Goal: Task Accomplishment & Management: Manage account settings

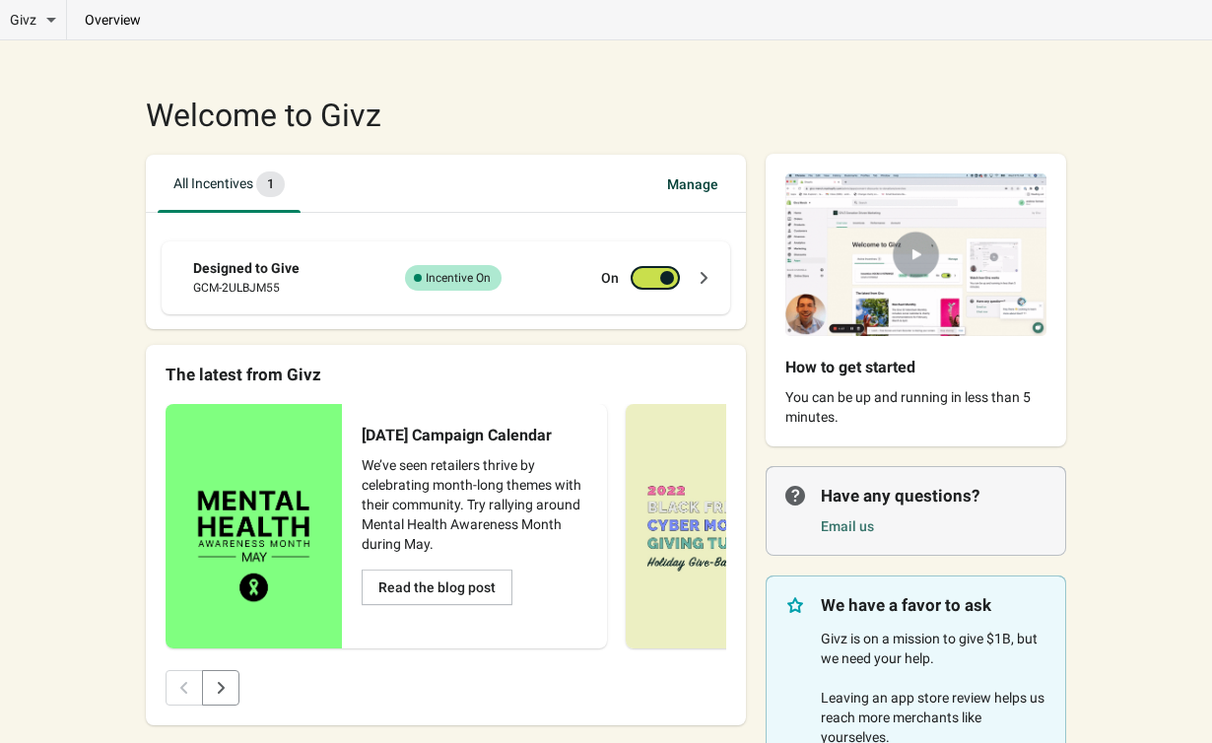
click at [708, 279] on icon at bounding box center [704, 278] width 20 height 20
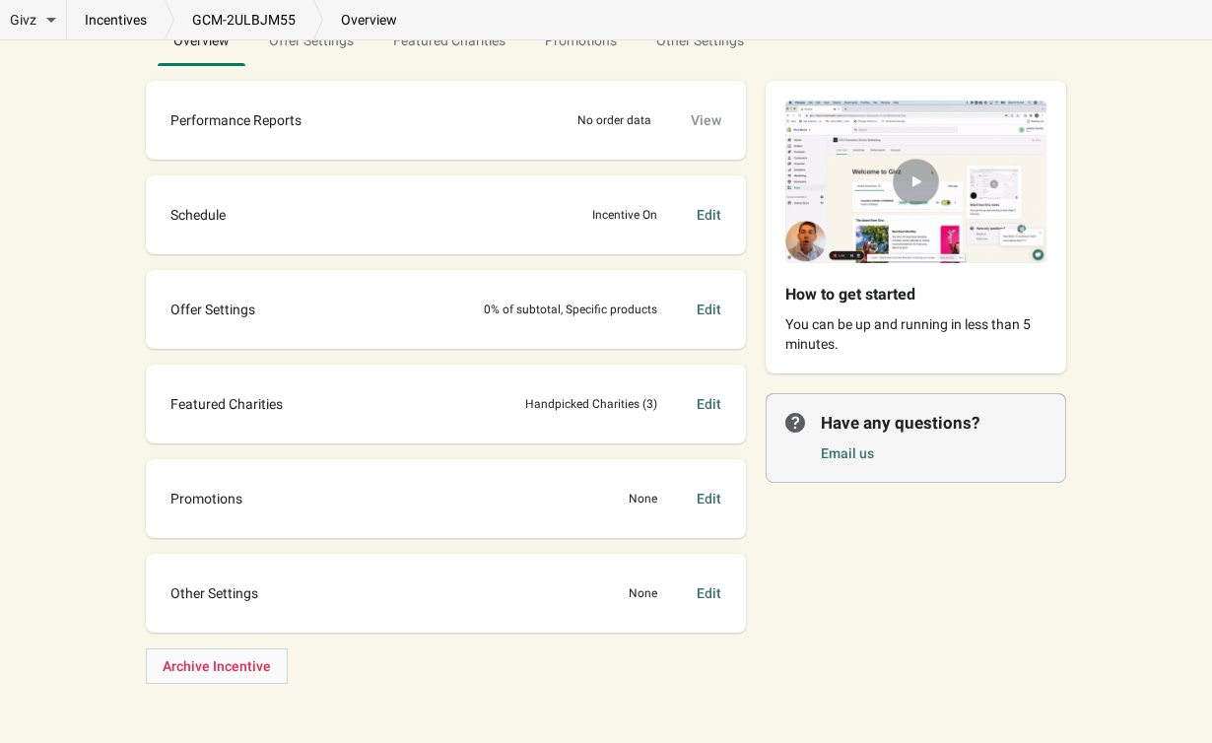
scroll to position [163, 0]
click at [702, 309] on div "Edit" at bounding box center [709, 310] width 25 height 20
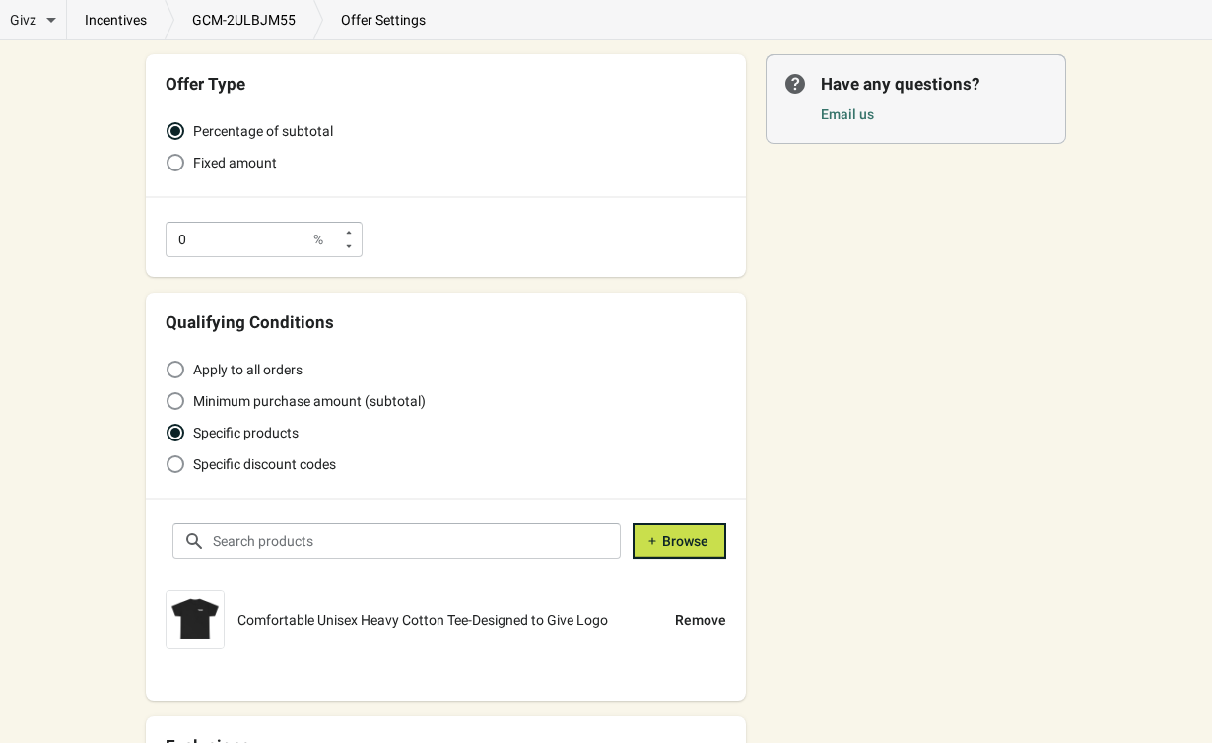
scroll to position [193, 0]
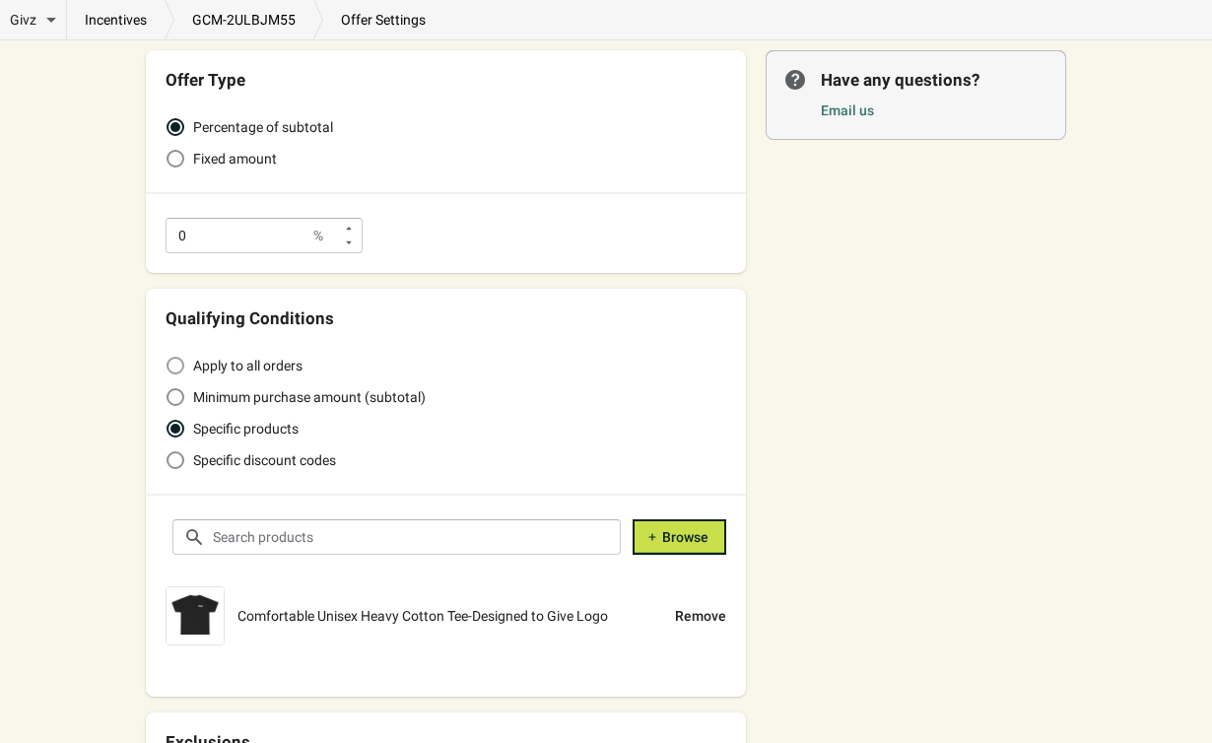
click at [242, 359] on span "Apply to all orders" at bounding box center [247, 366] width 109 height 20
click at [168, 358] on input "Apply to all orders" at bounding box center [167, 357] width 1 height 1
radio input "true"
radio input "false"
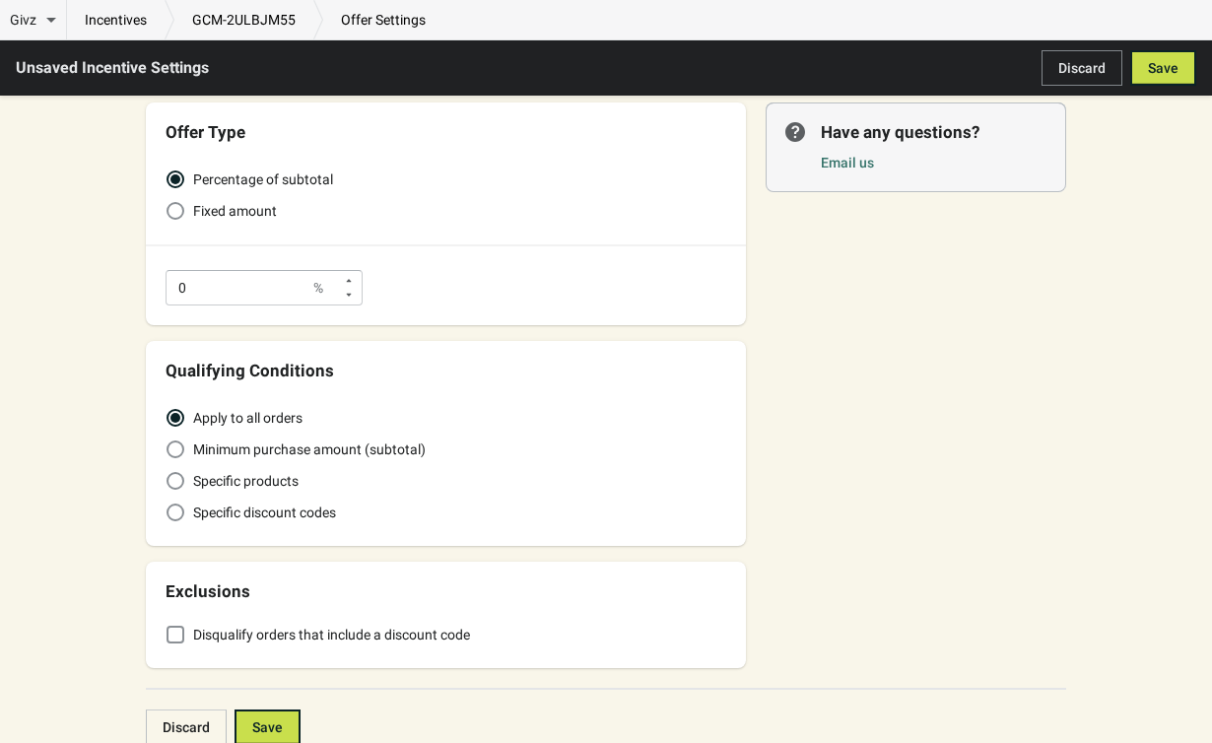
scroll to position [140, 0]
click at [177, 295] on input "0" at bounding box center [238, 288] width 145 height 35
drag, startPoint x: 195, startPoint y: 294, endPoint x: 162, endPoint y: 290, distance: 33.7
click at [163, 290] on div "Percentage of subtotal Fixed amount 0 %" at bounding box center [446, 234] width 600 height 183
click at [678, 518] on div "Specific discount codes" at bounding box center [446, 514] width 561 height 28
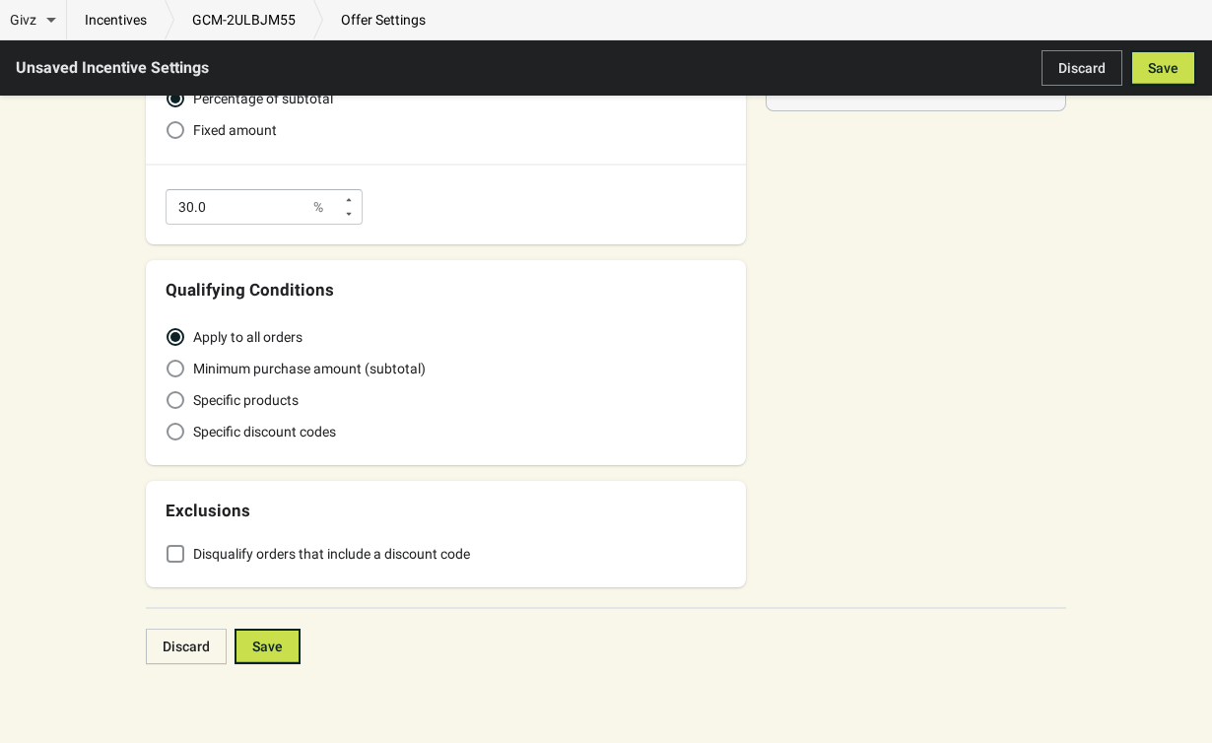
scroll to position [222, 0]
click at [265, 648] on span "Save" at bounding box center [267, 647] width 31 height 16
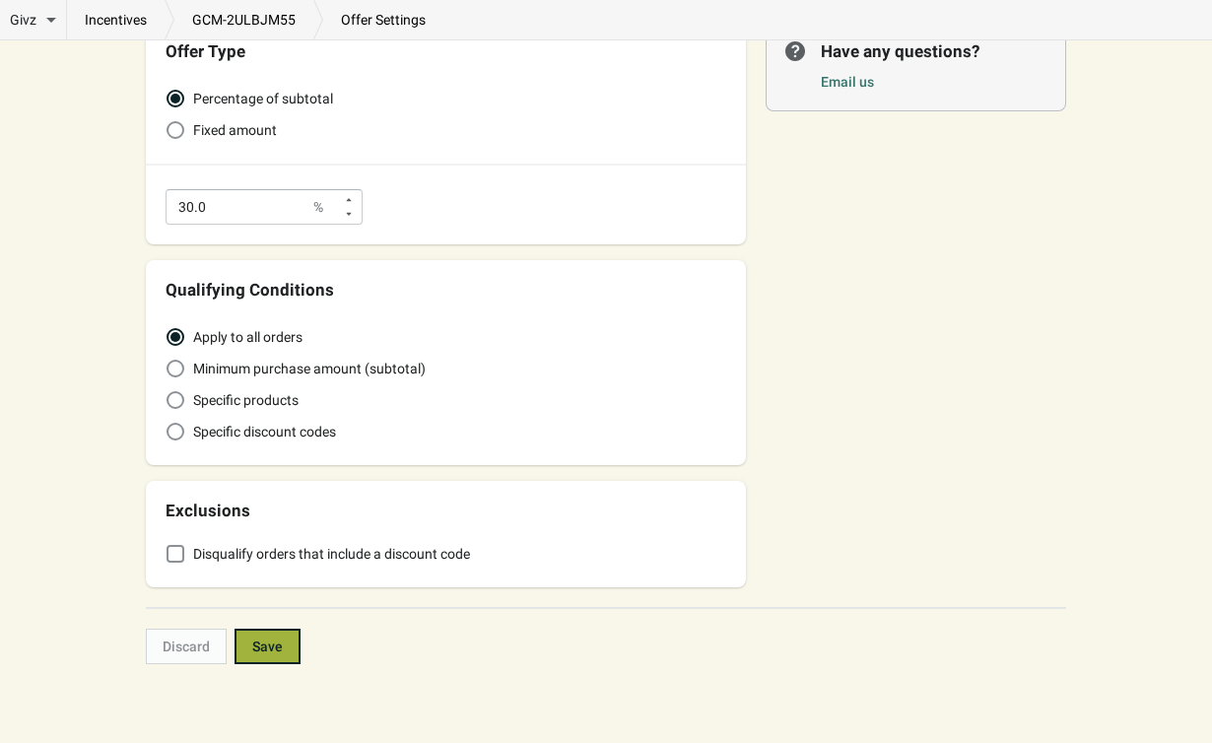
type input "30"
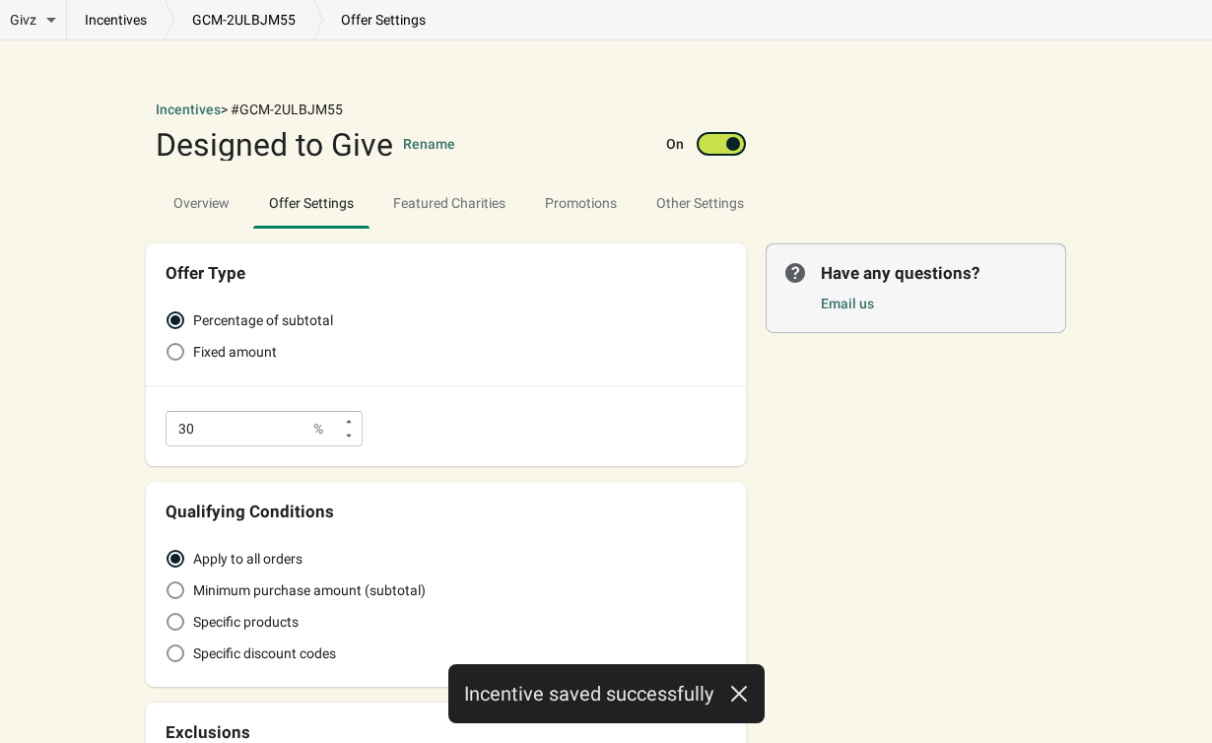
scroll to position [0, 0]
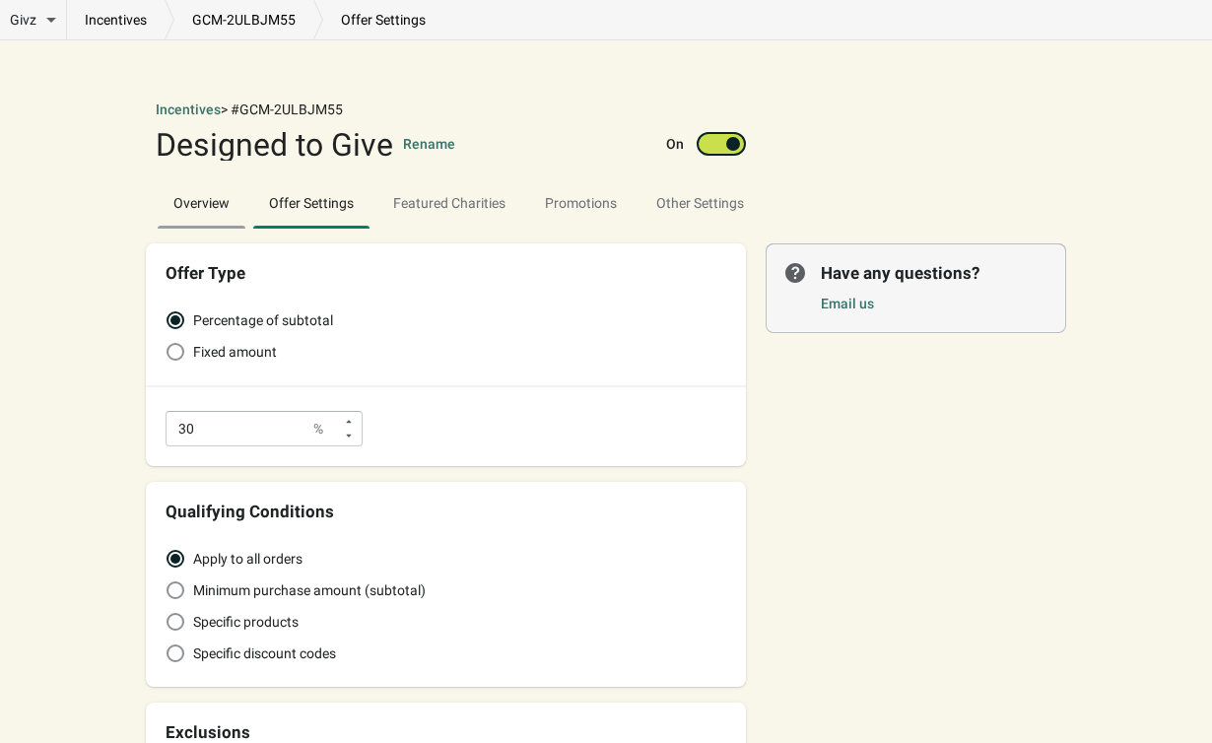
click at [189, 202] on span "Overview" at bounding box center [202, 202] width 88 height 35
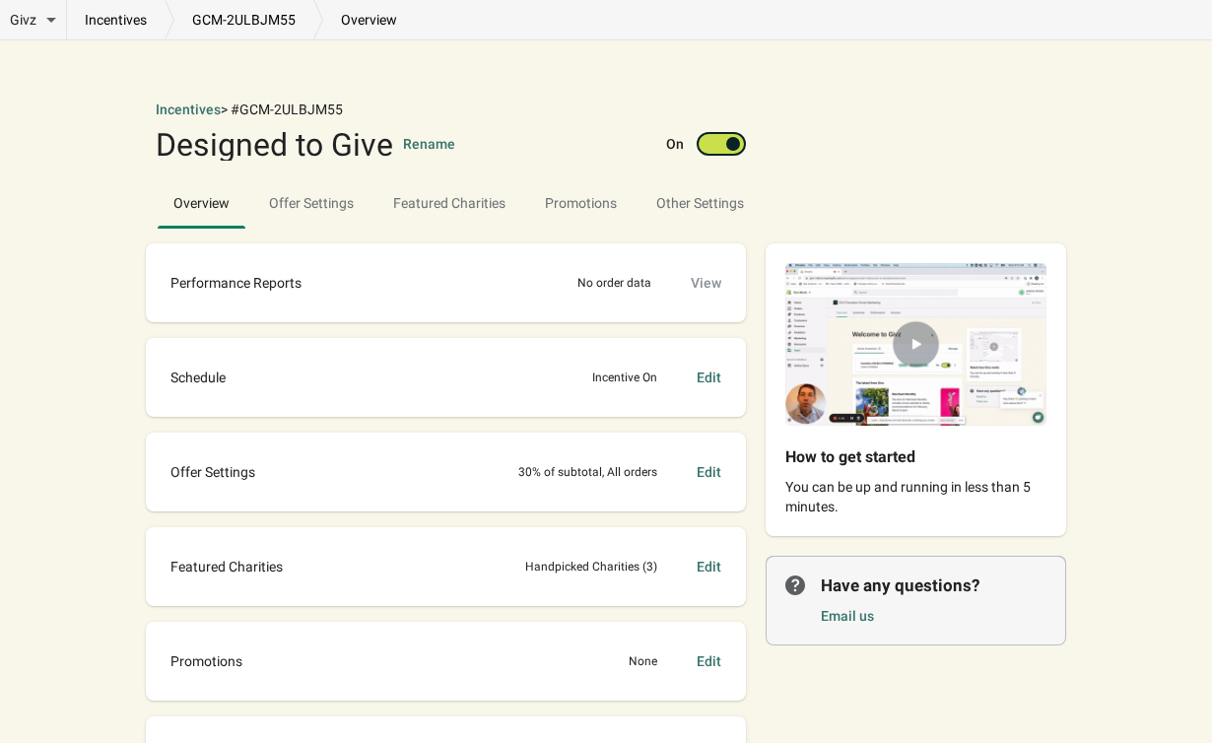
click at [911, 339] on img at bounding box center [916, 344] width 301 height 202
click at [613, 203] on span "Promotions" at bounding box center [581, 203] width 72 height 16
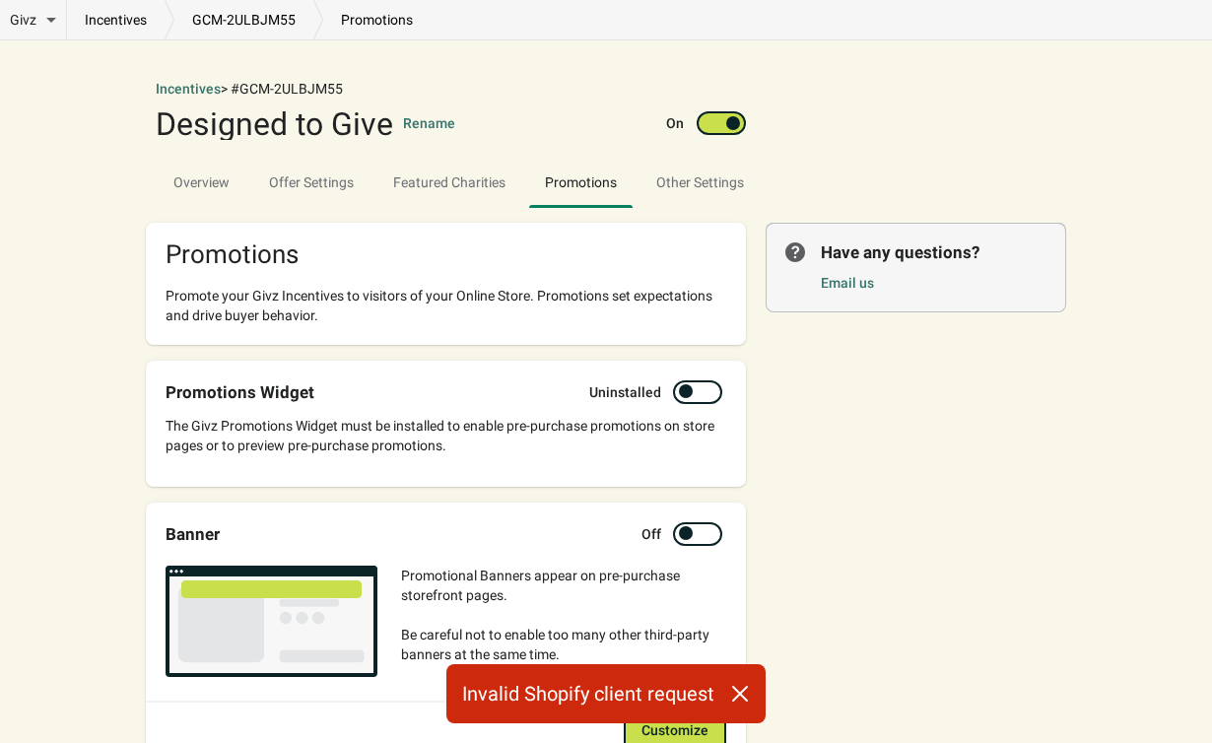
scroll to position [47, 0]
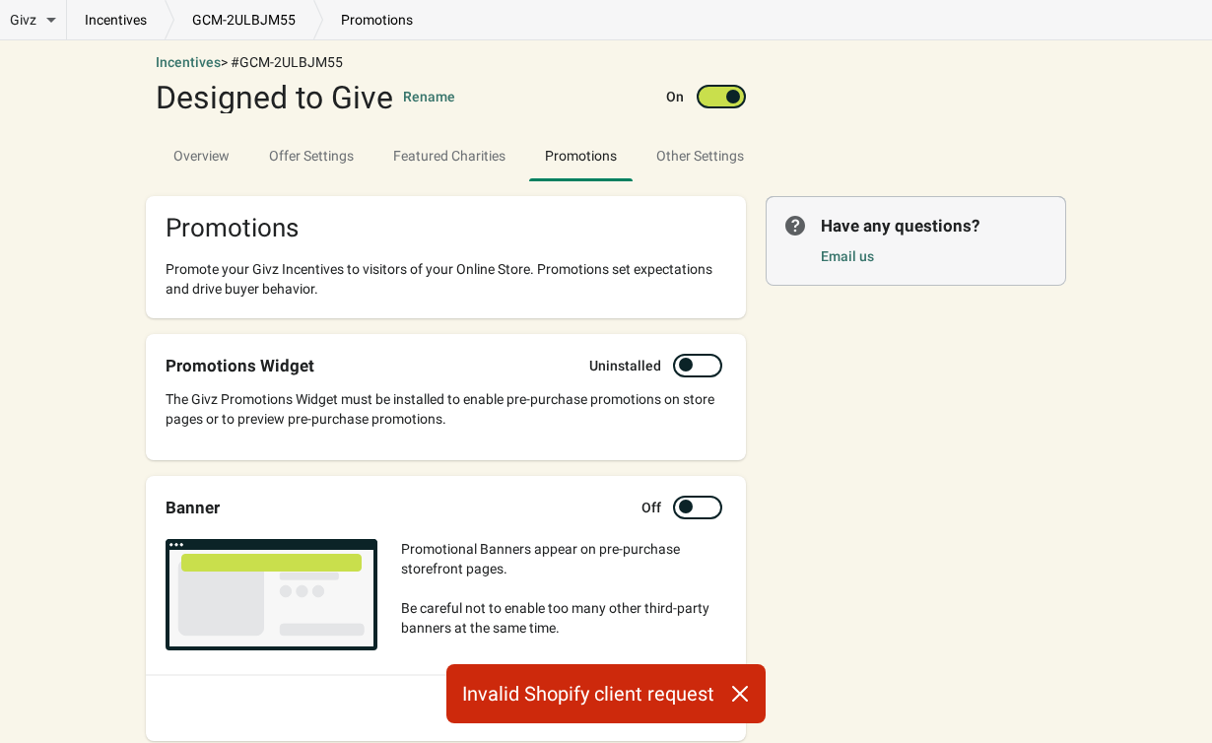
click at [736, 701] on icon "button" at bounding box center [740, 694] width 20 height 20
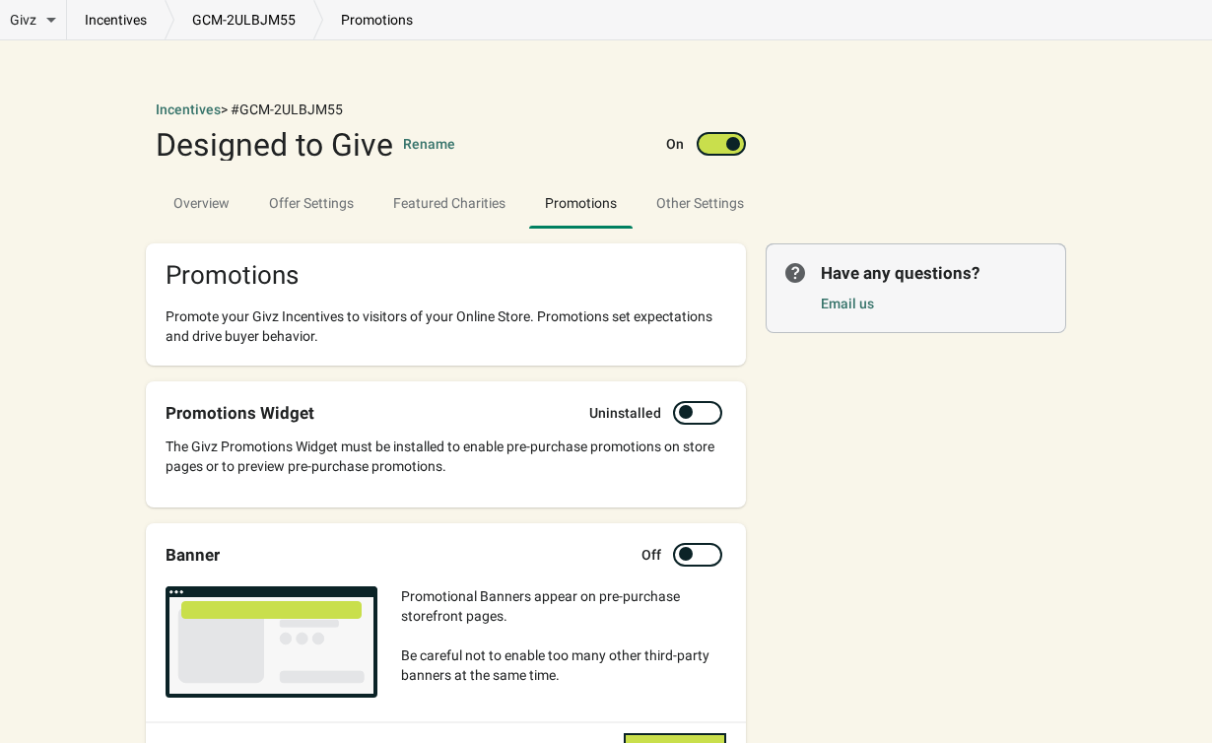
scroll to position [0, 0]
click at [699, 418] on div at bounding box center [697, 413] width 49 height 24
checkbox input "true"
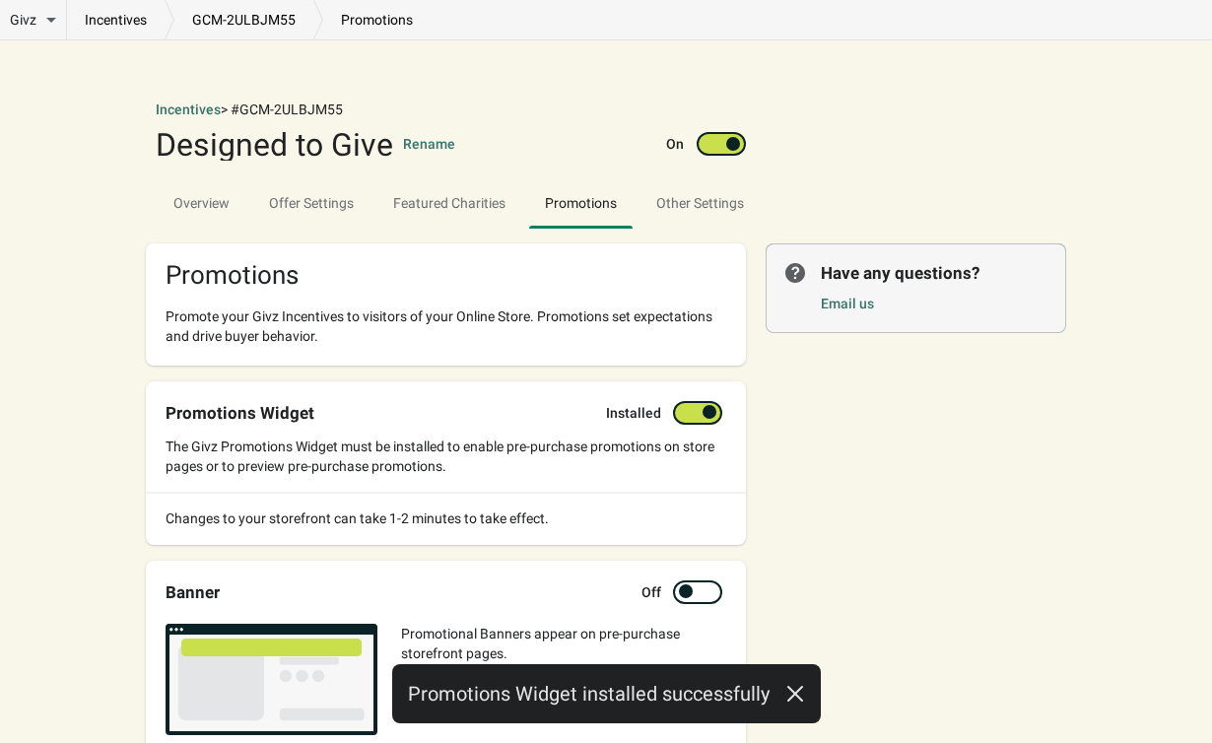
click at [796, 704] on button "button" at bounding box center [795, 691] width 51 height 39
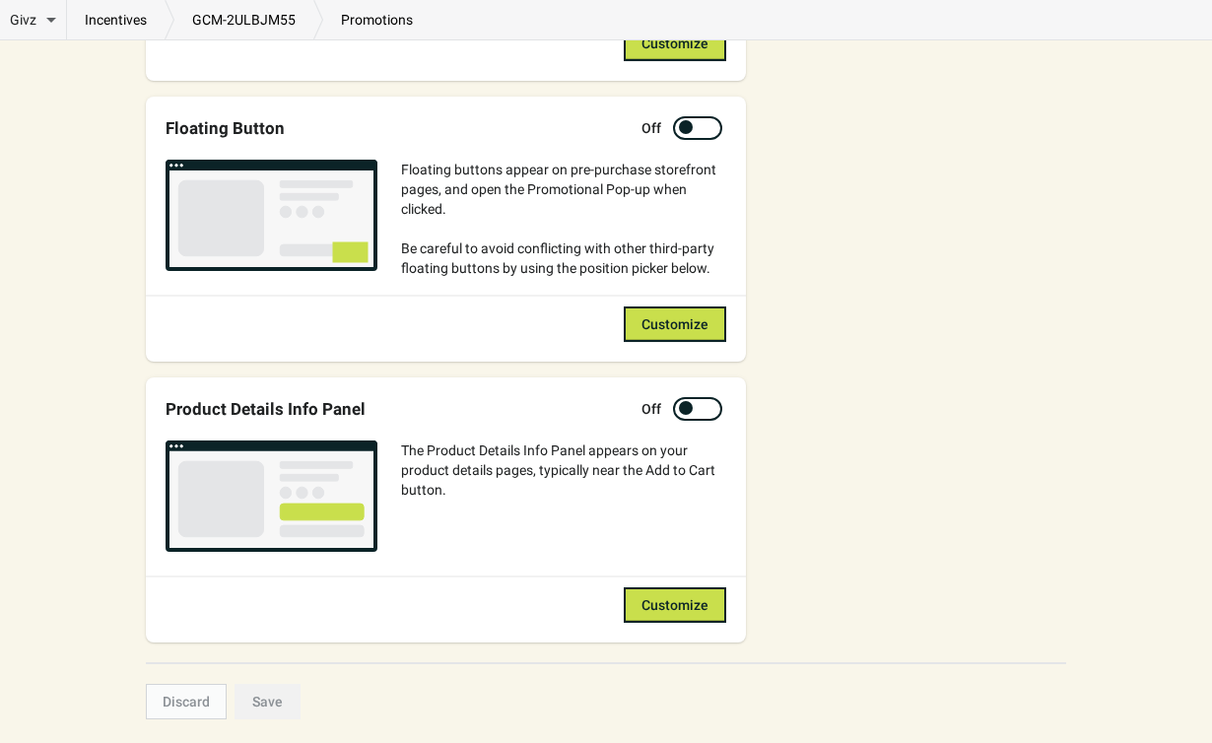
scroll to position [1038, 0]
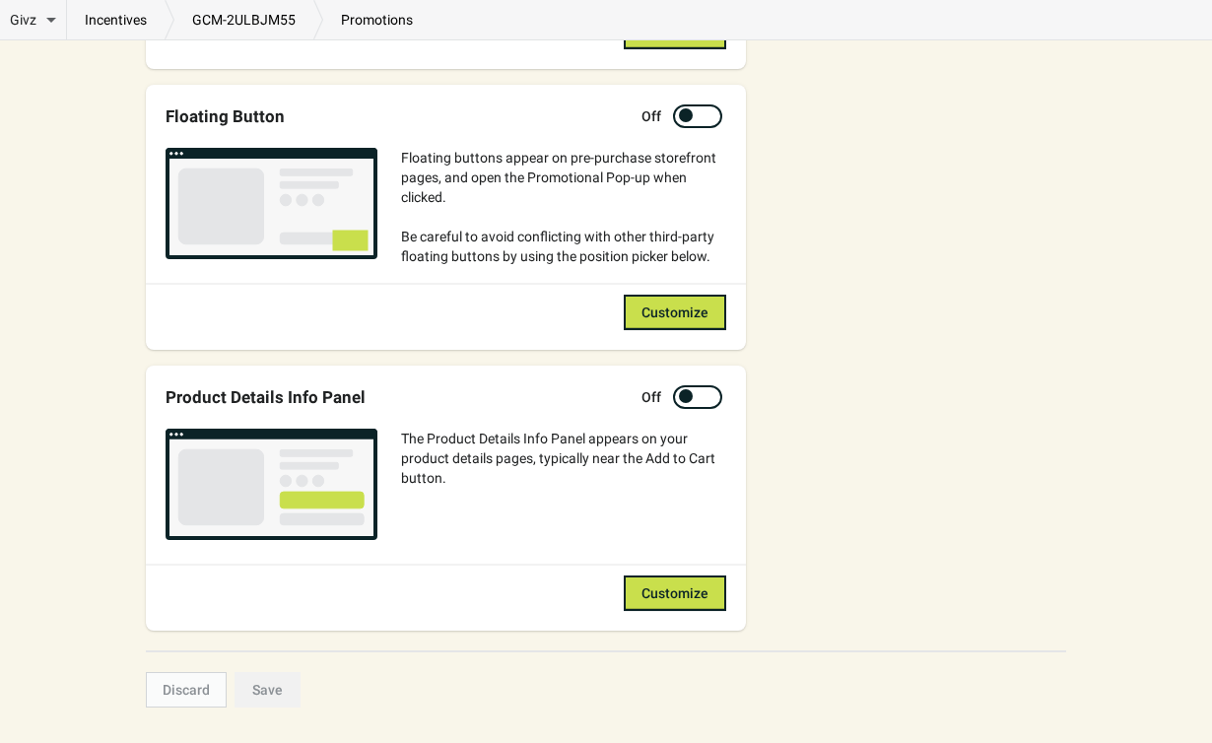
click at [699, 411] on div "The Product Details Info Panel appears on your product details pages, typically…" at bounding box center [446, 478] width 561 height 139
click at [699, 404] on div at bounding box center [697, 397] width 49 height 24
checkbox input "true"
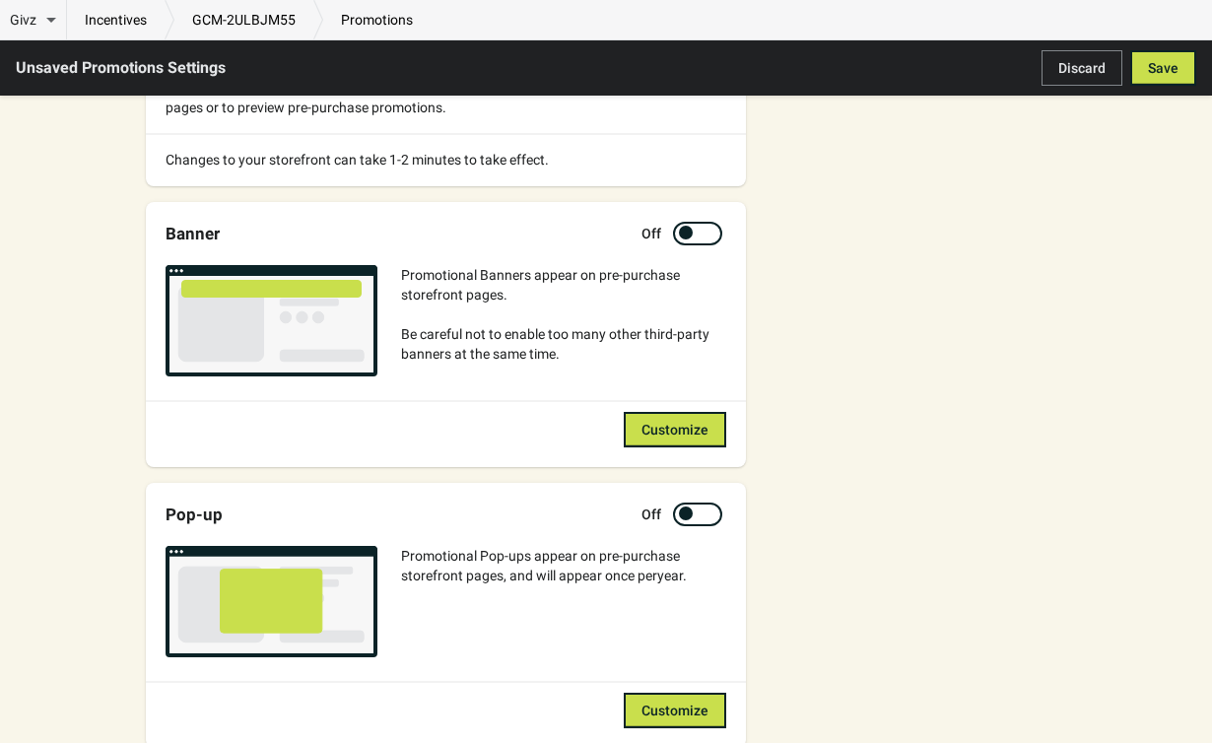
scroll to position [358, 0]
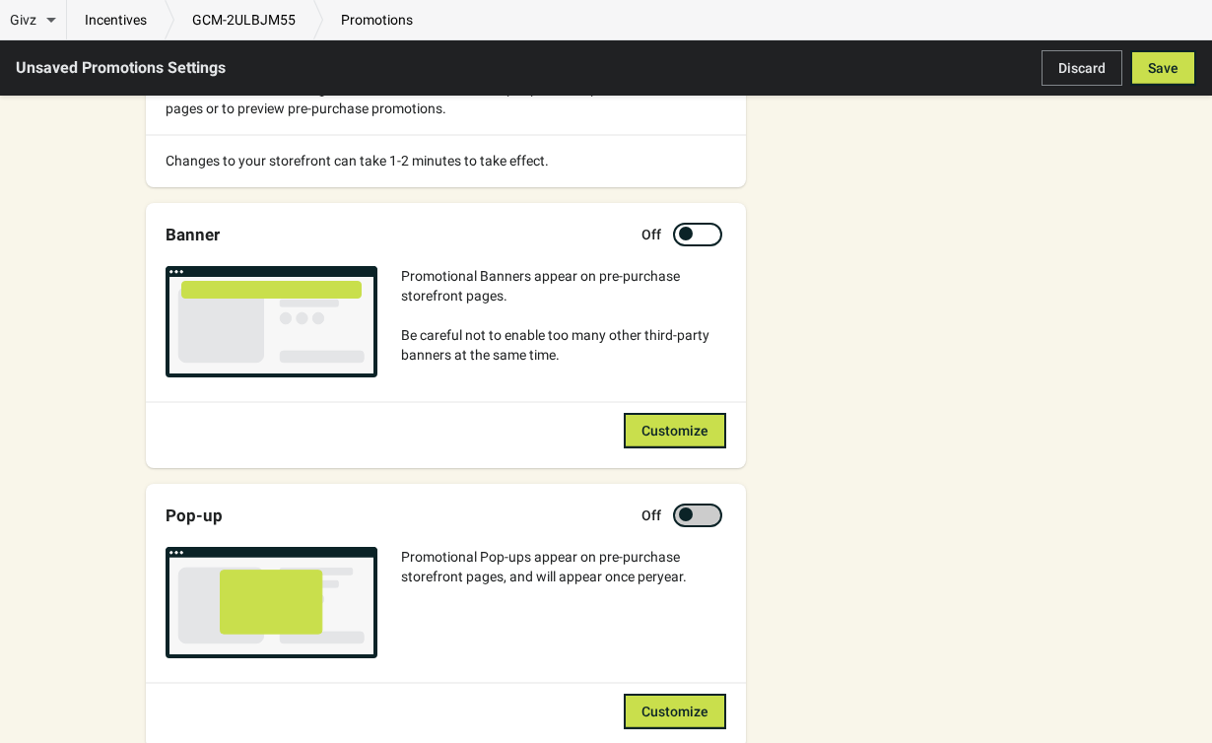
click at [697, 519] on div at bounding box center [697, 516] width 49 height 24
checkbox input "true"
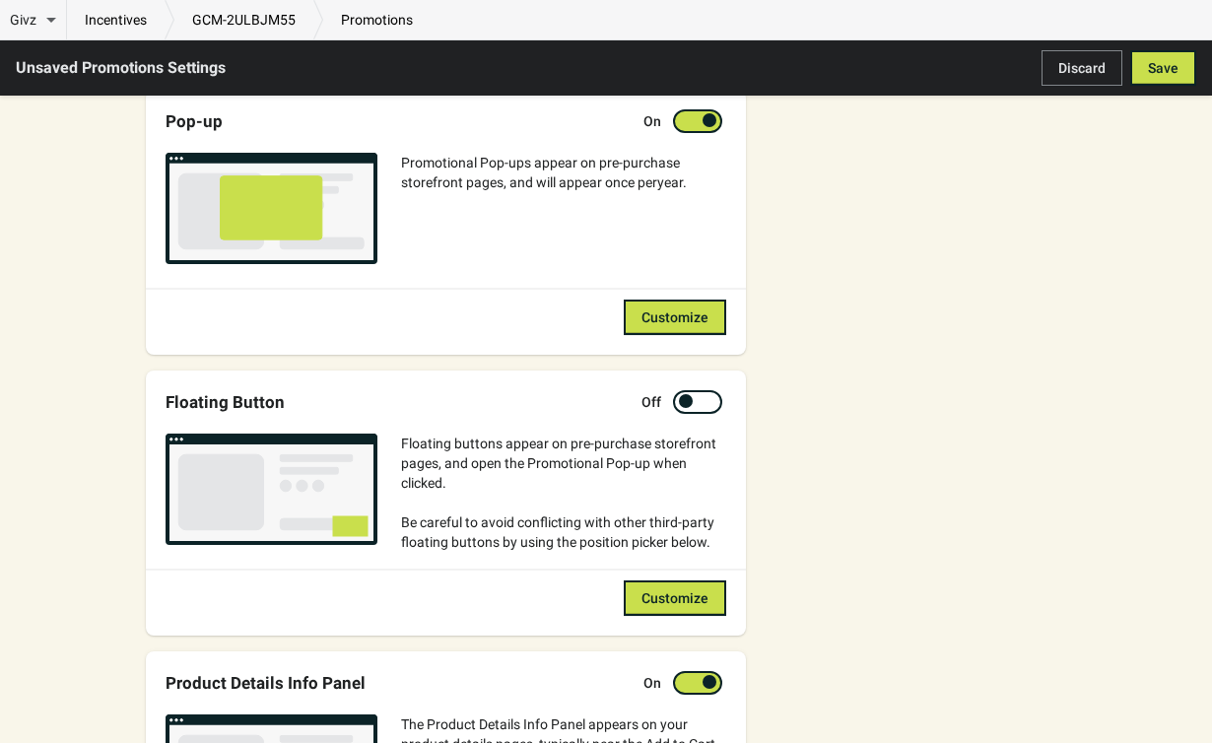
scroll to position [464, 0]
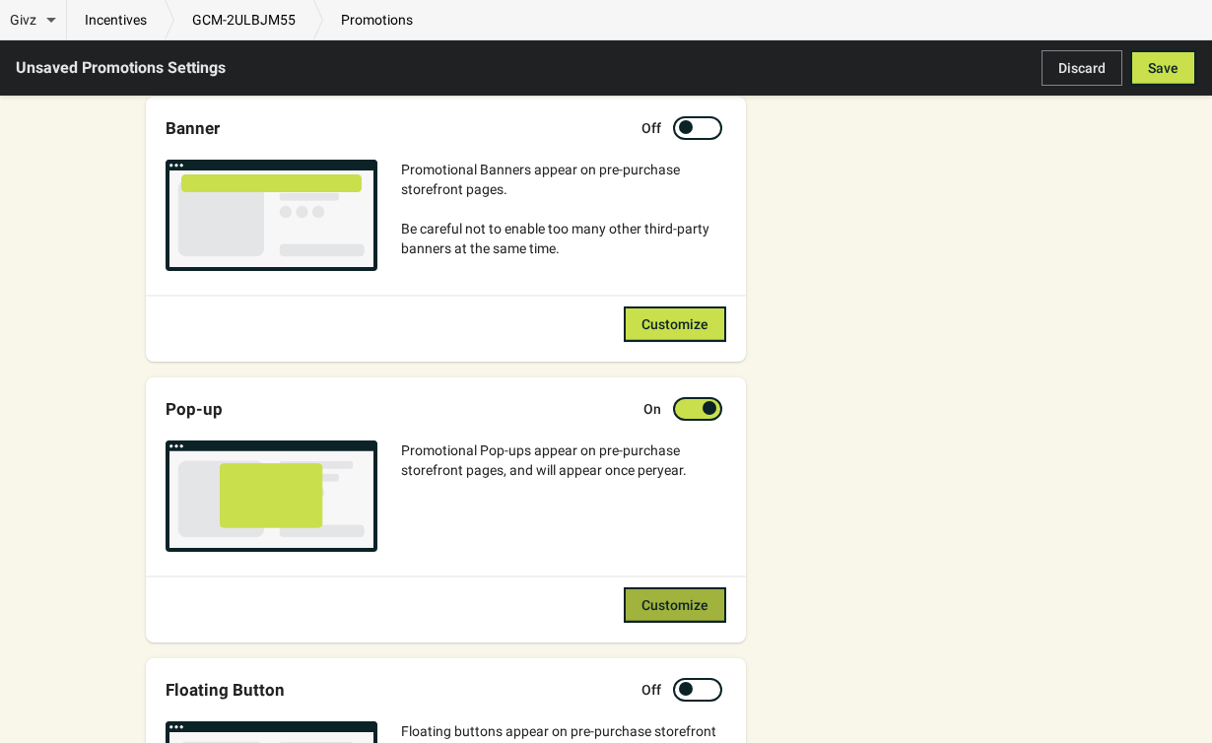
click at [686, 610] on span "Customize" at bounding box center [675, 605] width 67 height 16
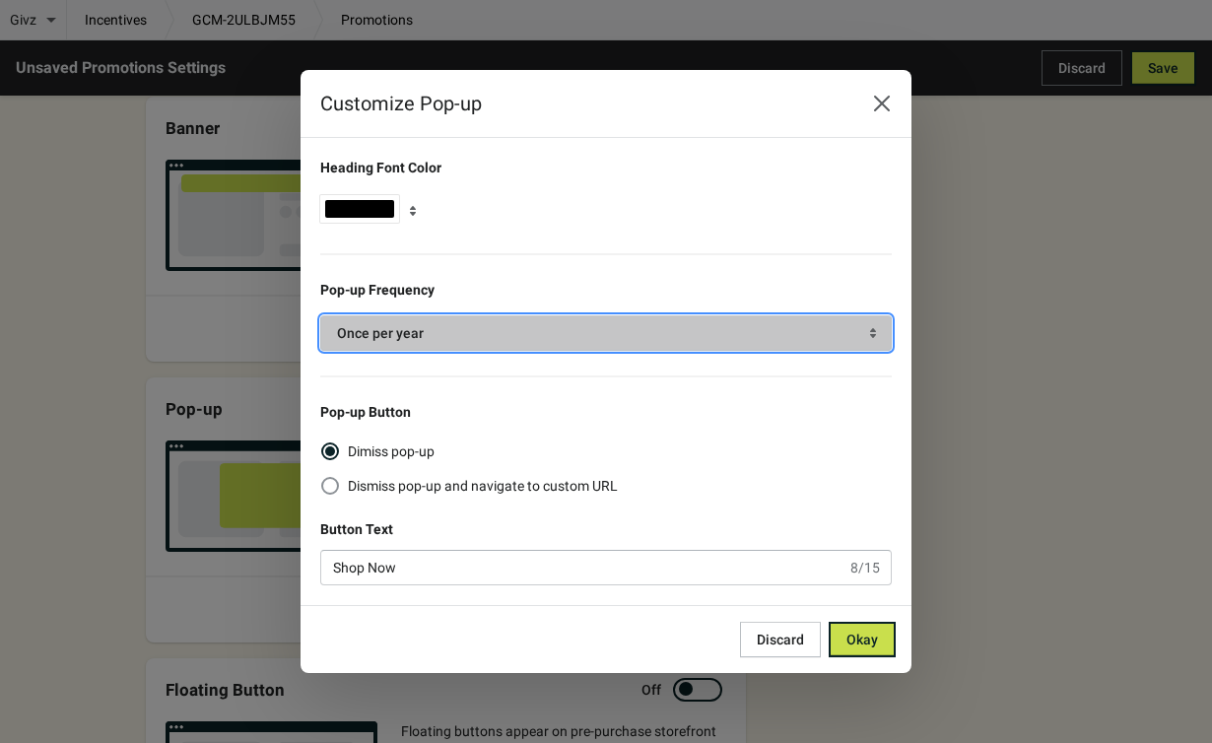
click at [477, 336] on span "Once per year" at bounding box center [606, 333] width 538 height 20
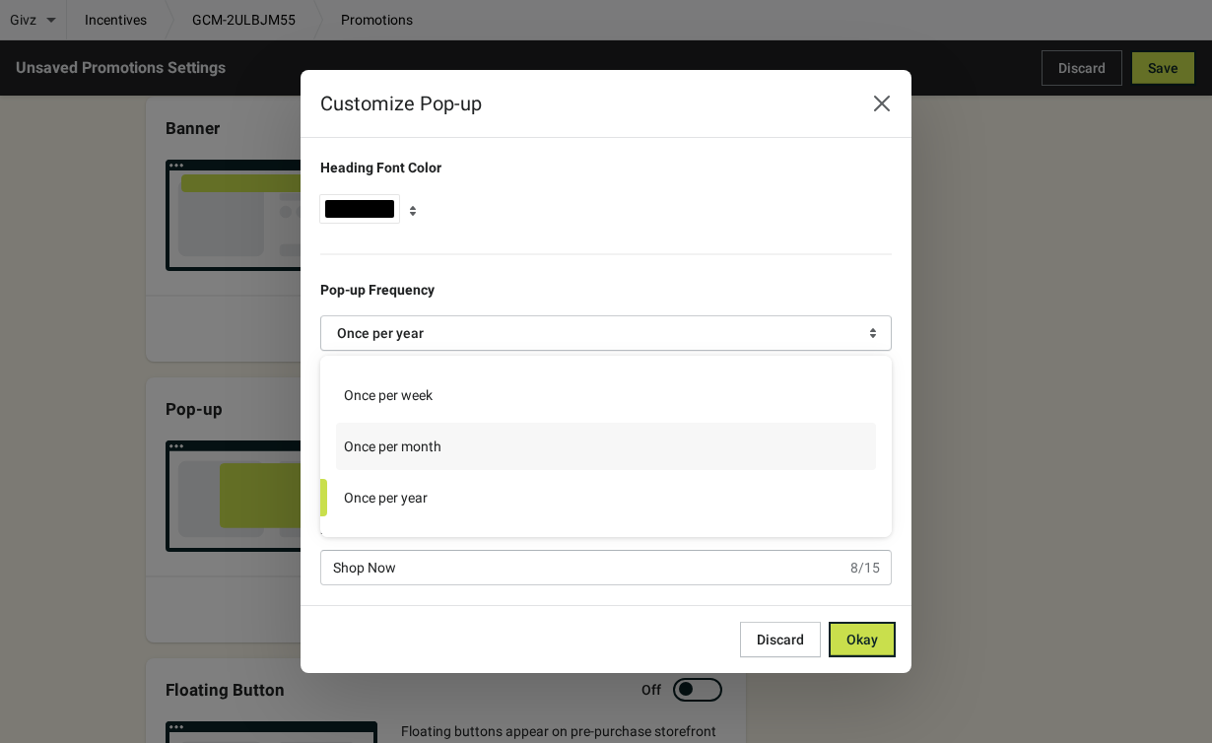
click at [449, 448] on label "Once per month" at bounding box center [606, 446] width 540 height 47
click at [338, 429] on input "Once per month" at bounding box center [337, 428] width 1 height 1
radio input "true"
radio input "false"
click at [680, 173] on div "Heading Font Color" at bounding box center [606, 193] width 572 height 71
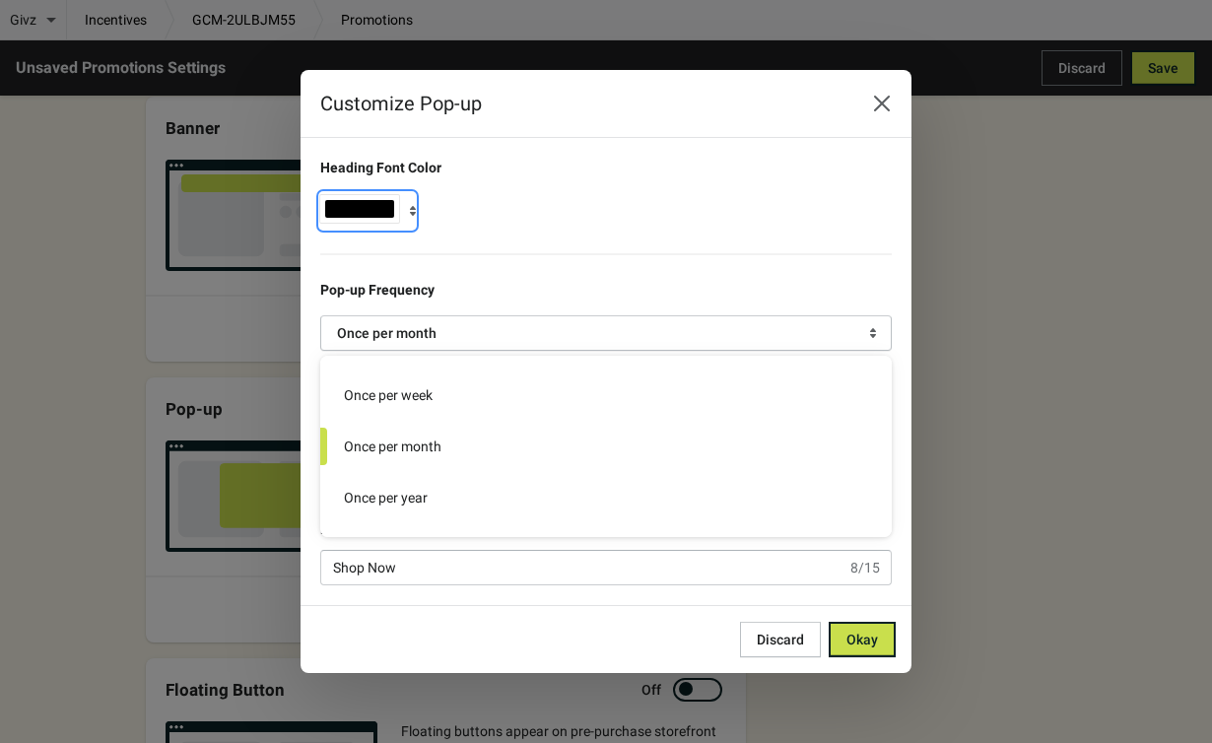
click at [357, 198] on div "button" at bounding box center [359, 209] width 79 height 28
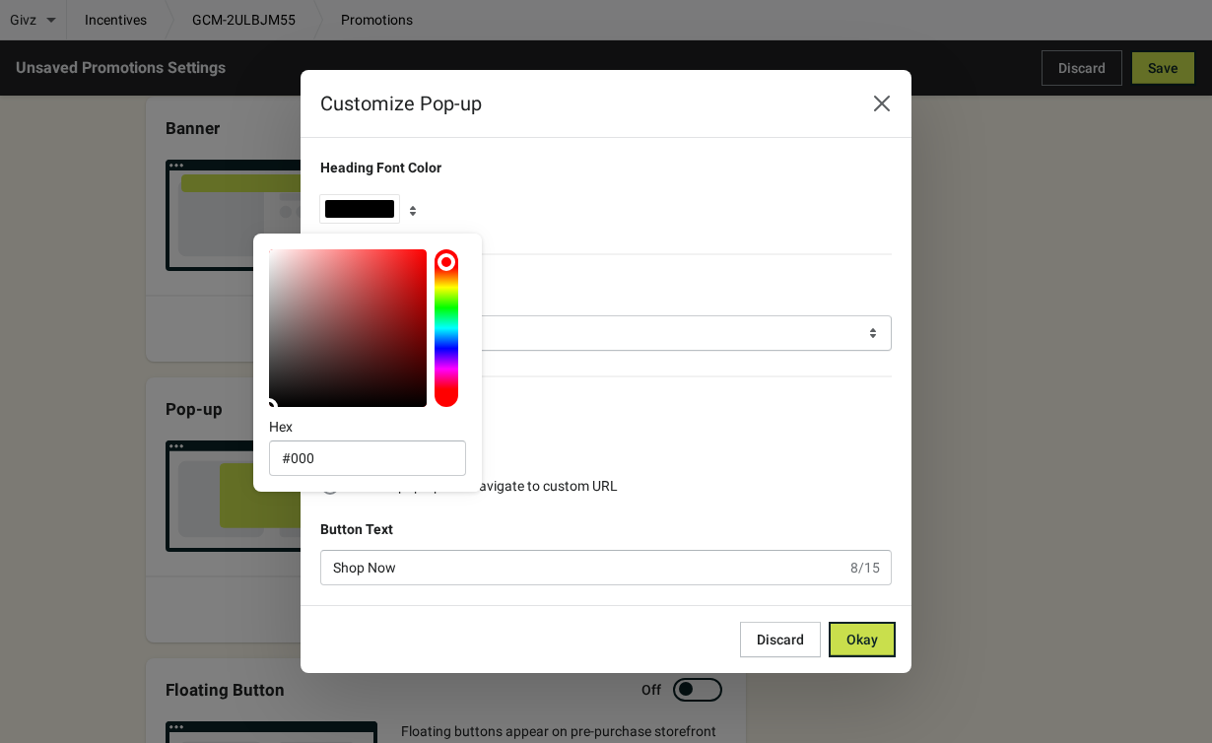
click at [660, 229] on div "Heading Font Color Pop-up Frequency Once per month Pop-up Button Dimiss pop-up …" at bounding box center [596, 364] width 591 height 445
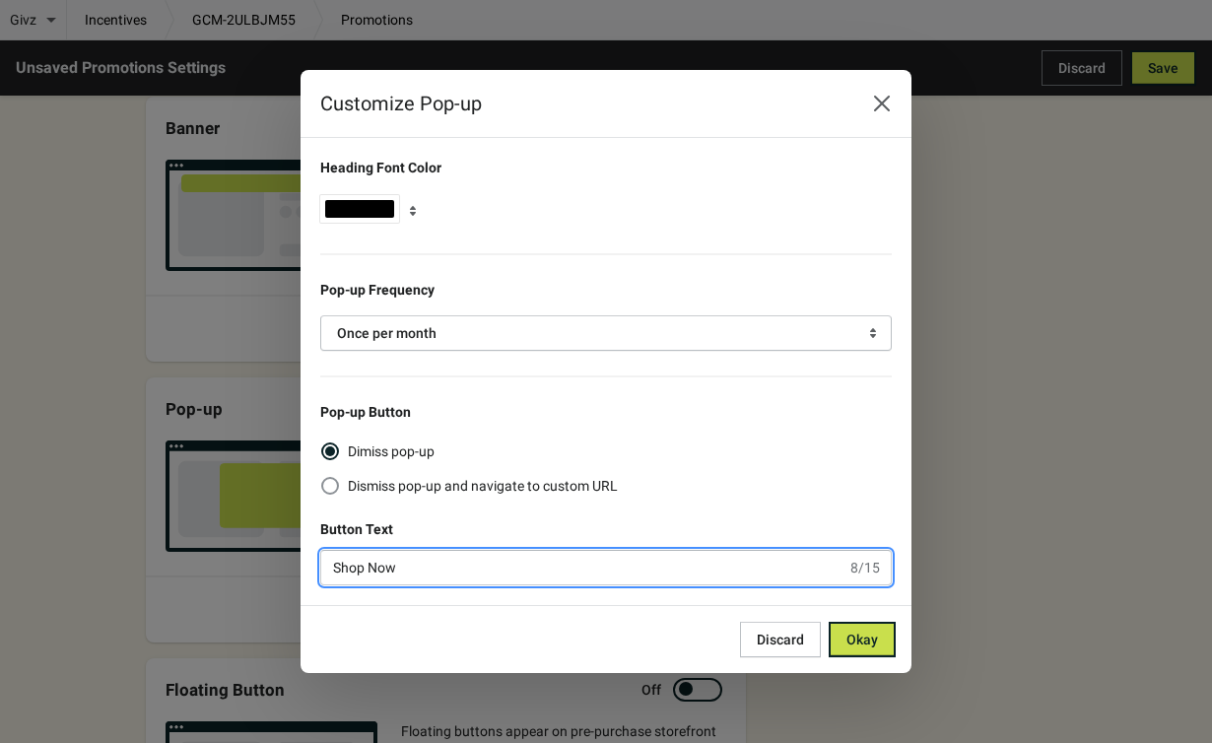
click at [414, 562] on input "Shop Now" at bounding box center [583, 567] width 527 height 35
click at [469, 520] on div "Button Text" at bounding box center [606, 533] width 572 height 28
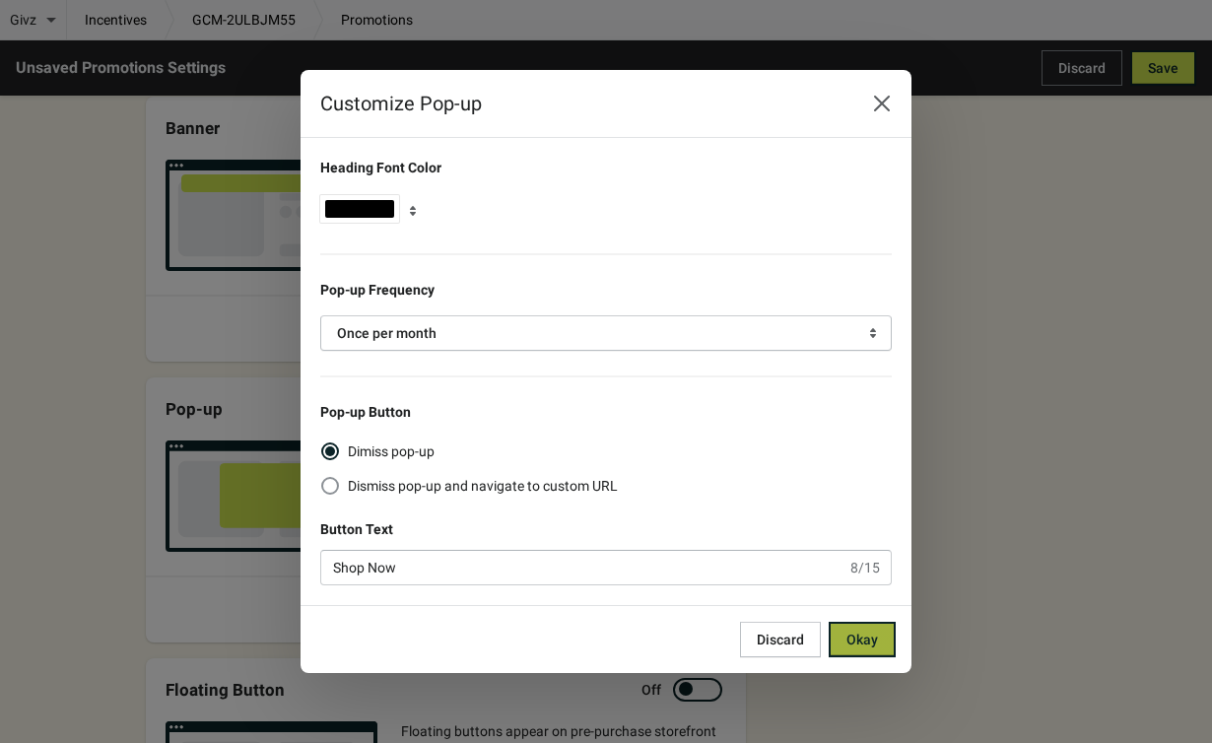
click at [866, 637] on span "Okay" at bounding box center [863, 640] width 32 height 16
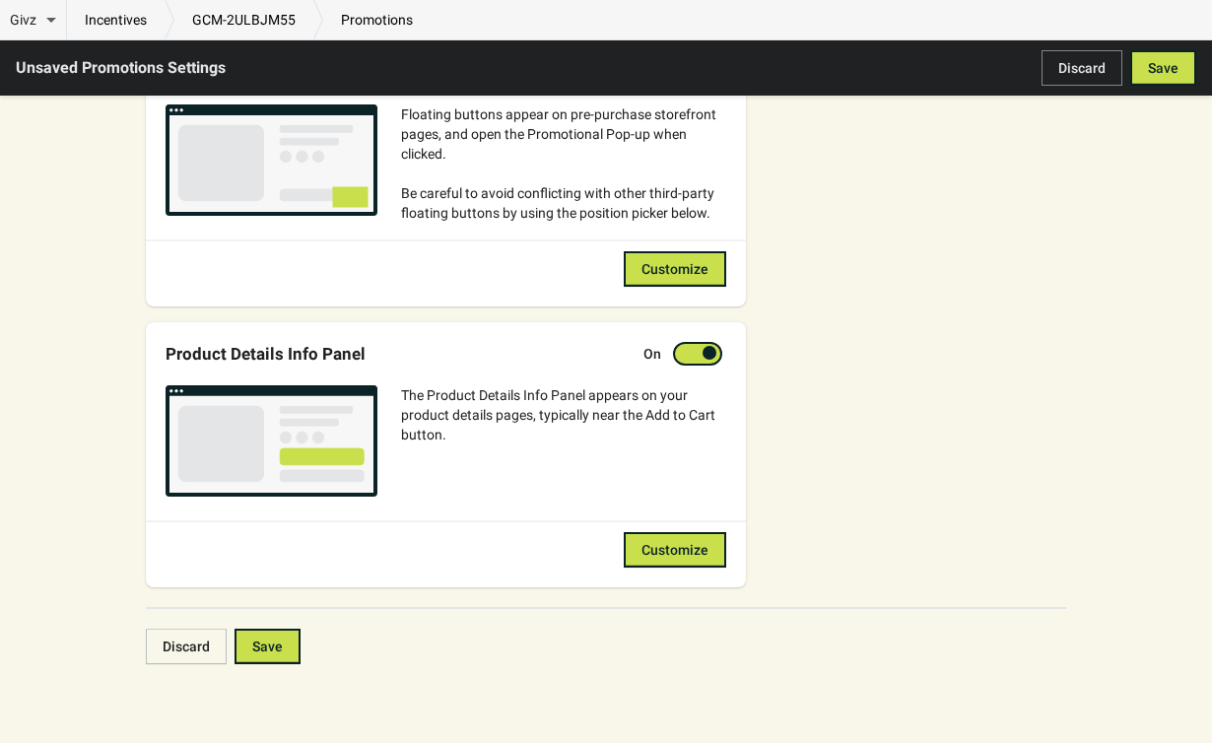
scroll to position [1023, 0]
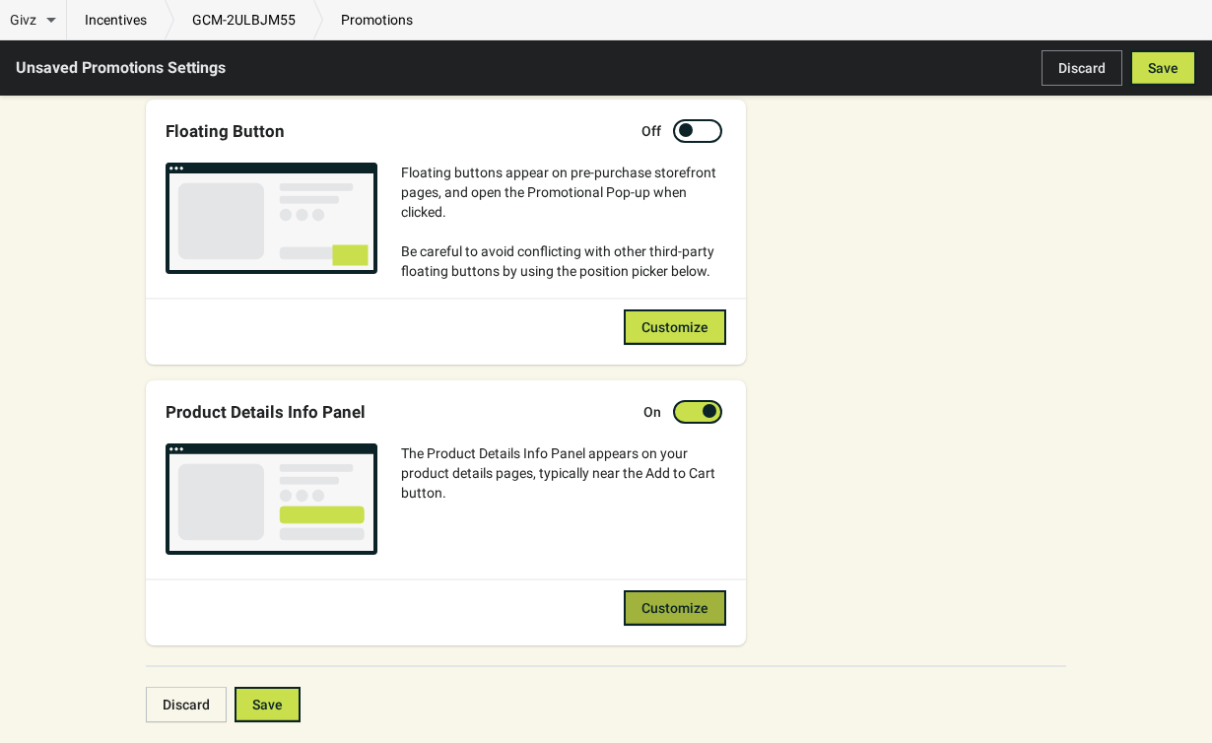
click at [664, 613] on span "Customize" at bounding box center [675, 608] width 67 height 16
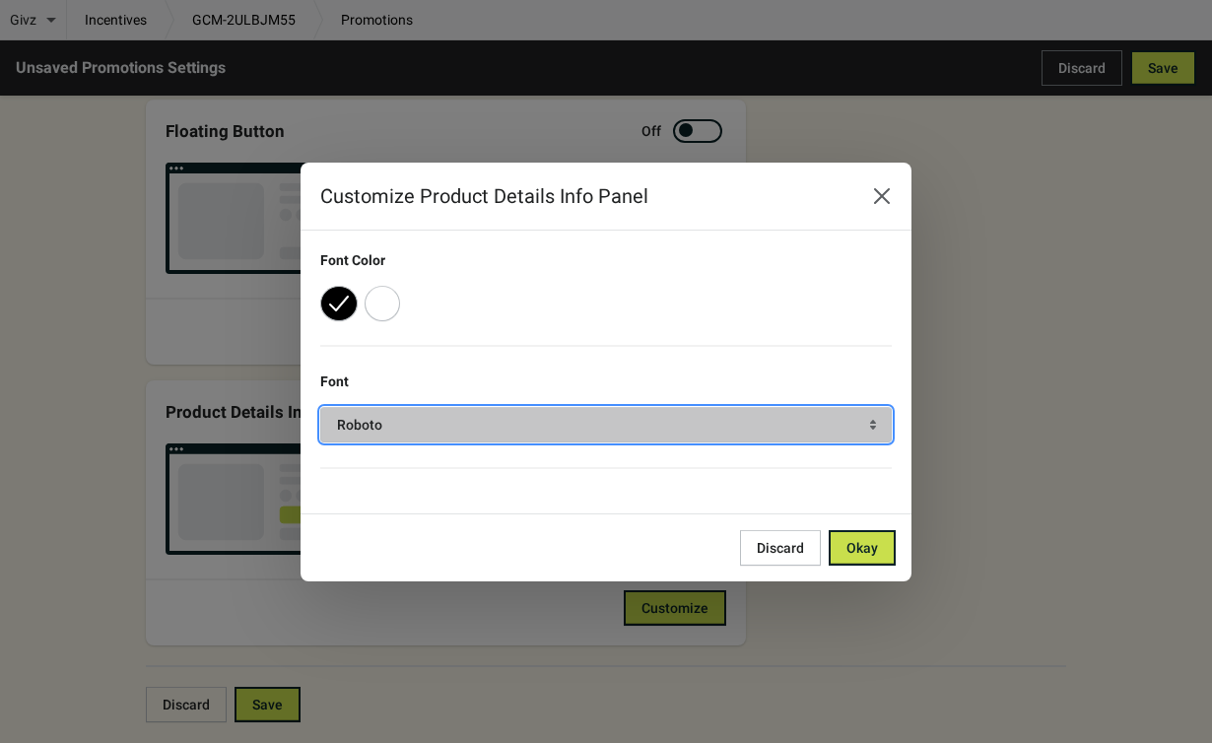
click at [377, 413] on button "Roboto" at bounding box center [606, 424] width 572 height 35
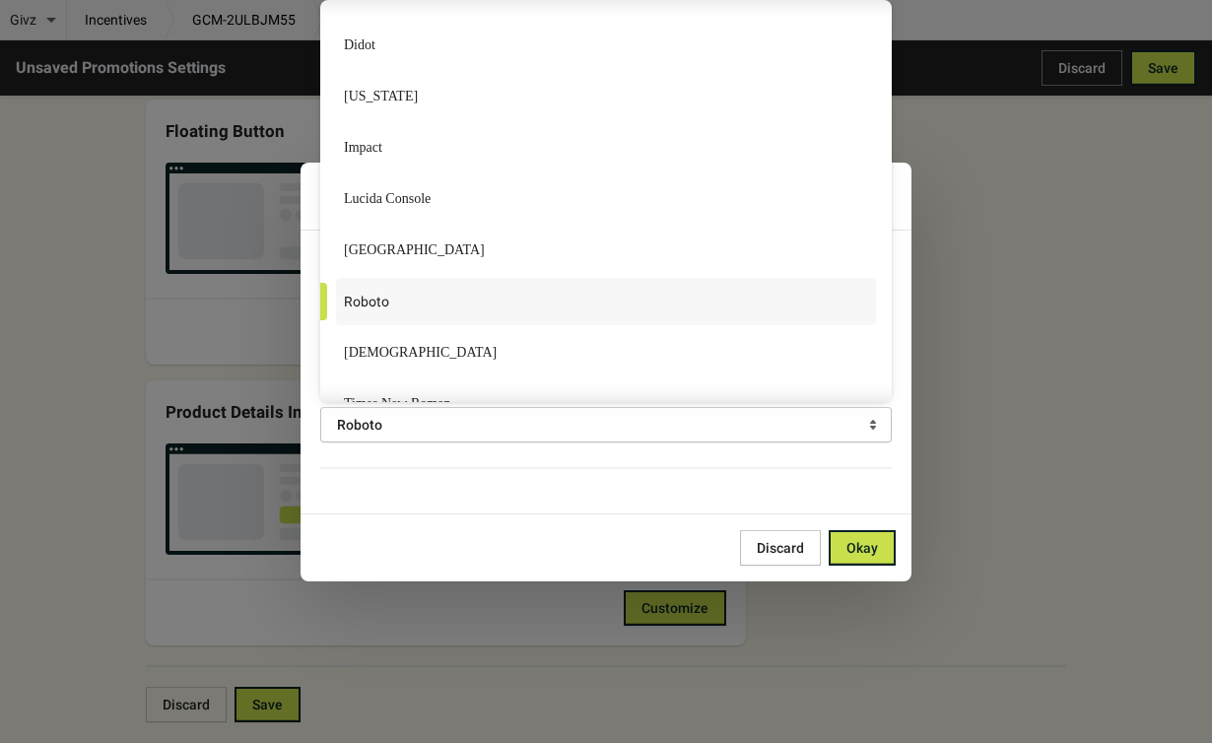
scroll to position [258, 0]
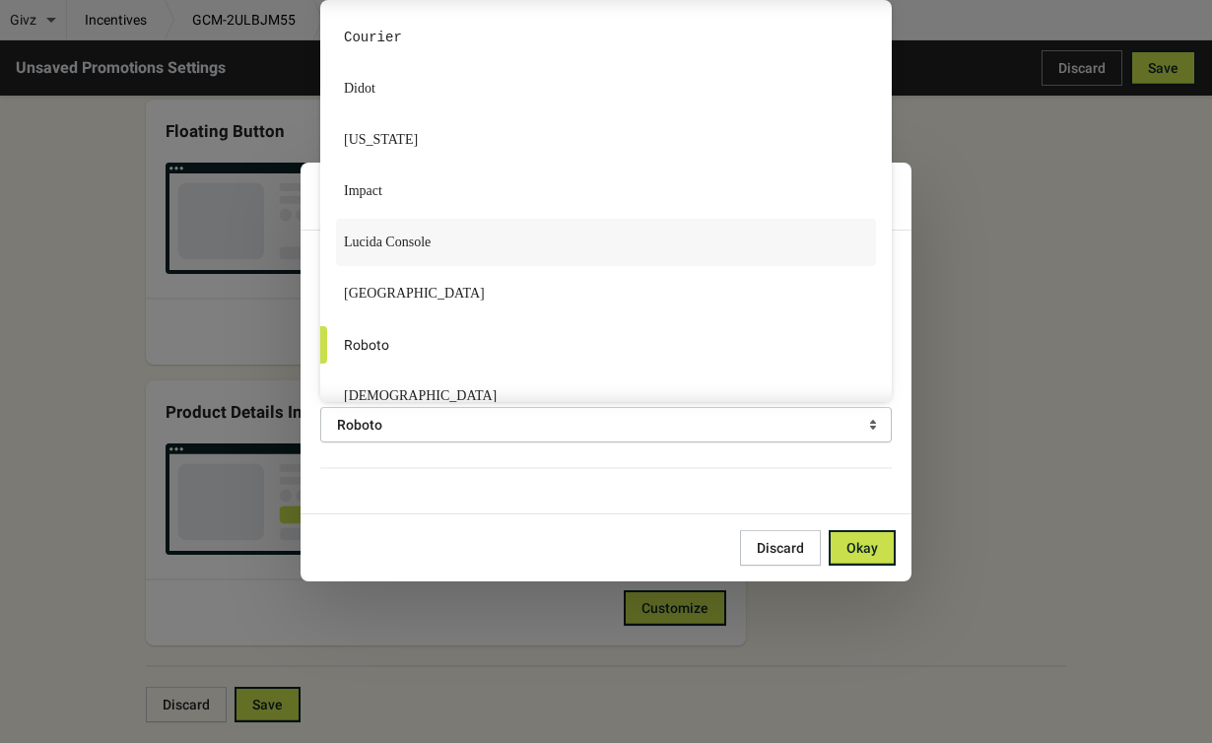
click at [433, 244] on label "Lucida Console" at bounding box center [606, 242] width 540 height 47
click at [338, 225] on Console "Lucida Console" at bounding box center [337, 224] width 1 height 1
radio Console "true"
radio input "false"
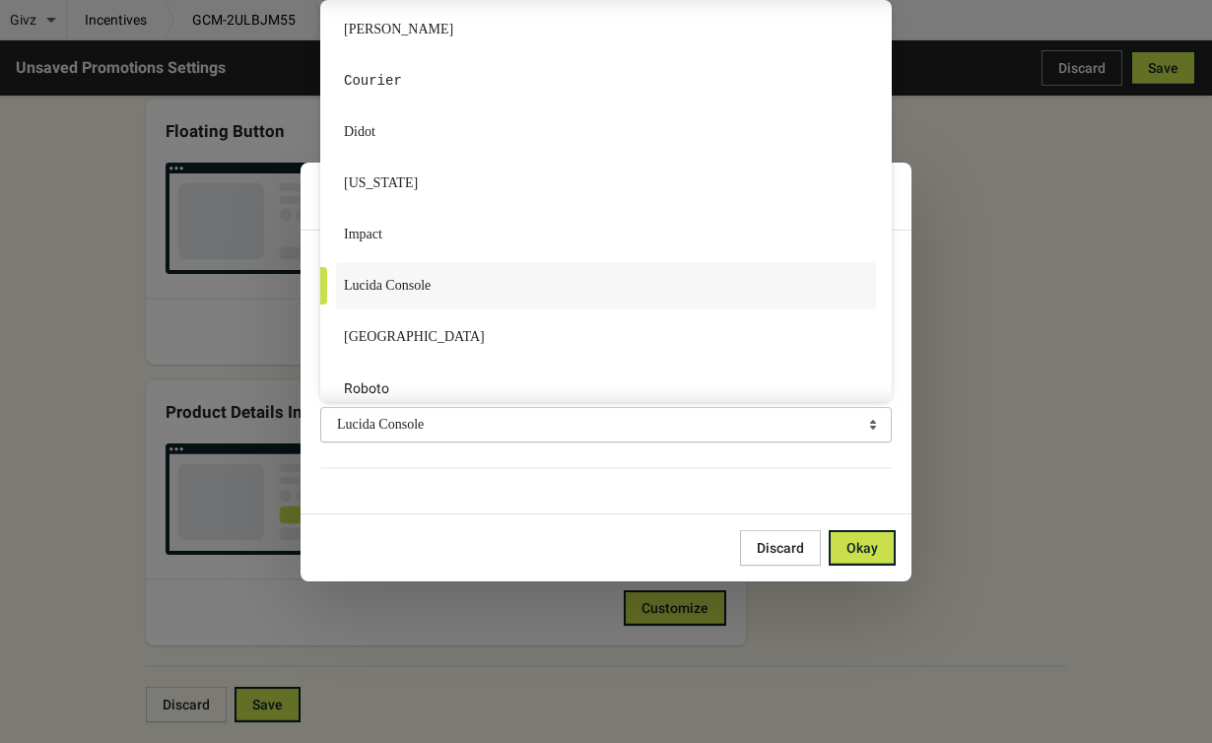
scroll to position [197, 0]
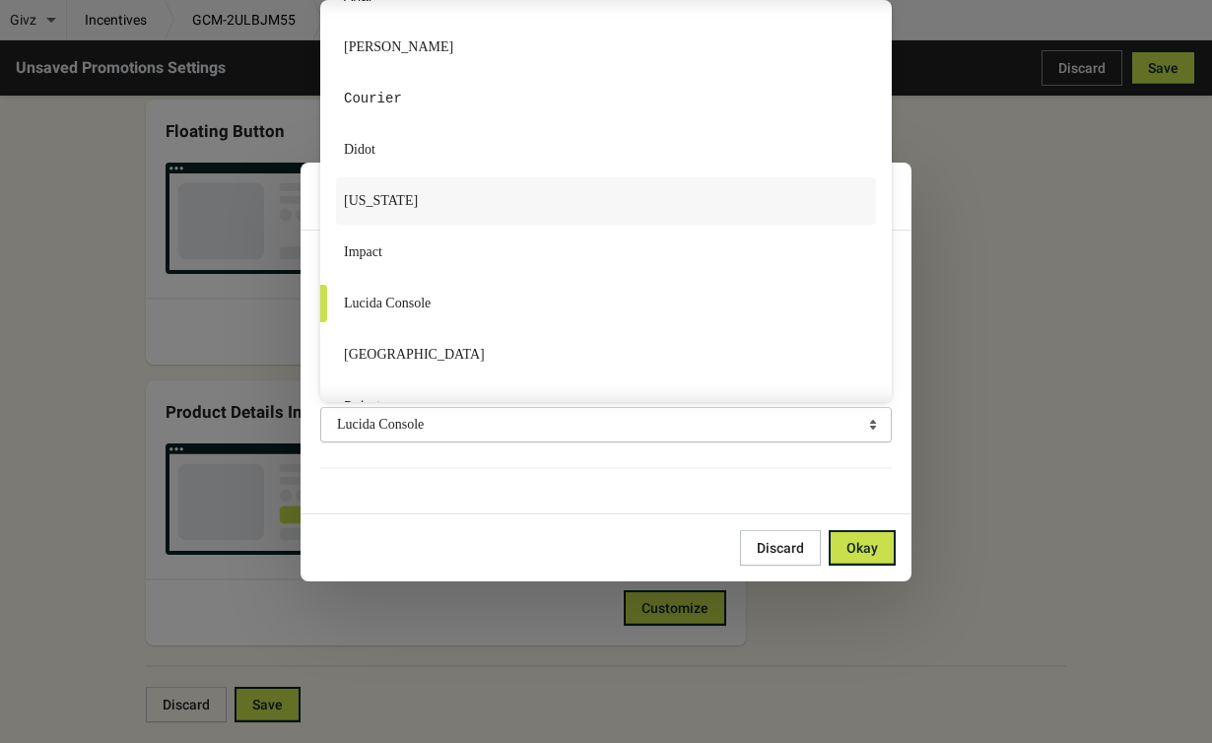
click at [425, 206] on label "[US_STATE]" at bounding box center [606, 200] width 540 height 47
click at [338, 183] on input "[US_STATE]" at bounding box center [337, 182] width 1 height 1
radio input "true"
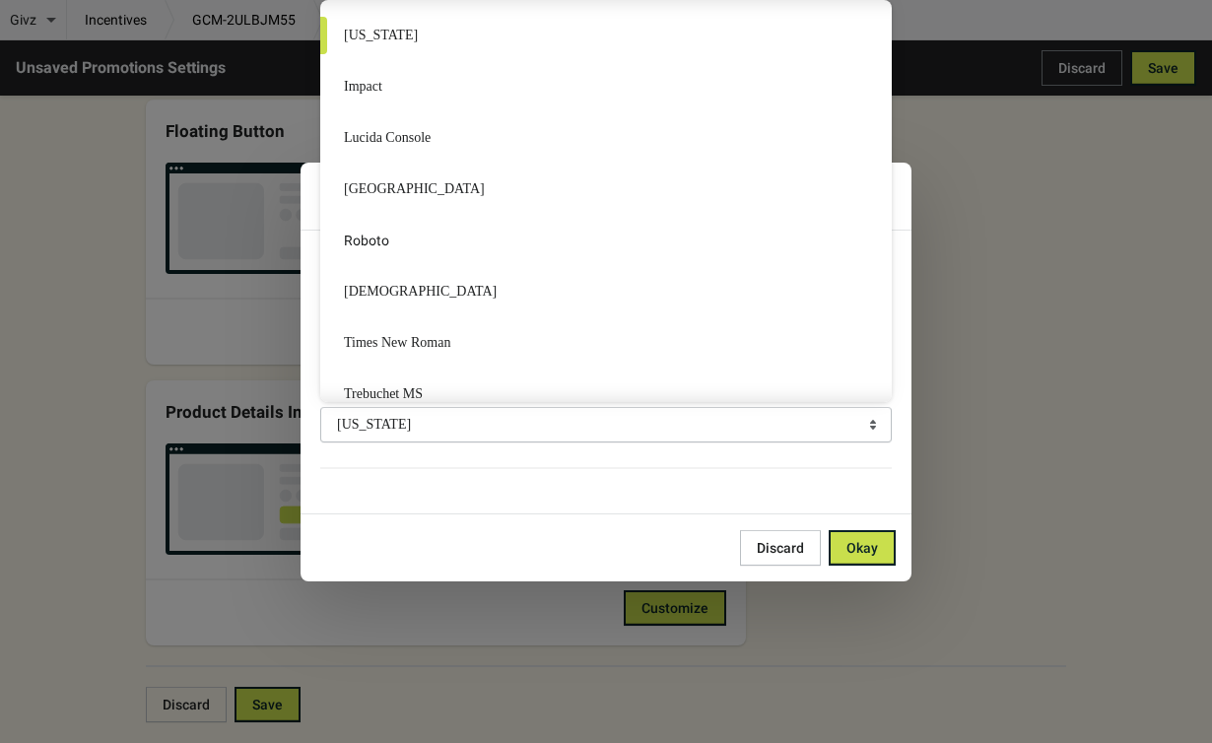
scroll to position [365, 0]
click at [416, 144] on div "Lucida Console" at bounding box center [387, 136] width 87 height 20
click at [338, 118] on Console "Lucida Console" at bounding box center [337, 117] width 1 height 1
radio Console "true"
radio input "false"
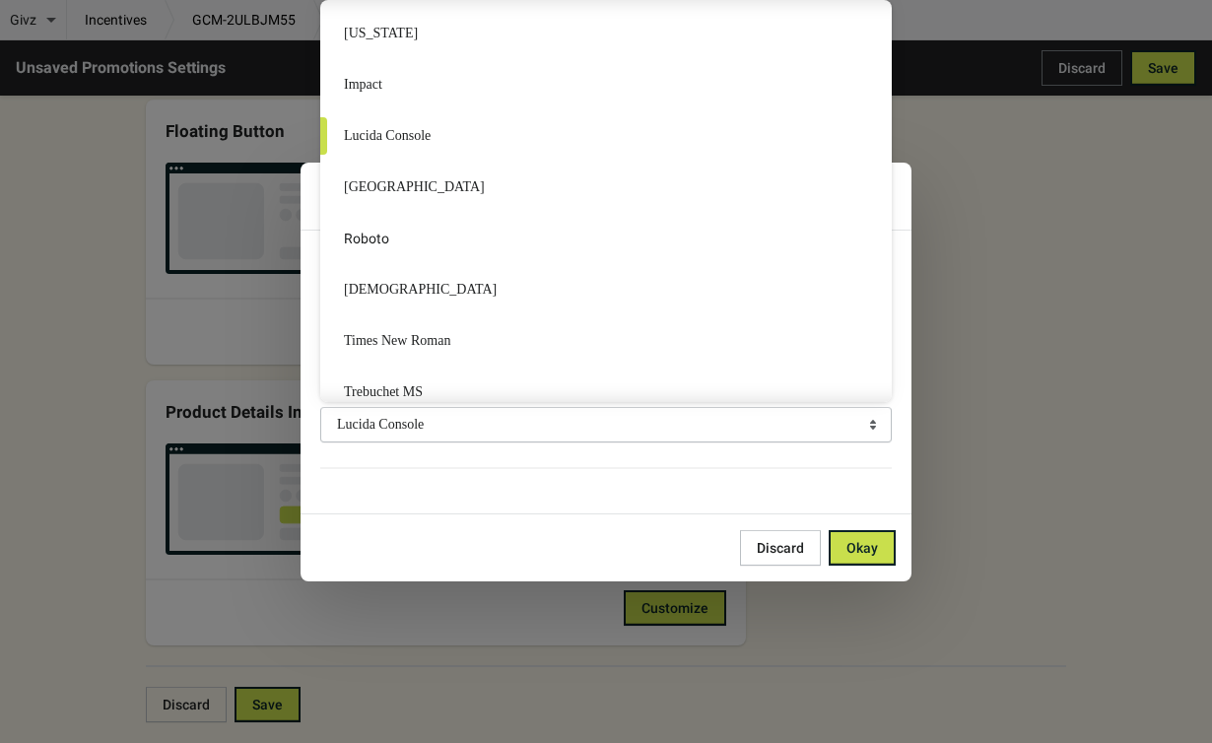
click at [370, 456] on div "Font Color Font Lucida Console" at bounding box center [596, 364] width 591 height 259
click at [871, 548] on span "Okay" at bounding box center [863, 548] width 32 height 16
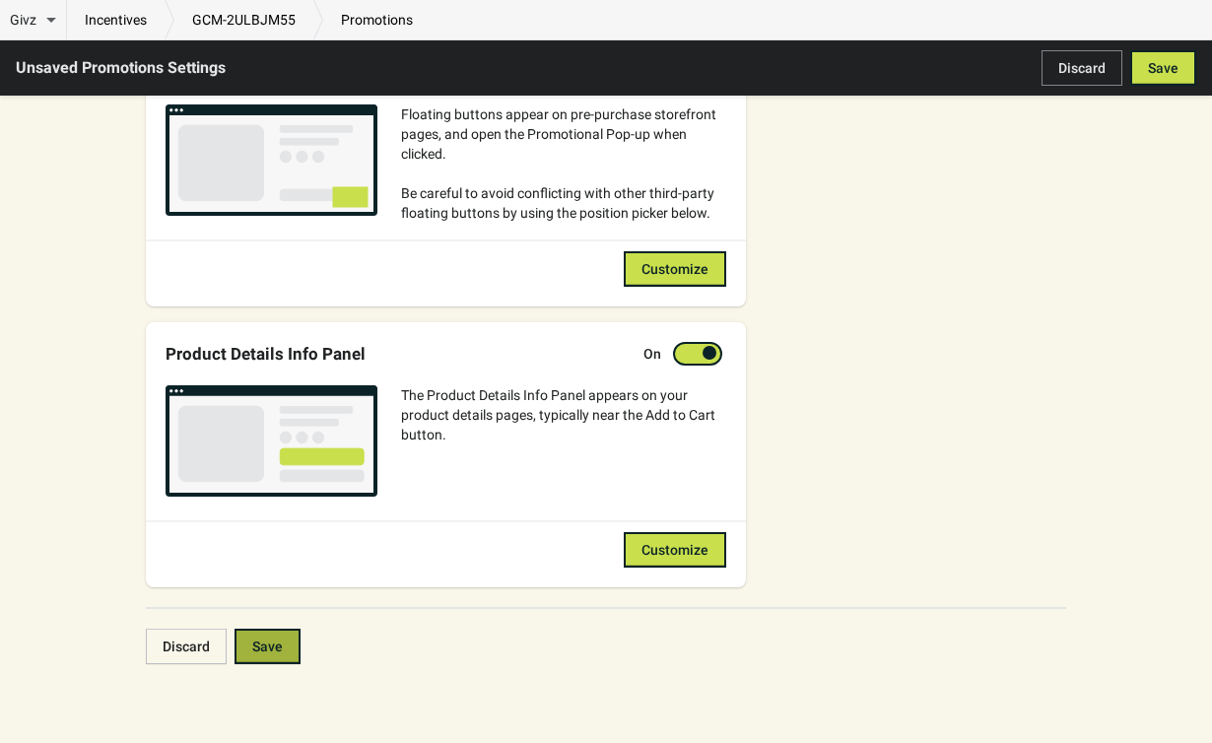
scroll to position [1081, 0]
click at [279, 651] on span "Save" at bounding box center [267, 647] width 31 height 16
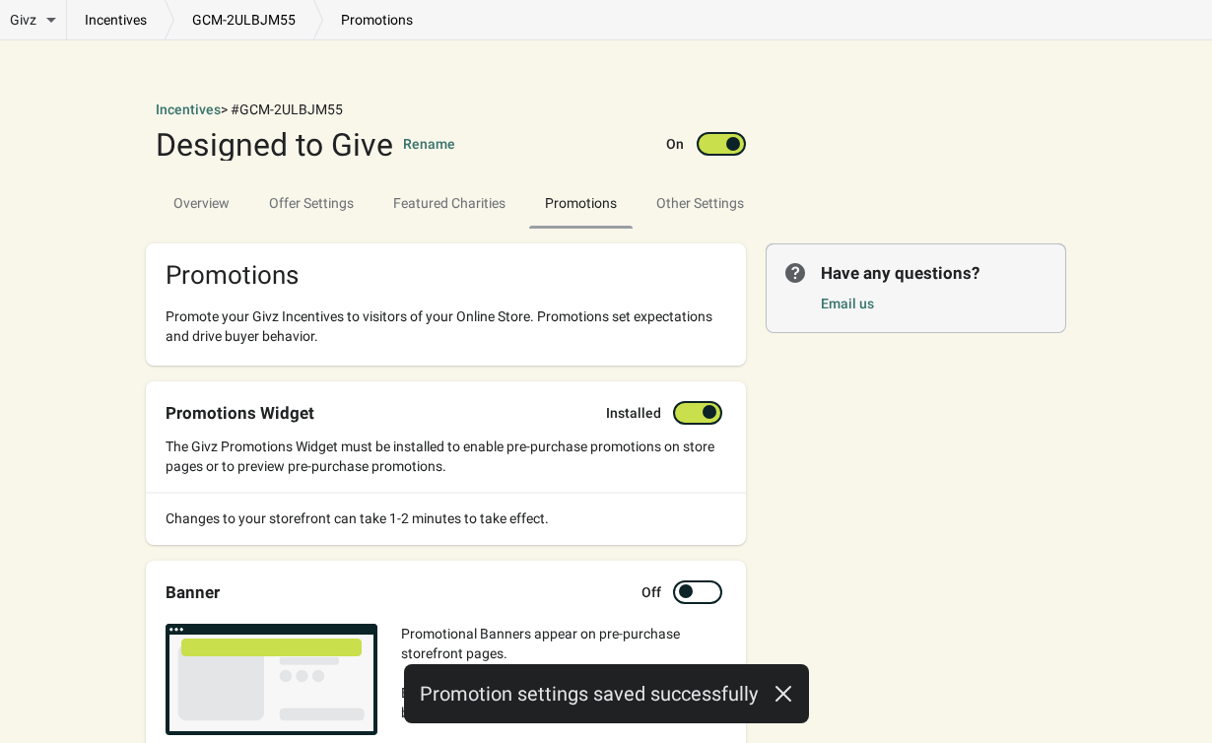
scroll to position [0, 0]
click at [703, 220] on span "Other Settings" at bounding box center [700, 202] width 119 height 35
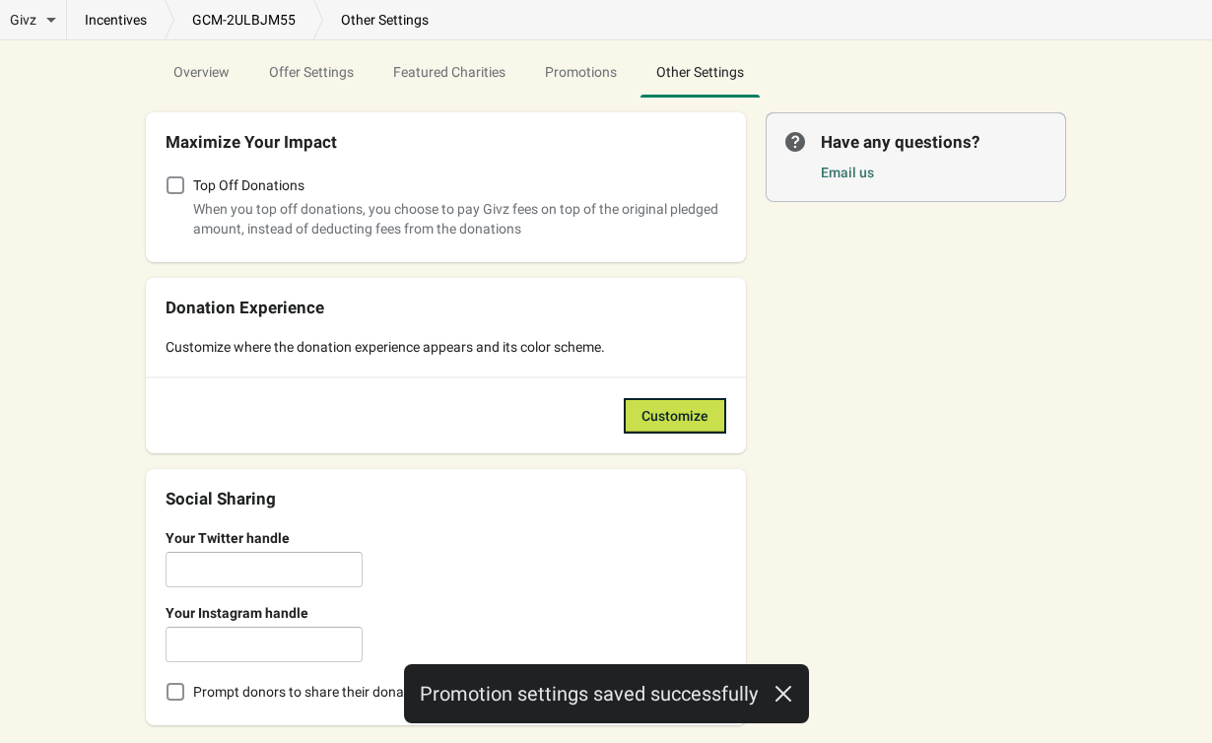
scroll to position [133, 0]
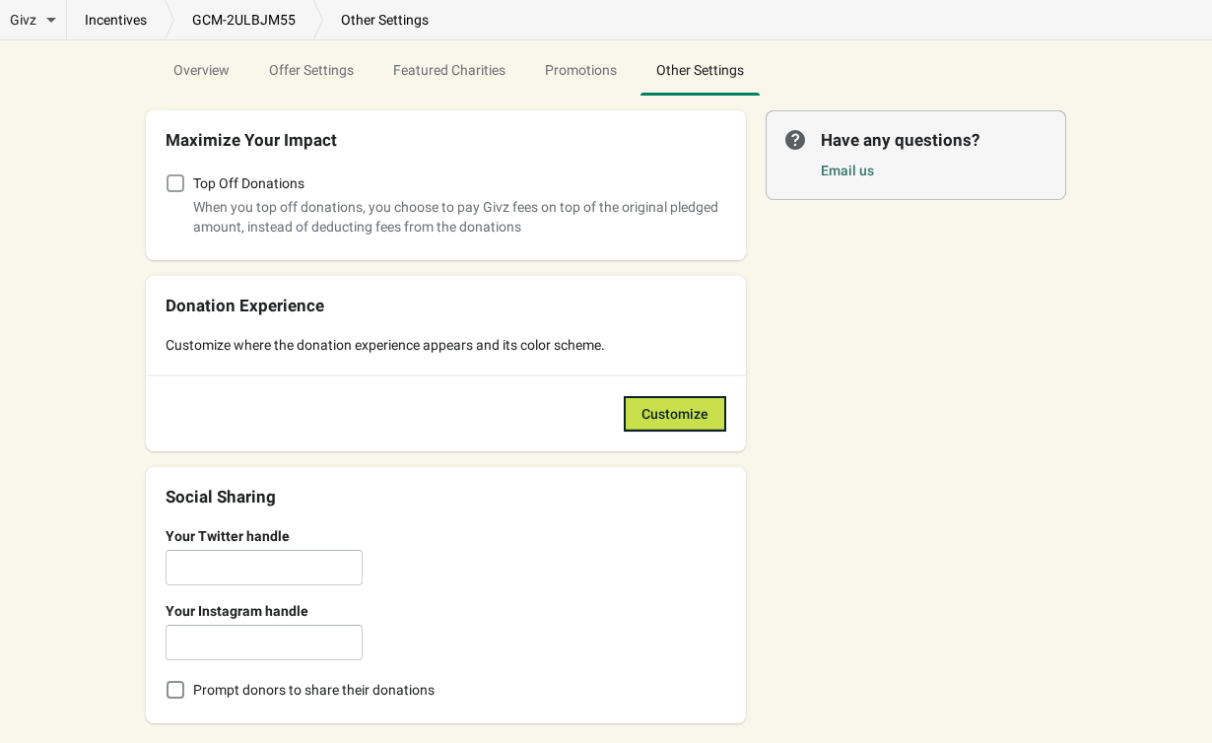
click at [173, 195] on label "Top Off Donations" at bounding box center [235, 184] width 139 height 28
click at [168, 175] on input "Top Off Donations" at bounding box center [167, 174] width 1 height 1
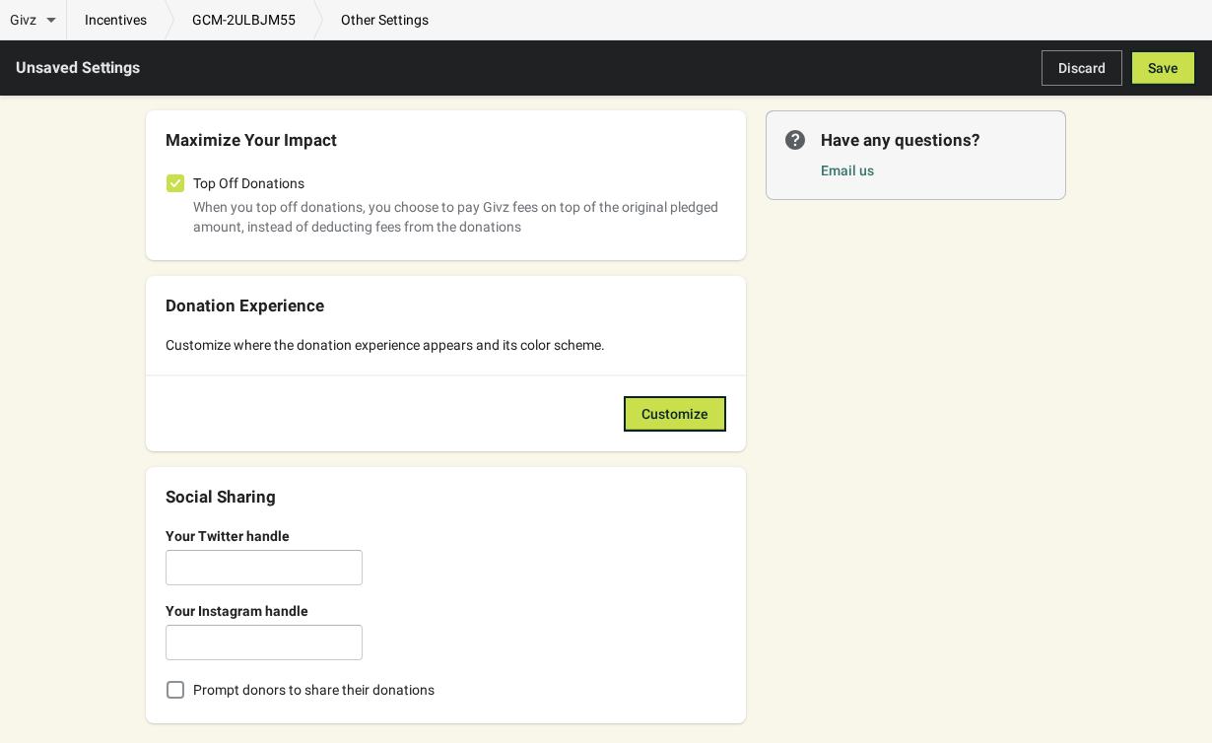
click at [173, 188] on span at bounding box center [176, 183] width 18 height 18
click at [168, 175] on input "Top Off Donations" at bounding box center [167, 174] width 1 height 1
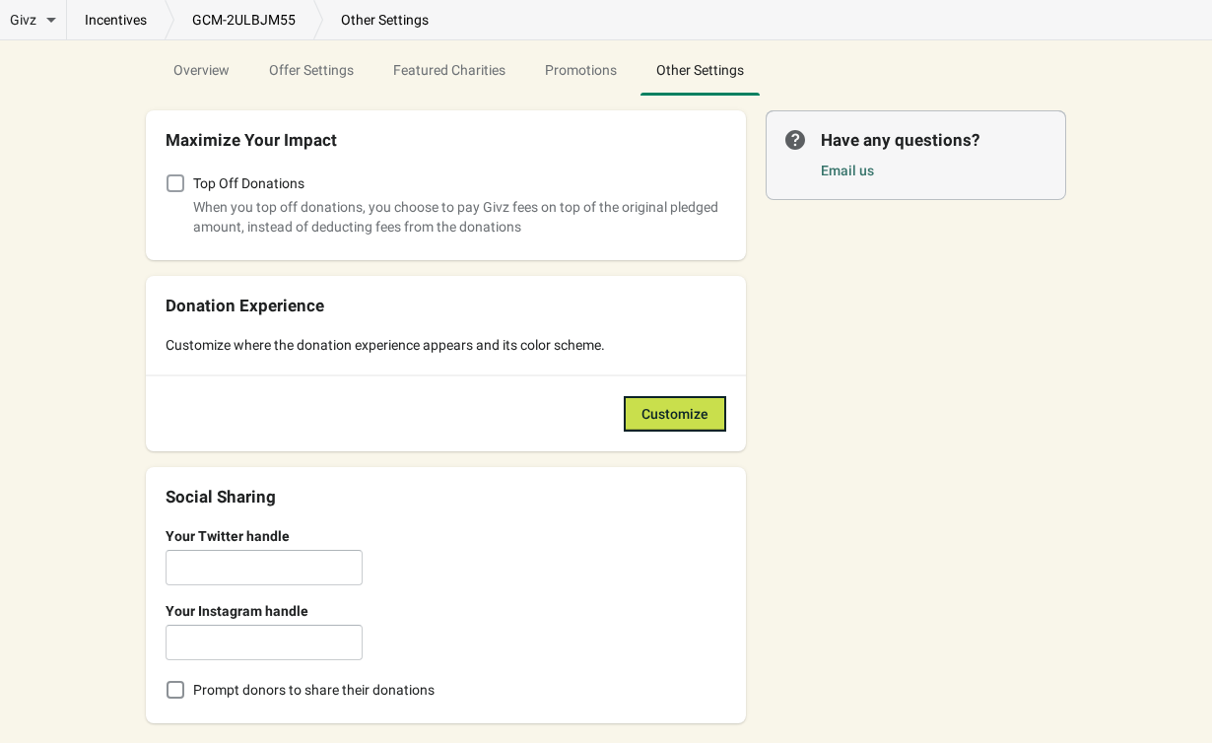
click at [177, 189] on span at bounding box center [176, 183] width 18 height 18
click at [168, 175] on input "Top Off Donations" at bounding box center [167, 174] width 1 height 1
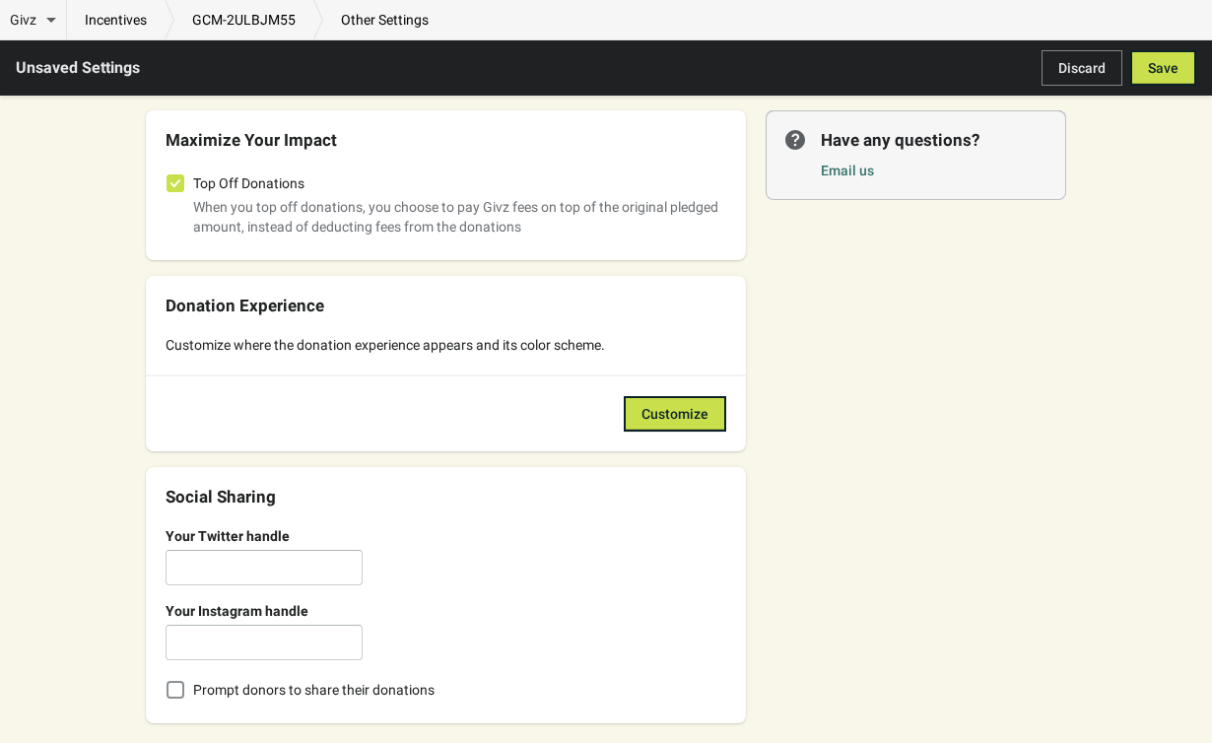
click at [177, 189] on span at bounding box center [176, 183] width 18 height 18
click at [168, 175] on input "Top Off Donations" at bounding box center [167, 174] width 1 height 1
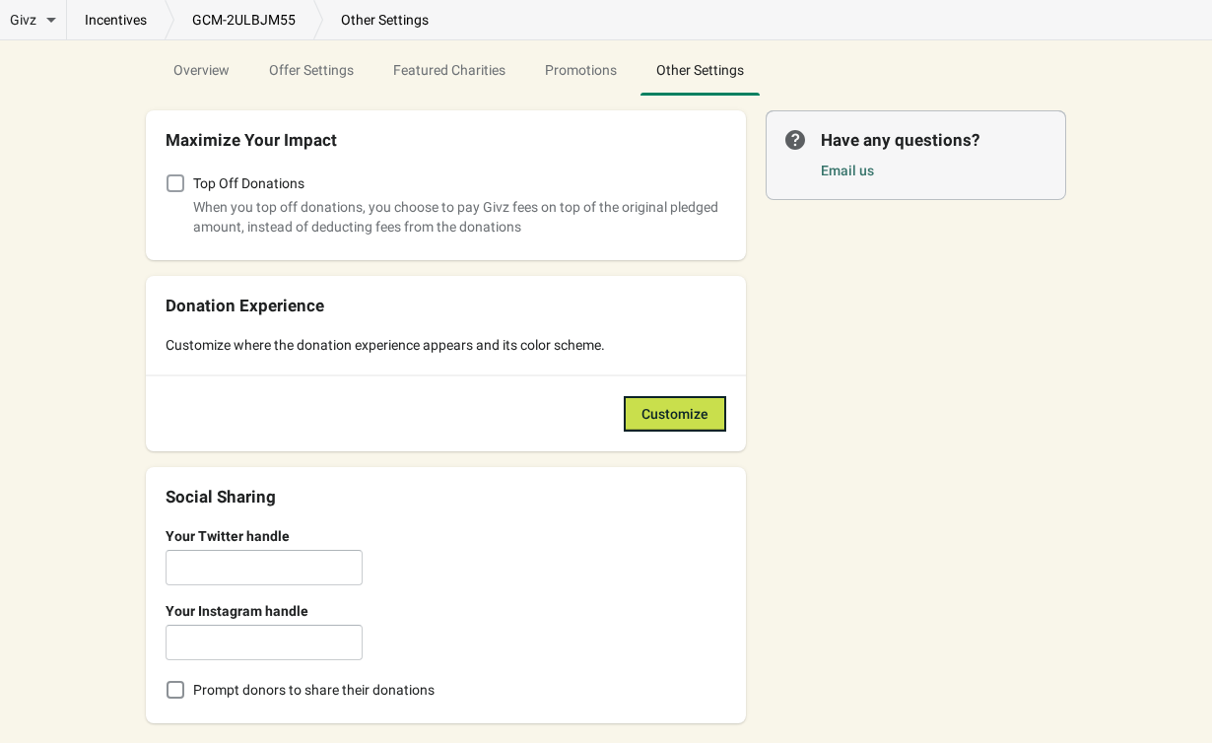
click at [166, 187] on span at bounding box center [176, 183] width 20 height 20
click at [167, 175] on input "Top Off Donations" at bounding box center [167, 174] width 1 height 1
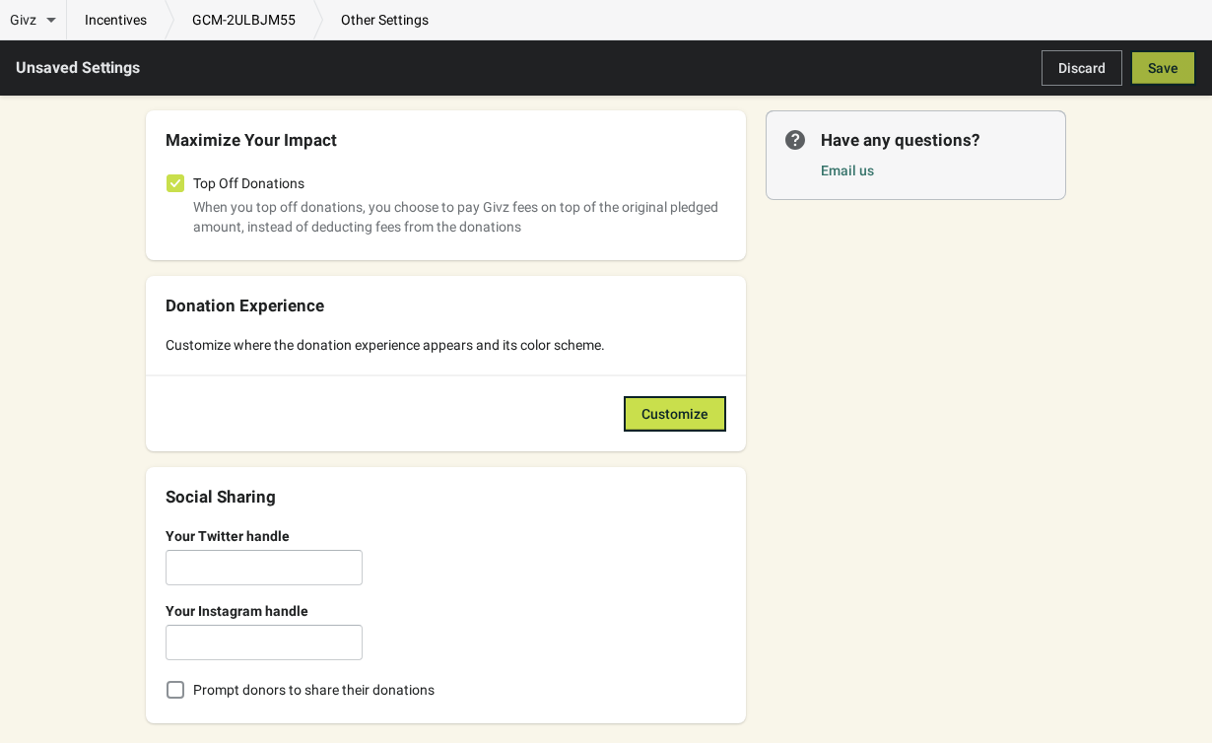
click at [1172, 68] on span "Save" at bounding box center [1163, 68] width 31 height 16
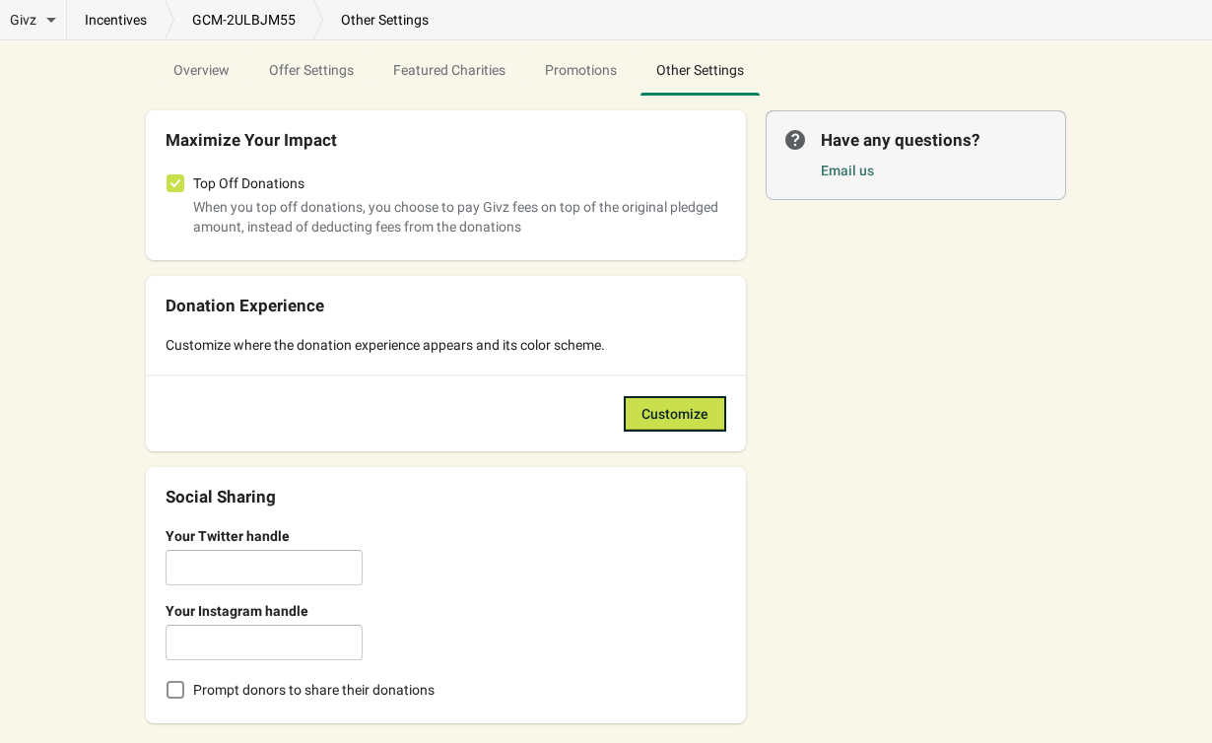
checkbox input "true"
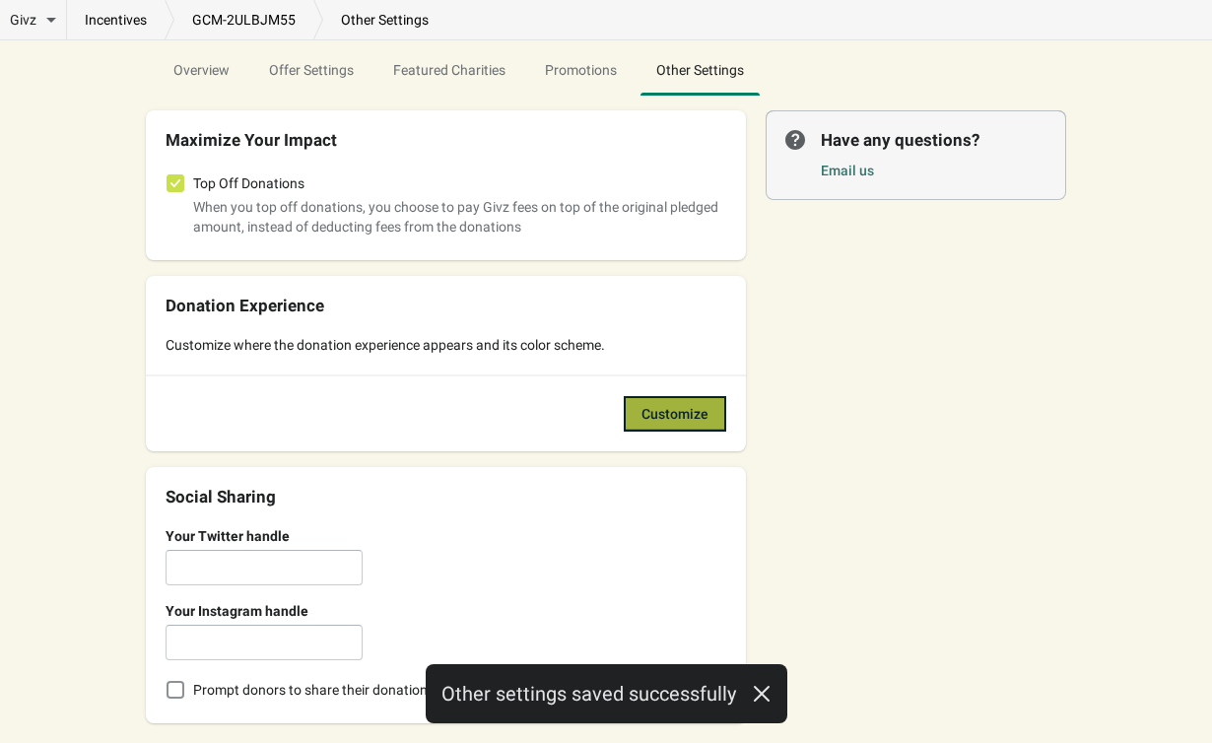
click at [694, 411] on span "Customize" at bounding box center [675, 414] width 67 height 16
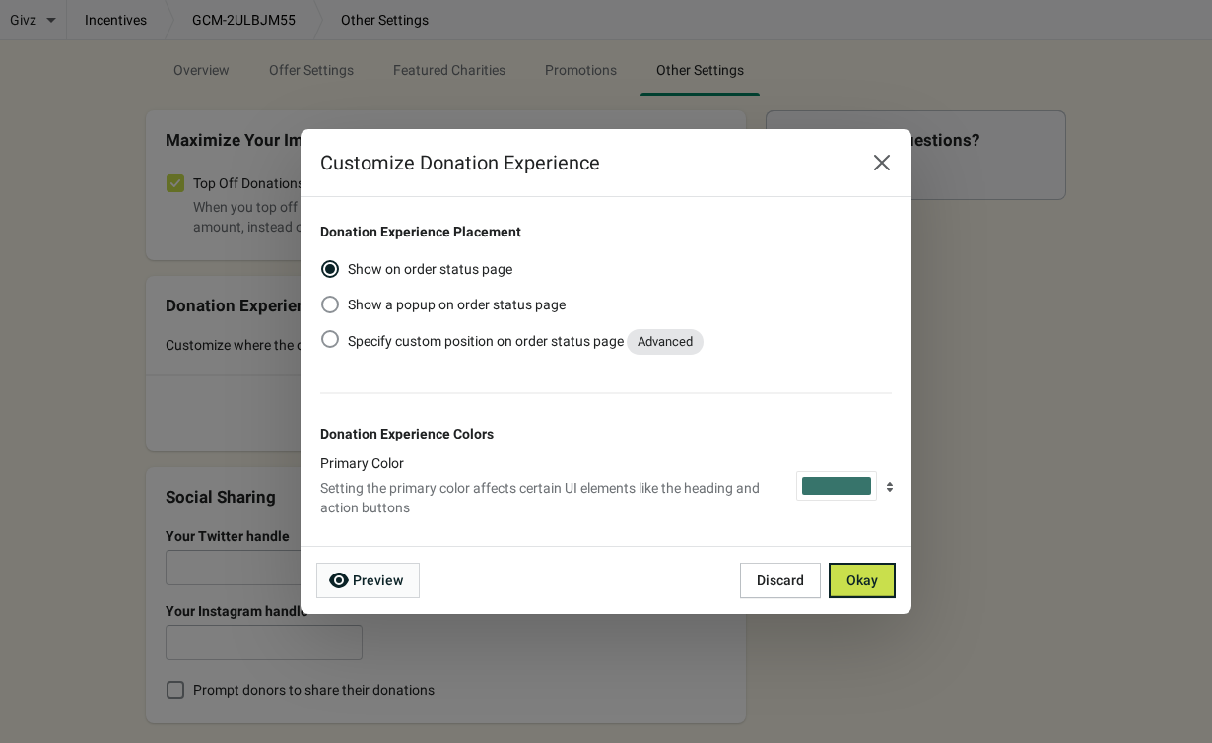
click at [385, 585] on div "Preview" at bounding box center [520, 580] width 408 height 35
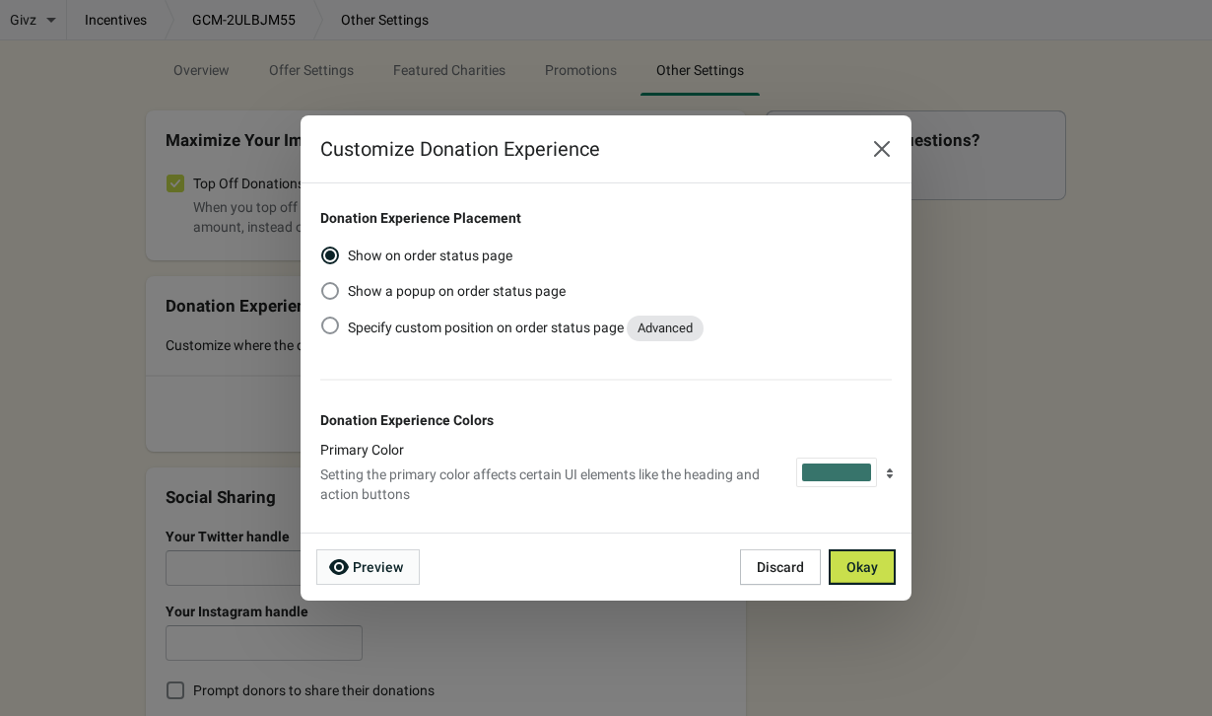
click at [384, 557] on div "Preview" at bounding box center [520, 566] width 408 height 35
click at [384, 567] on div "Preview" at bounding box center [520, 566] width 408 height 35
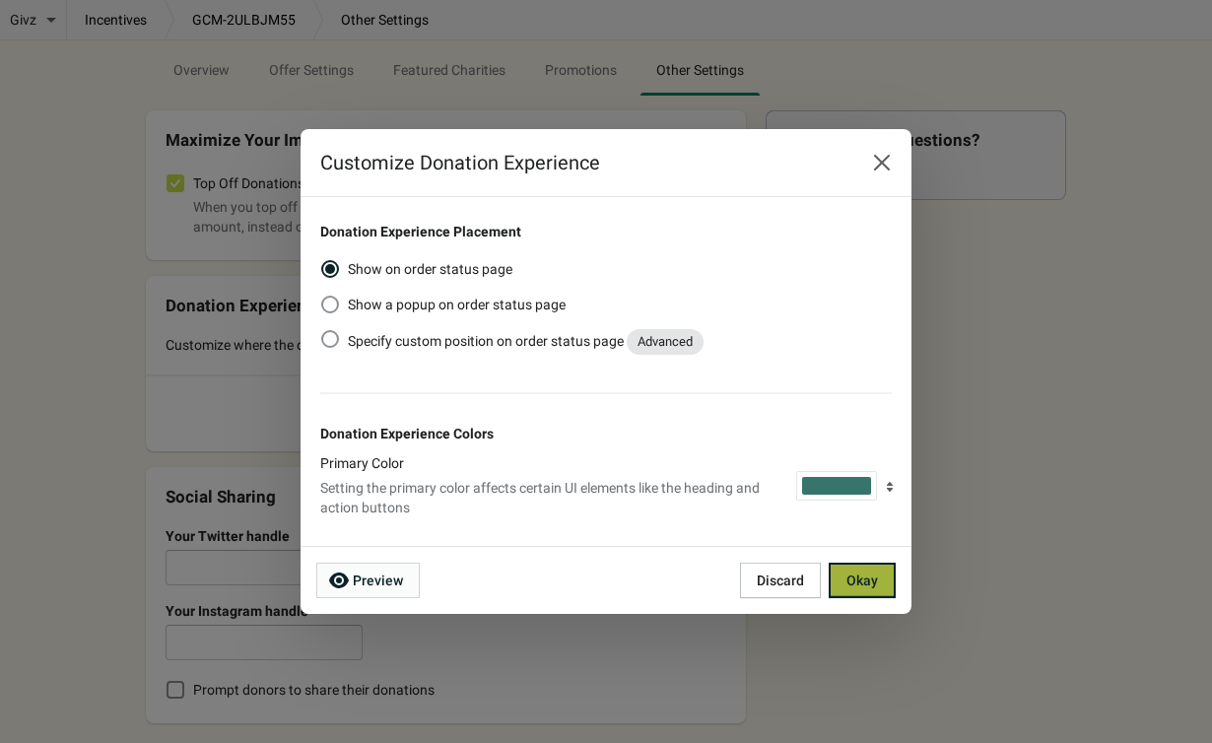
click at [879, 590] on button "Okay" at bounding box center [862, 580] width 67 height 35
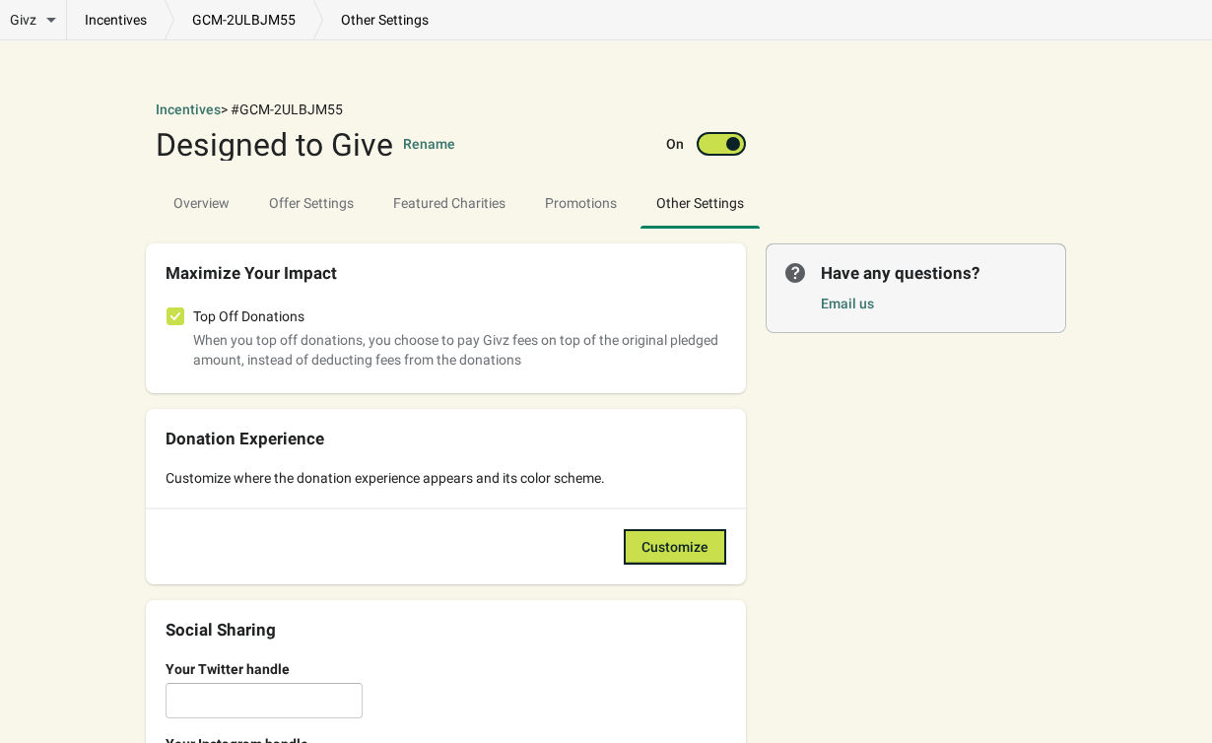
click at [892, 197] on ul "Overview Offer Settings Featured Charities Promotions Other Settings" at bounding box center [606, 201] width 905 height 51
click at [183, 187] on span "Overview" at bounding box center [202, 202] width 88 height 35
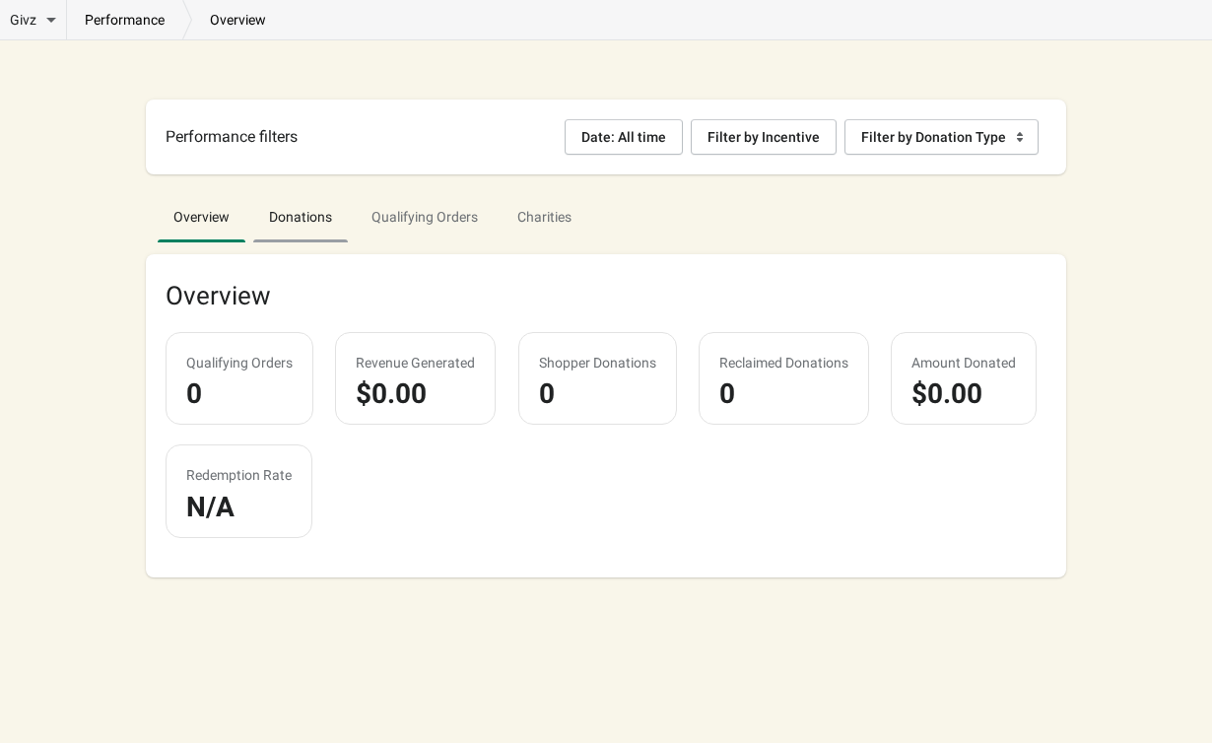
click at [313, 203] on span "Donations" at bounding box center [300, 216] width 95 height 35
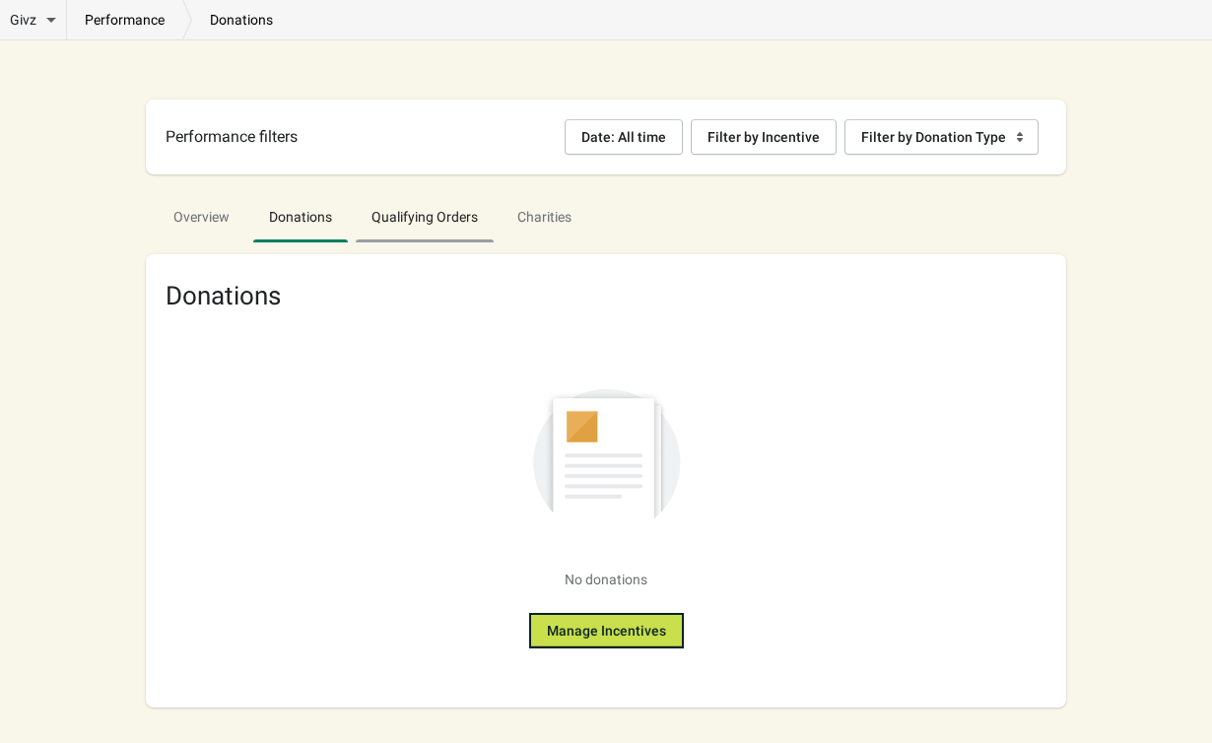
click at [437, 235] on span "Qualifying Orders" at bounding box center [425, 216] width 138 height 35
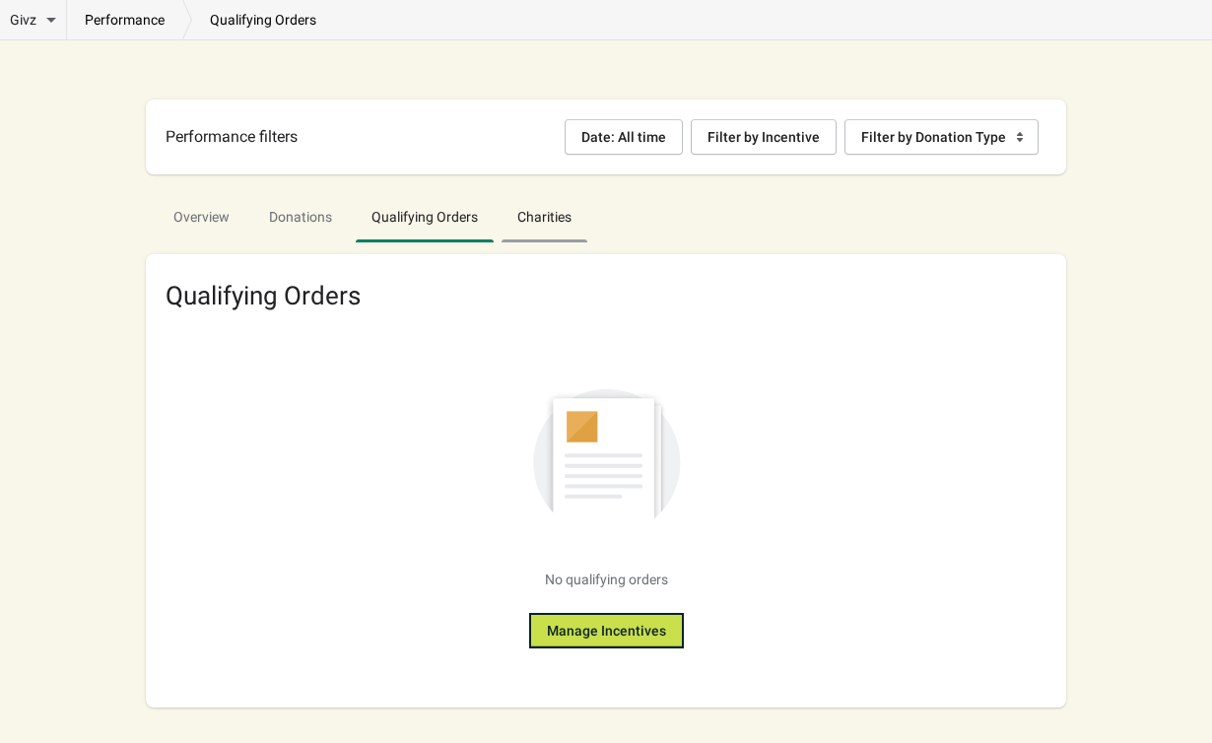
click at [583, 216] on span "Charities" at bounding box center [545, 216] width 86 height 35
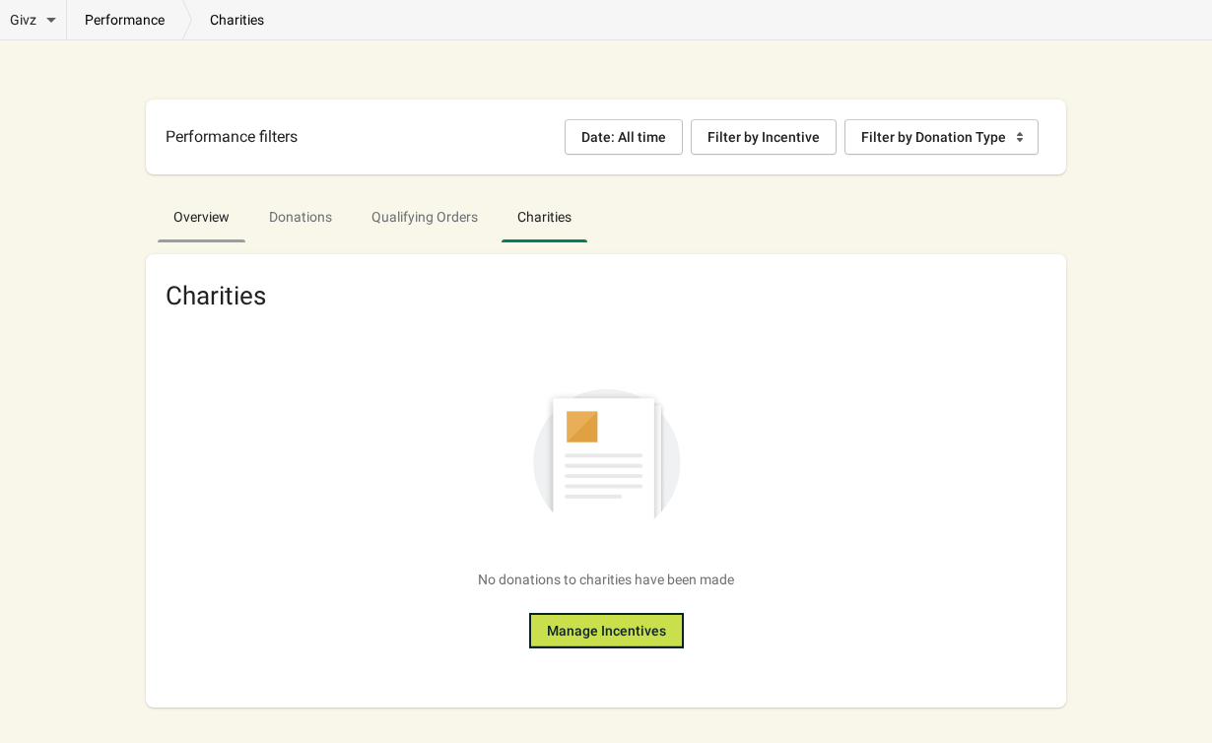
click at [228, 225] on span "Overview" at bounding box center [202, 216] width 88 height 35
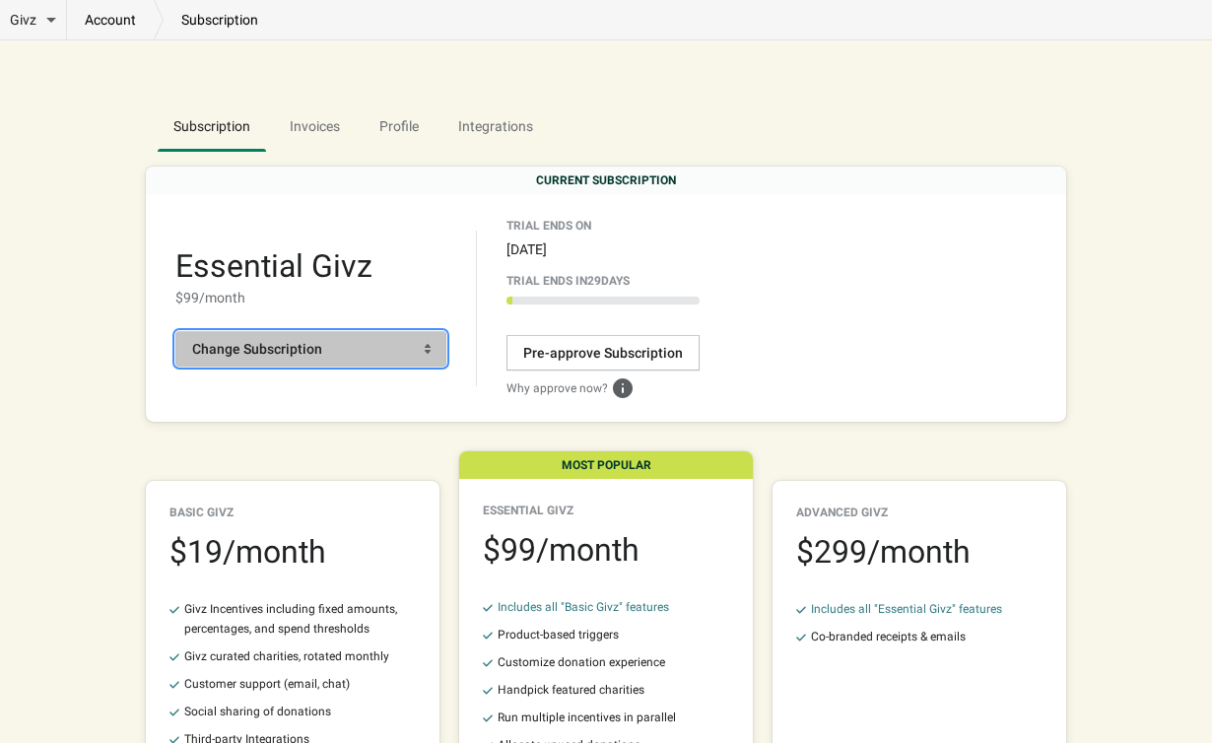
click at [256, 363] on button "Change Subscription" at bounding box center [310, 348] width 271 height 35
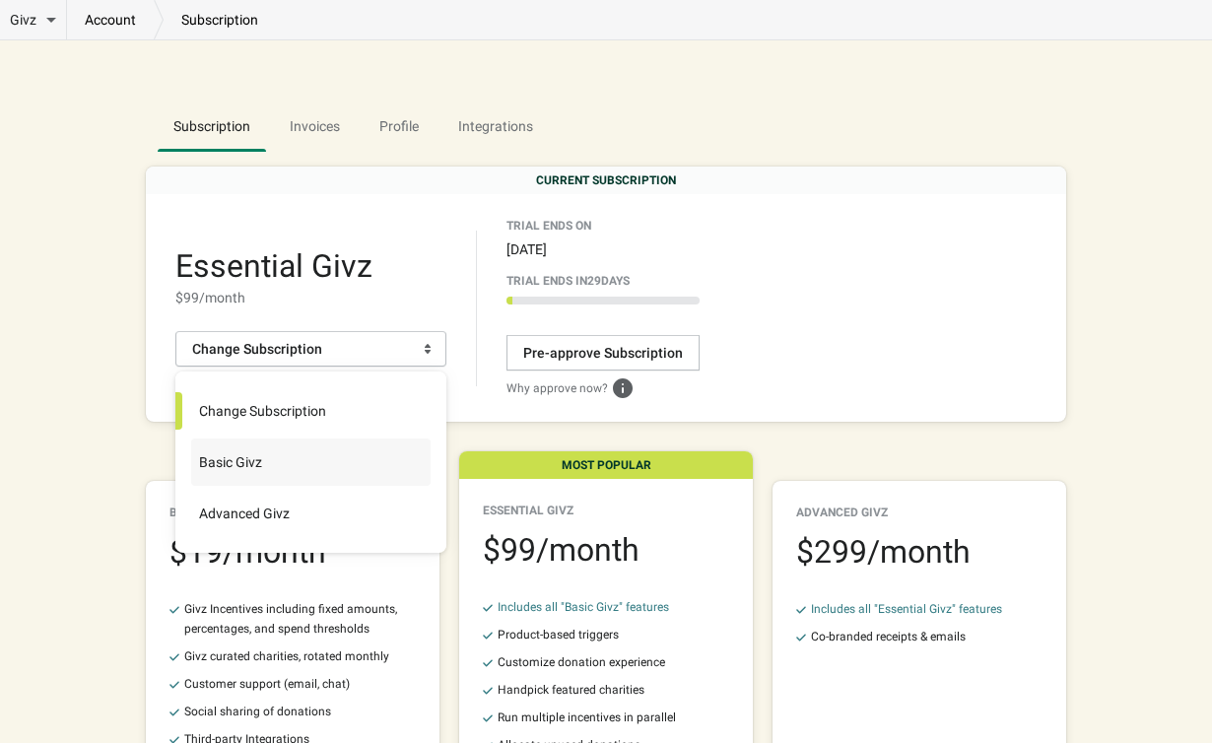
click at [224, 465] on span "Basic Givz" at bounding box center [226, 462] width 71 height 20
click at [193, 445] on input "Basic Givz" at bounding box center [192, 444] width 1 height 1
radio input "true"
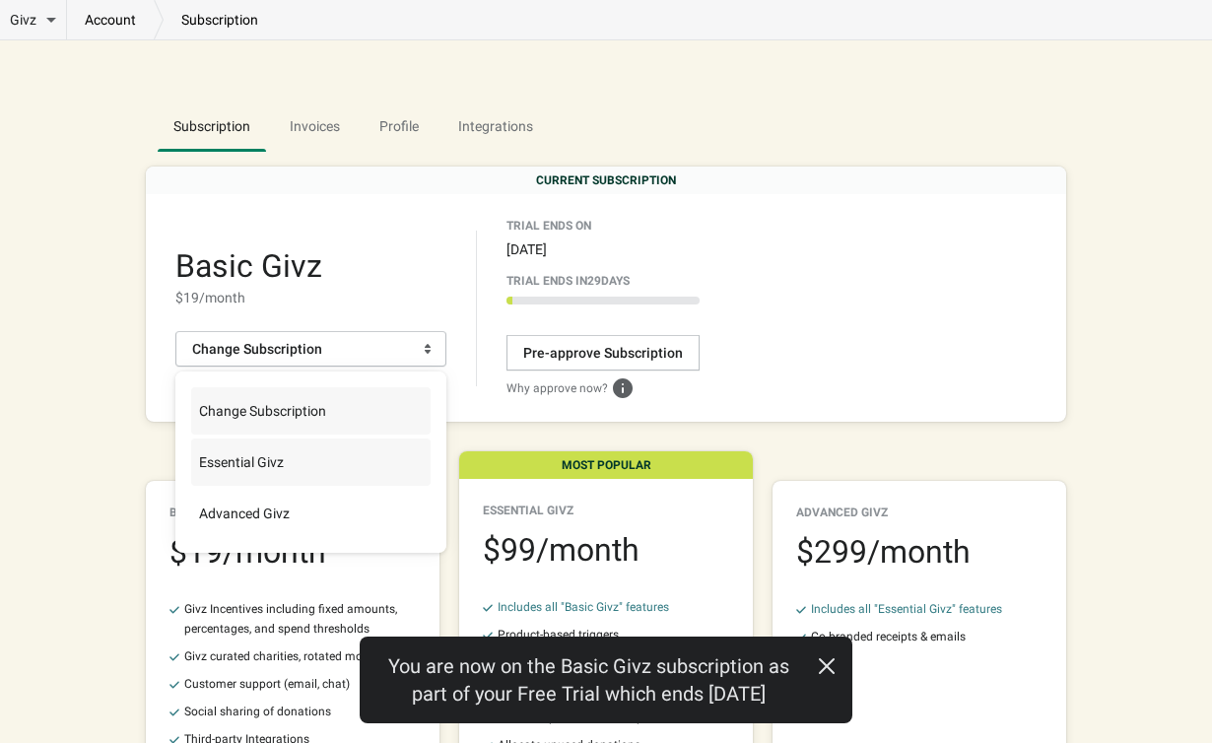
click at [249, 411] on span "Change Subscription" at bounding box center [258, 411] width 135 height 20
click at [193, 393] on input "Change Subscription" at bounding box center [192, 392] width 1 height 1
radio input "true"
click at [239, 456] on span "Essential Givz" at bounding box center [237, 462] width 93 height 20
click at [193, 445] on input "Essential Givz" at bounding box center [192, 444] width 1 height 1
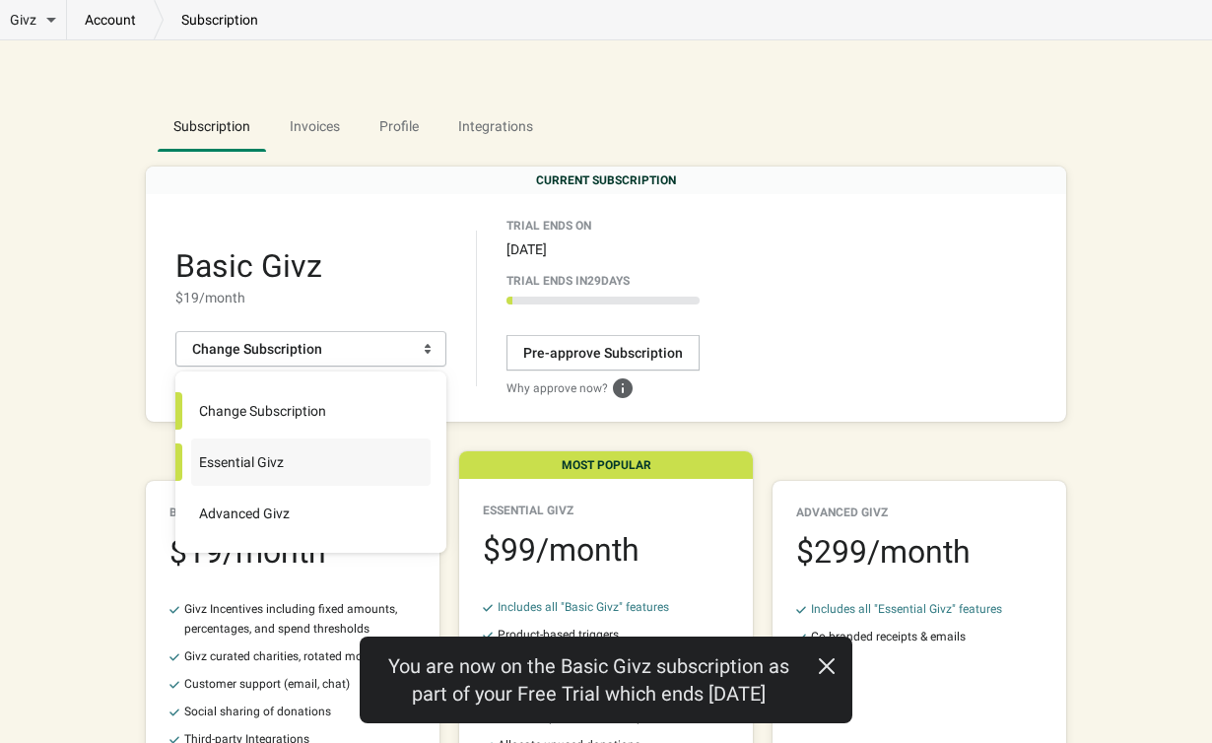
radio input "true"
radio input "false"
click at [125, 394] on div "Givz Overview Incentives Performance Overview Donations Qualifying Orders Chari…" at bounding box center [606, 559] width 984 height 1038
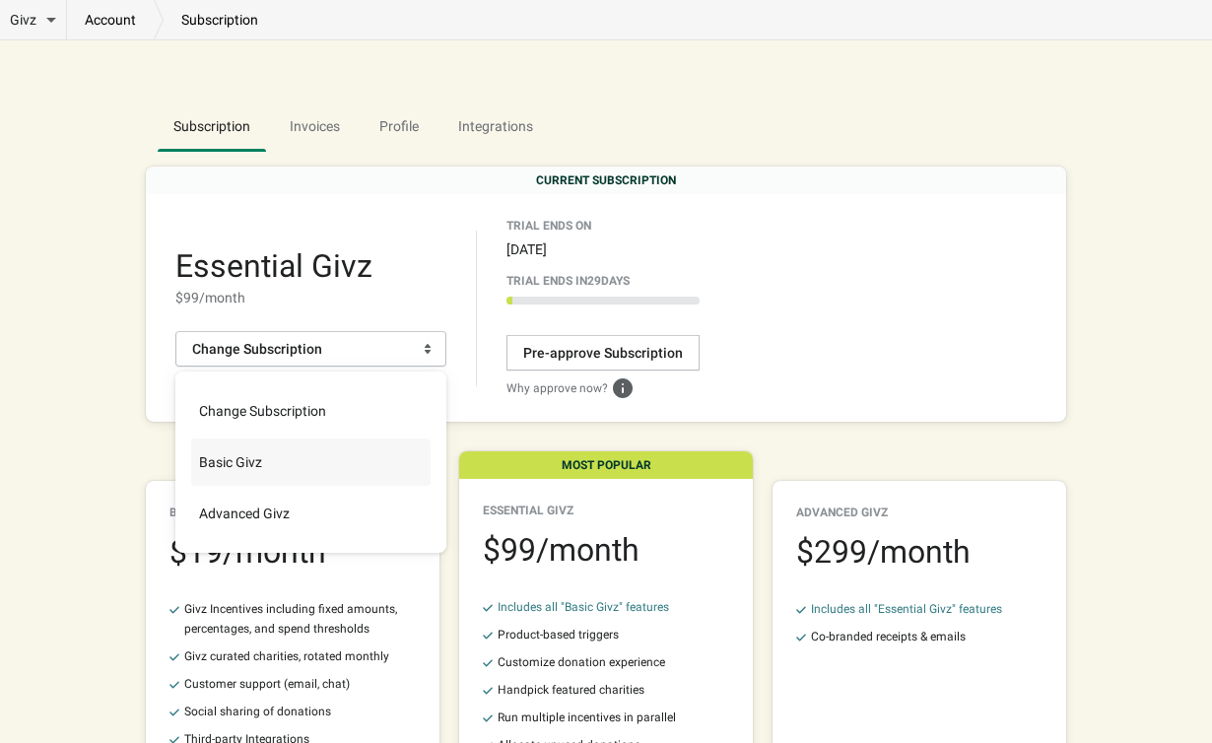
click at [121, 300] on div "Givz Overview Incentives Performance Overview Donations Qualifying Orders Chari…" at bounding box center [606, 559] width 984 height 1038
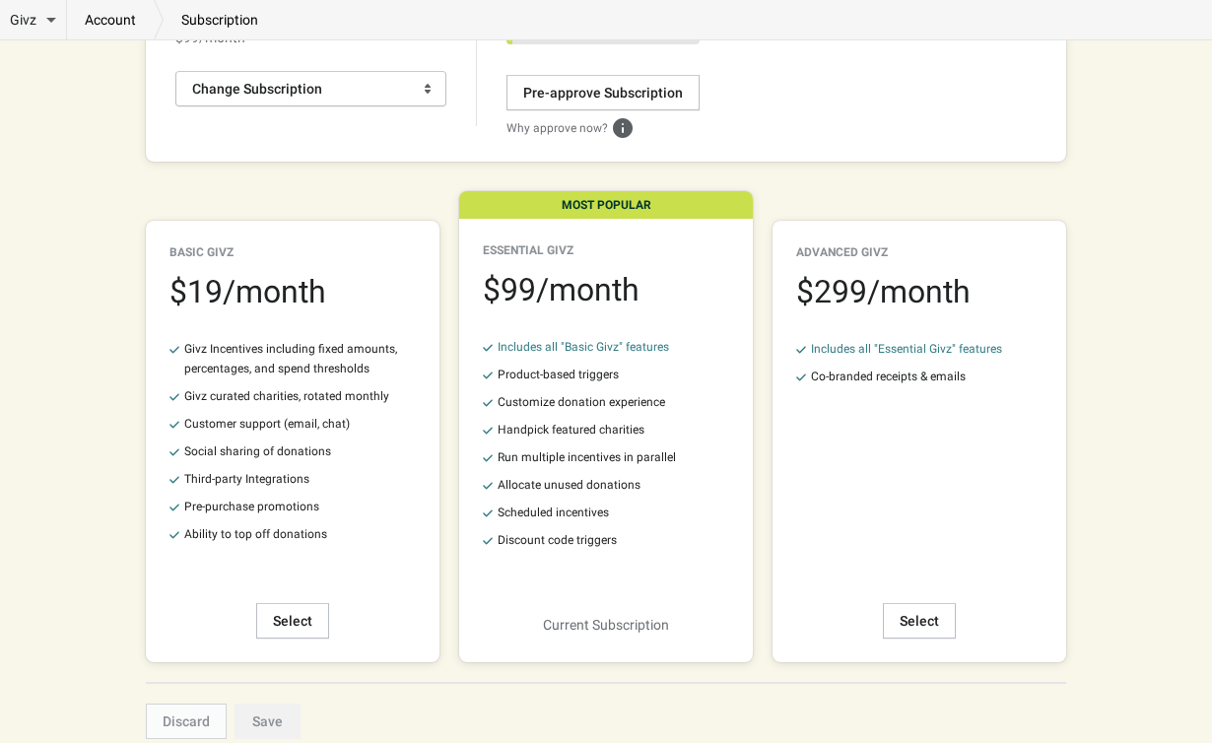
scroll to position [318, 0]
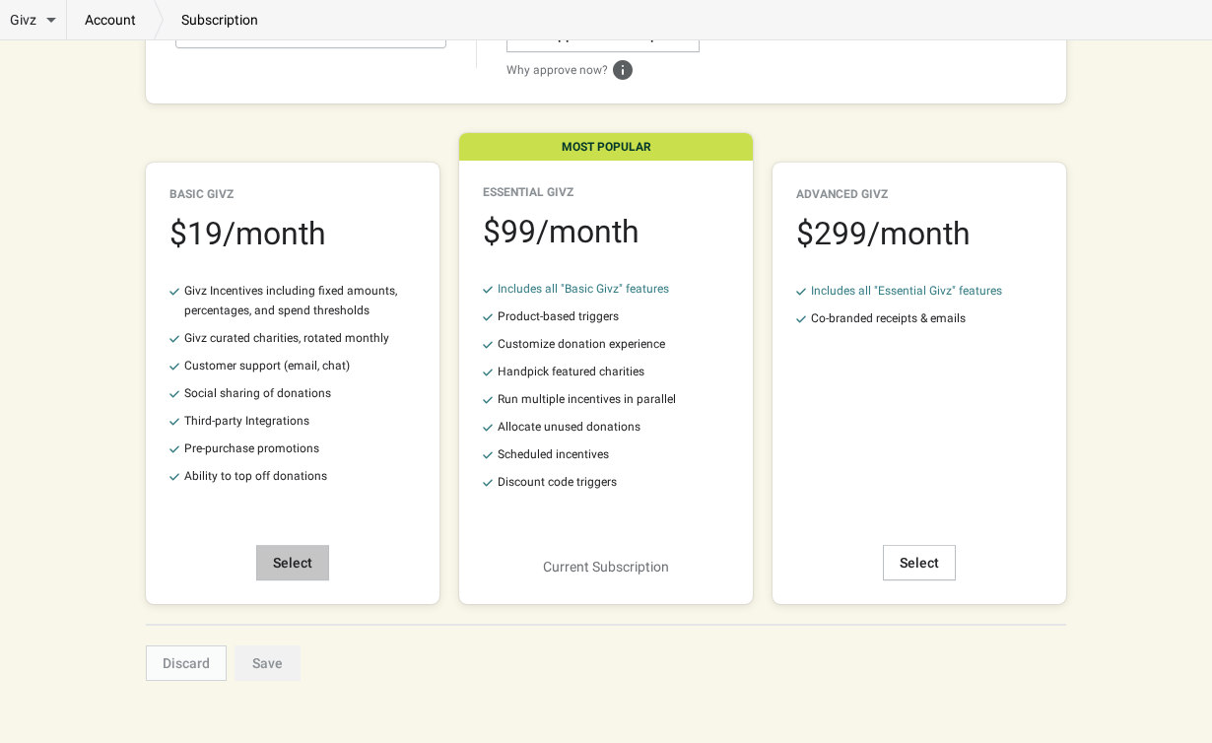
click at [267, 575] on button "Select" at bounding box center [292, 562] width 73 height 35
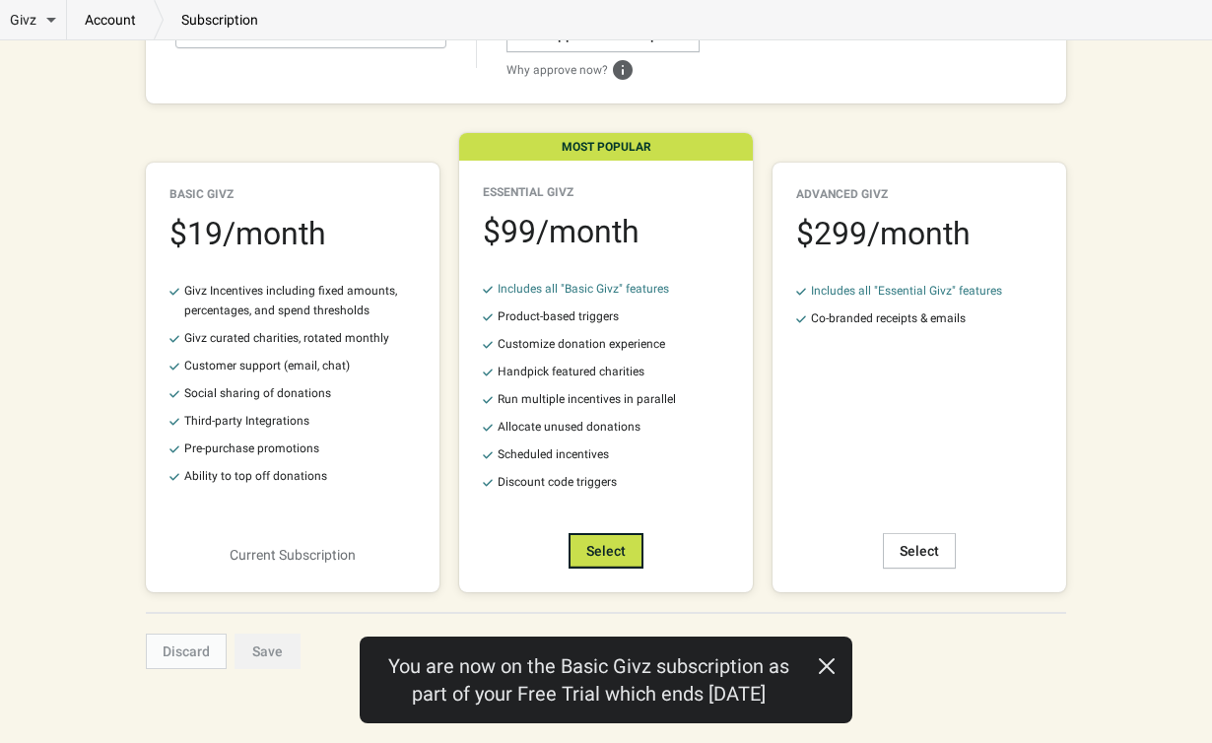
click at [820, 667] on icon "button" at bounding box center [827, 667] width 20 height 20
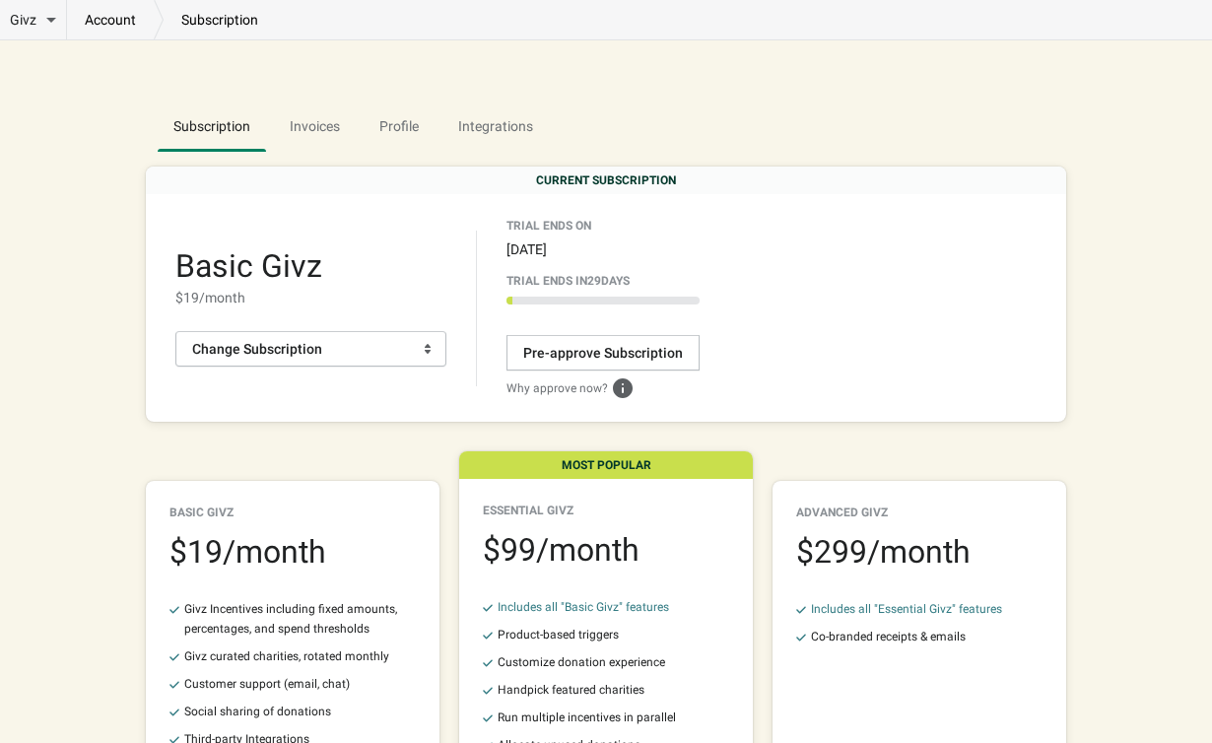
scroll to position [0, 0]
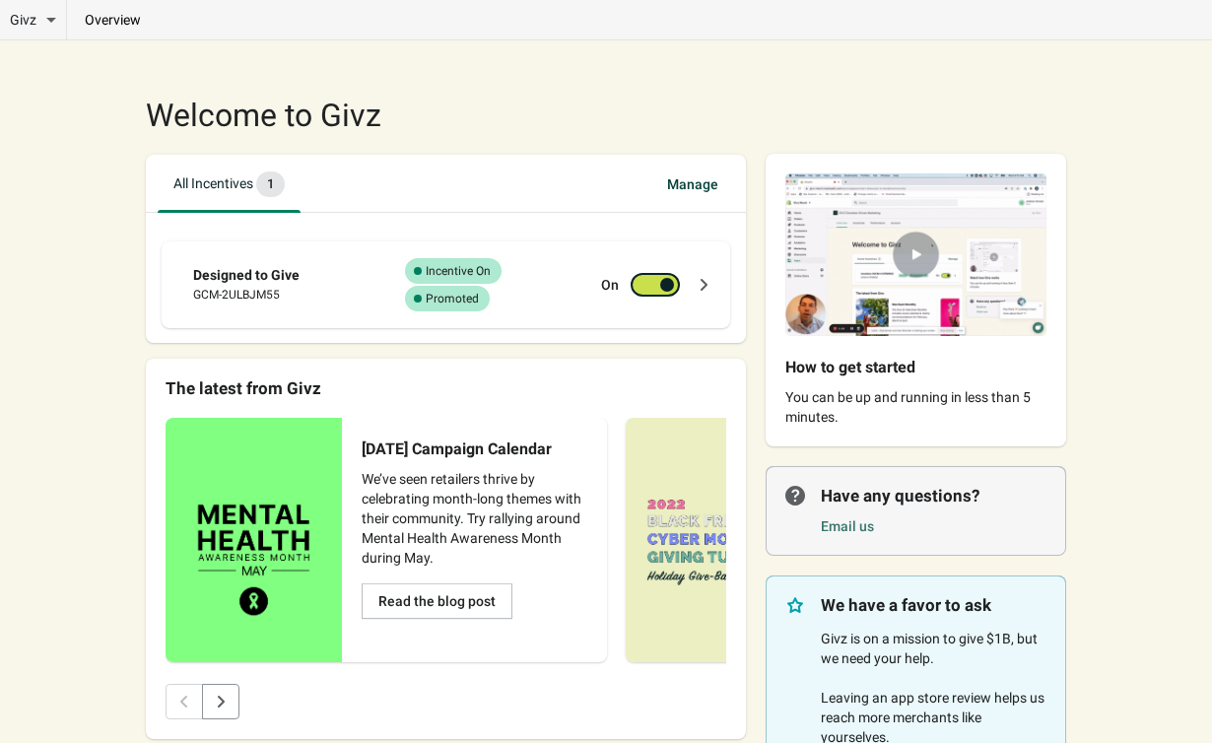
checkbox input "false"
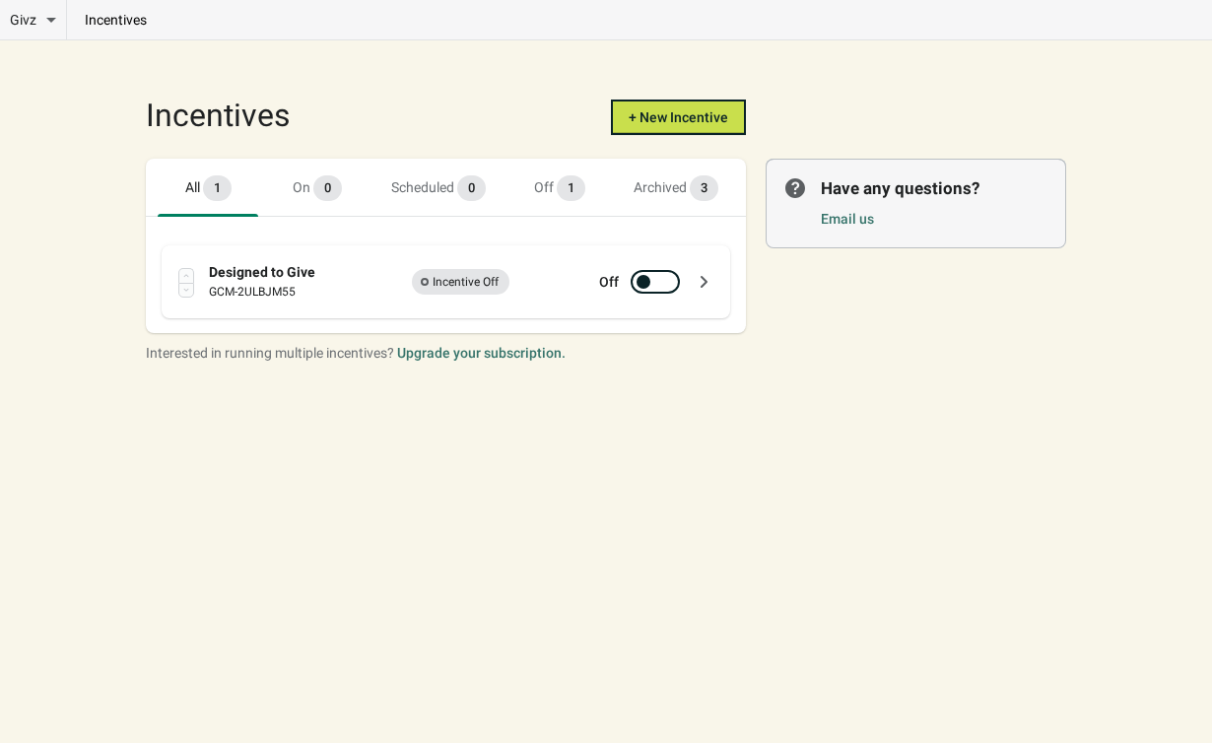
click at [262, 269] on div "Designed to Give" at bounding box center [297, 272] width 176 height 20
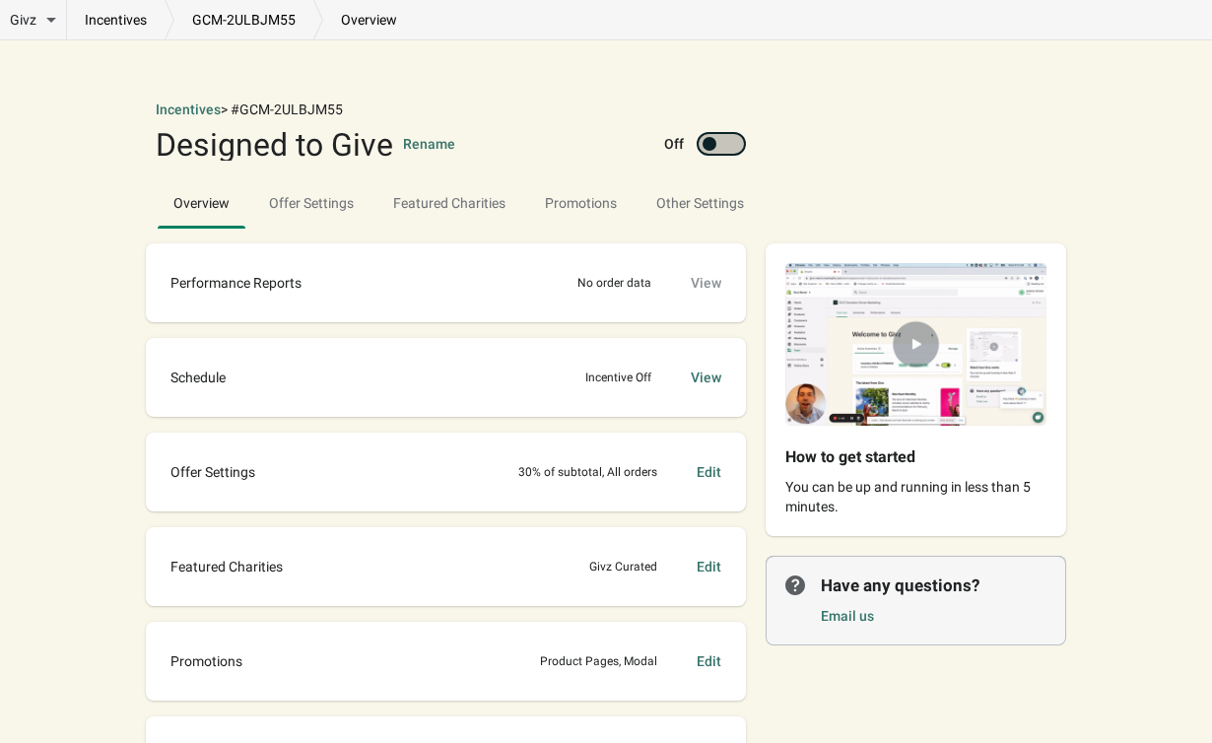
click at [717, 155] on div at bounding box center [721, 144] width 49 height 24
checkbox input "true"
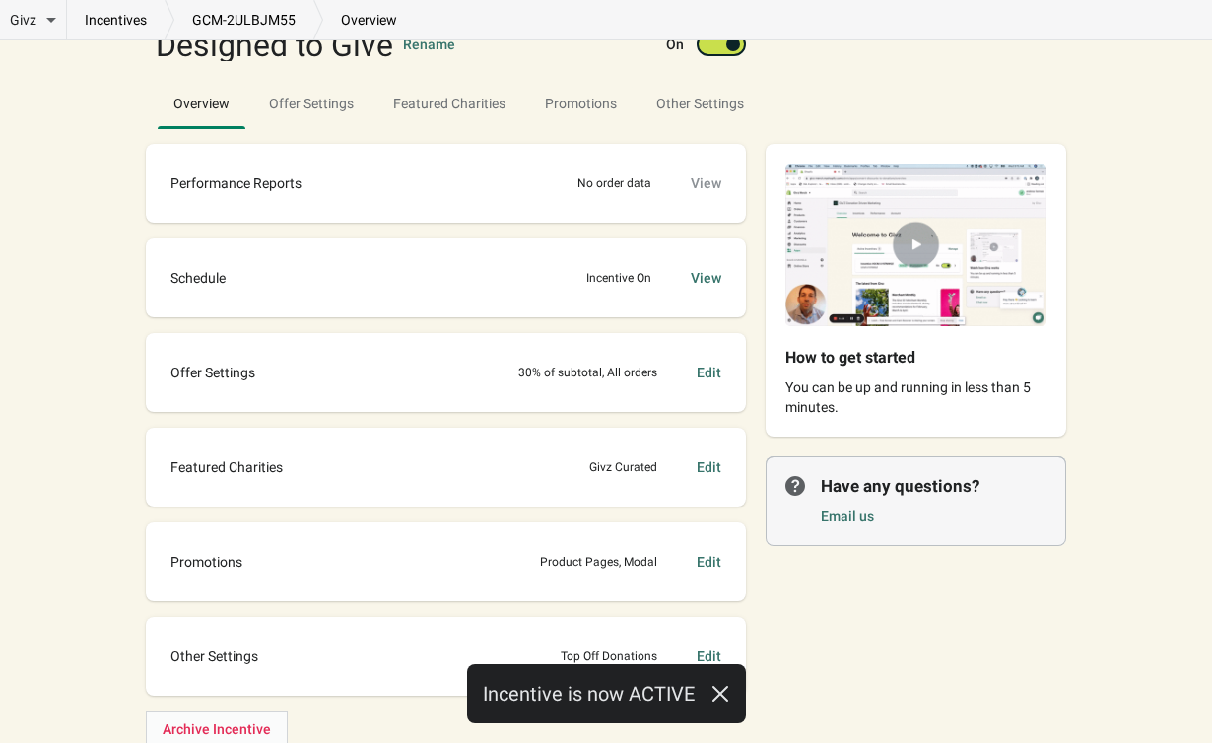
scroll to position [113, 0]
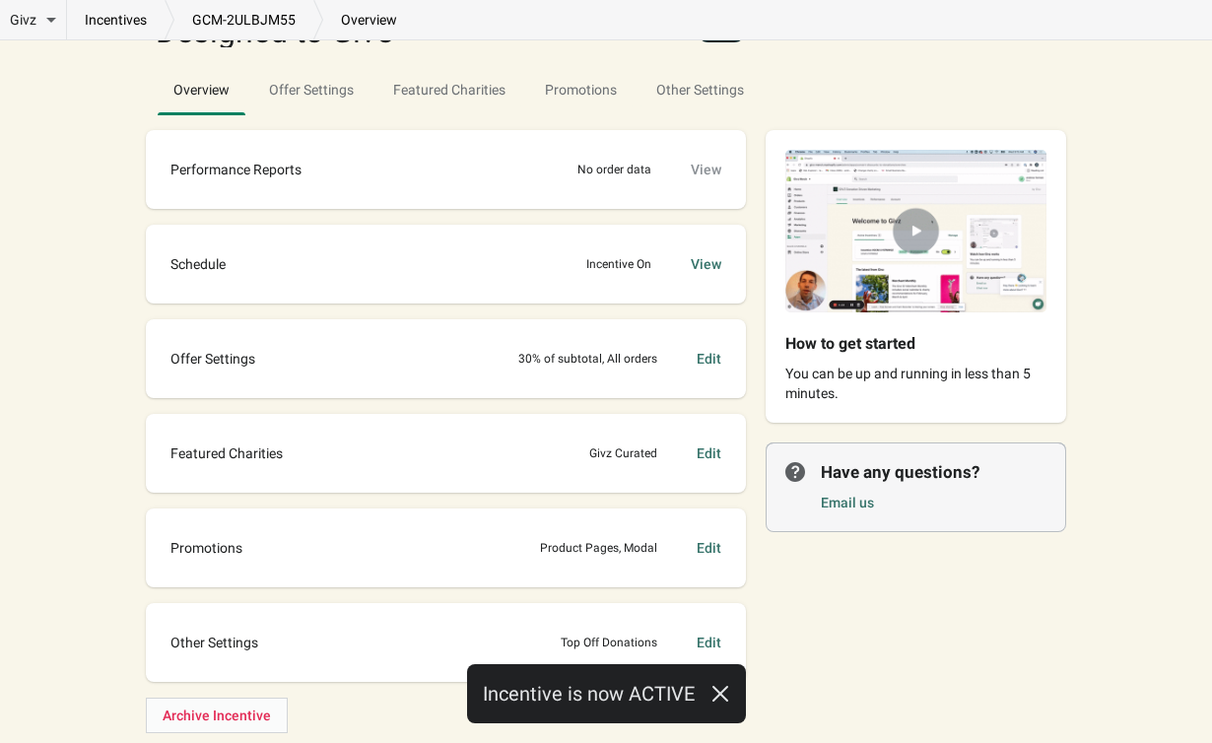
click at [714, 455] on div "Edit" at bounding box center [709, 454] width 25 height 20
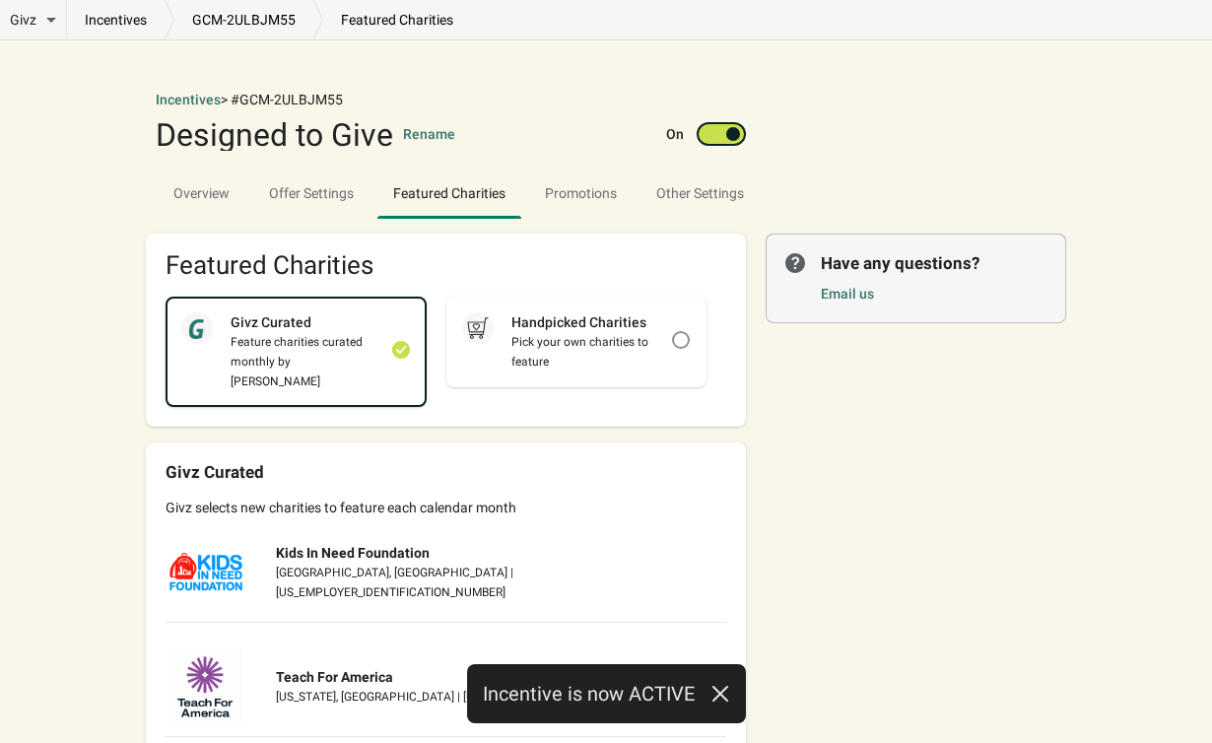
scroll to position [15, 0]
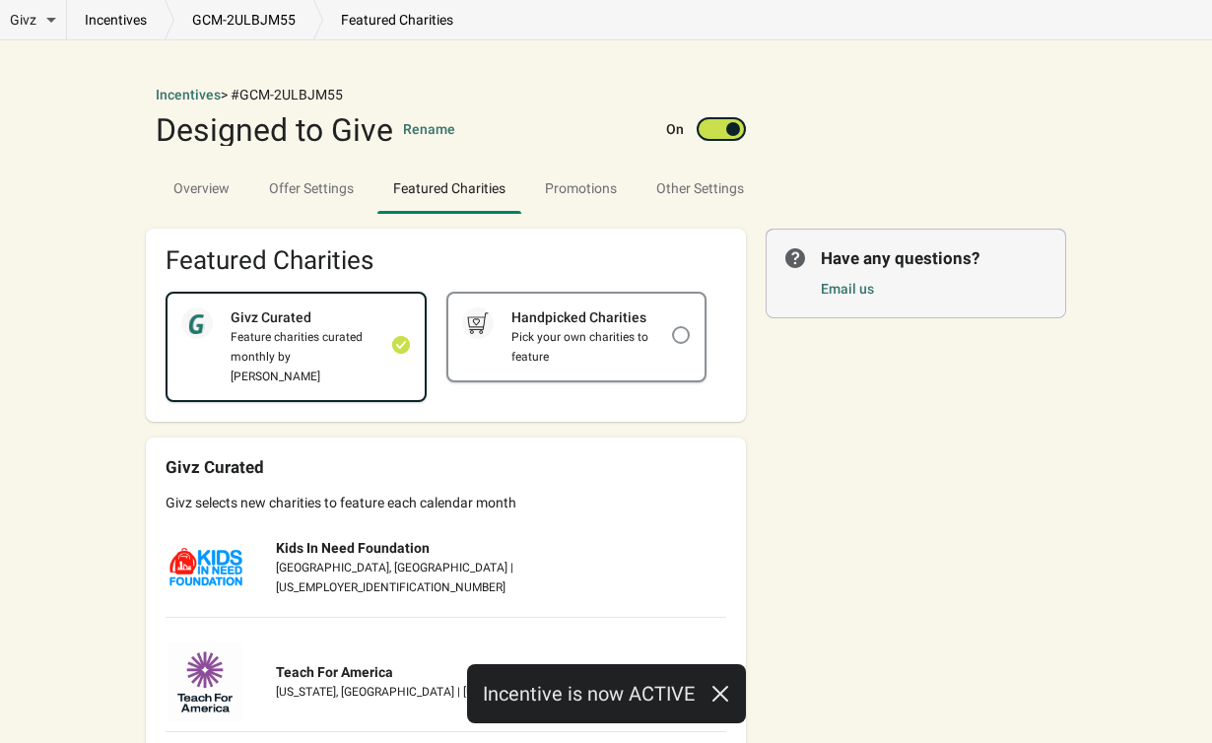
click at [603, 340] on div "Pick your own charities to feature" at bounding box center [583, 346] width 178 height 39
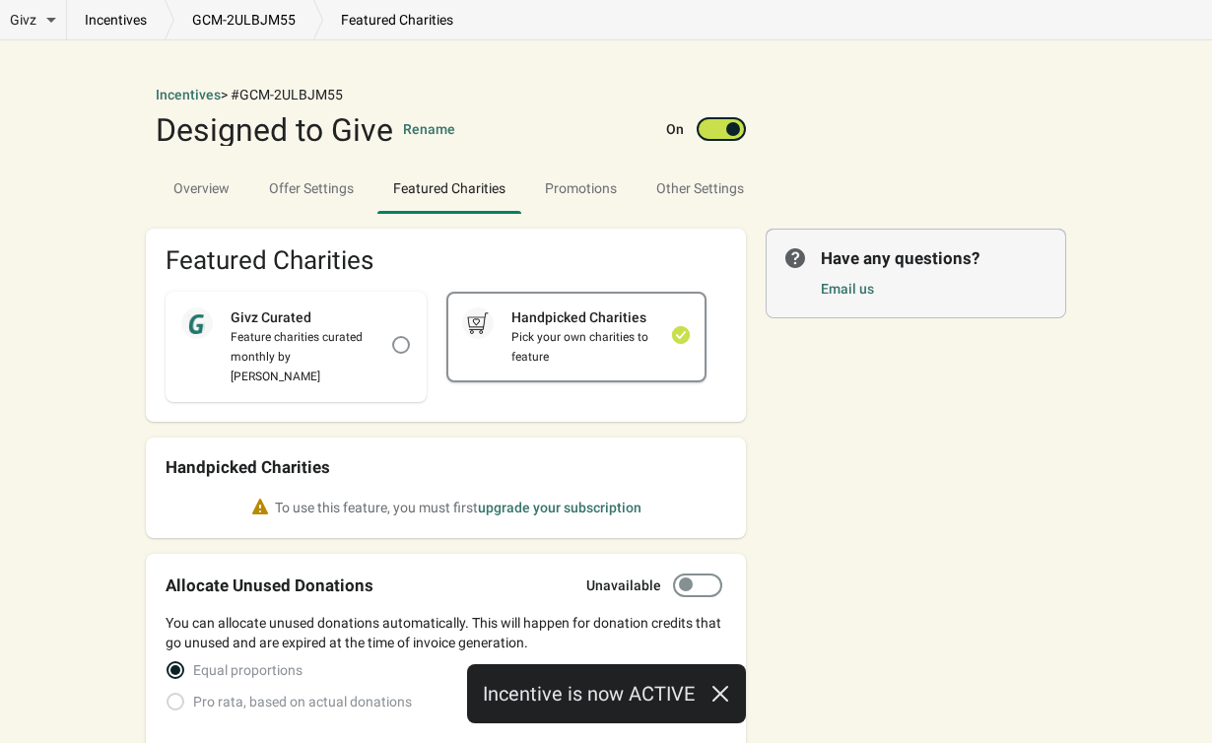
checkbox input "false"
checkbox input "true"
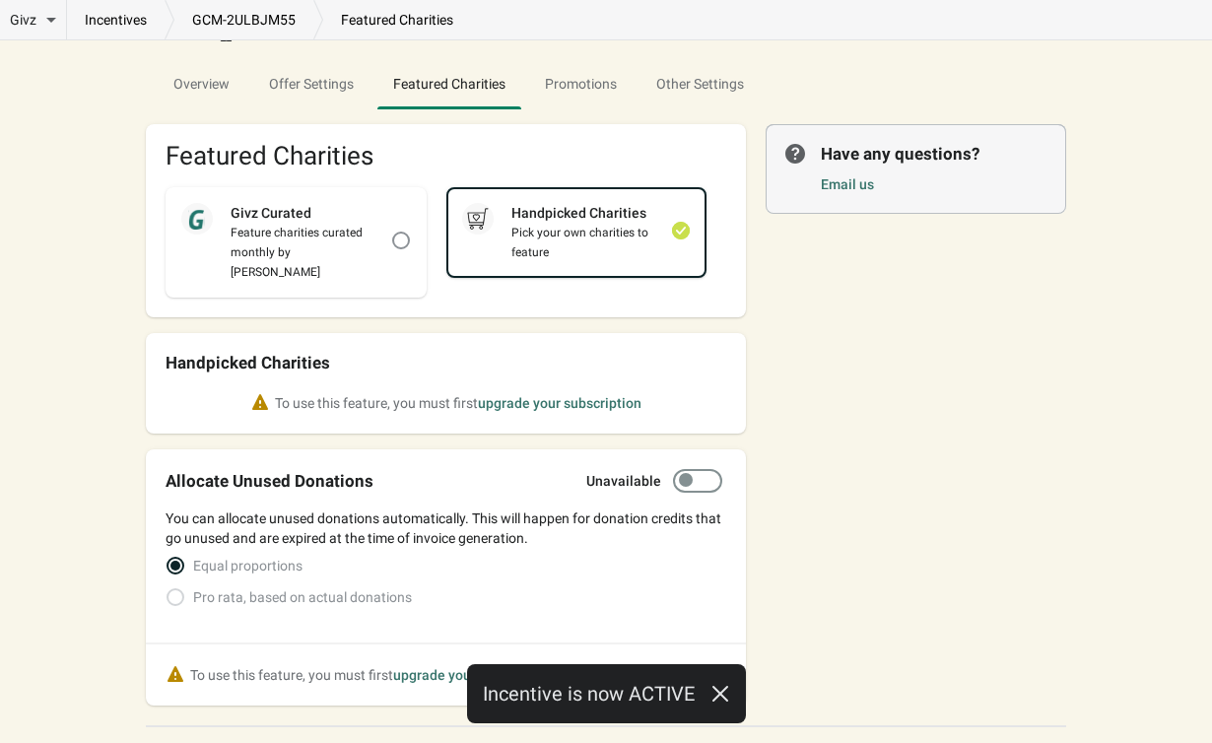
scroll to position [125, 0]
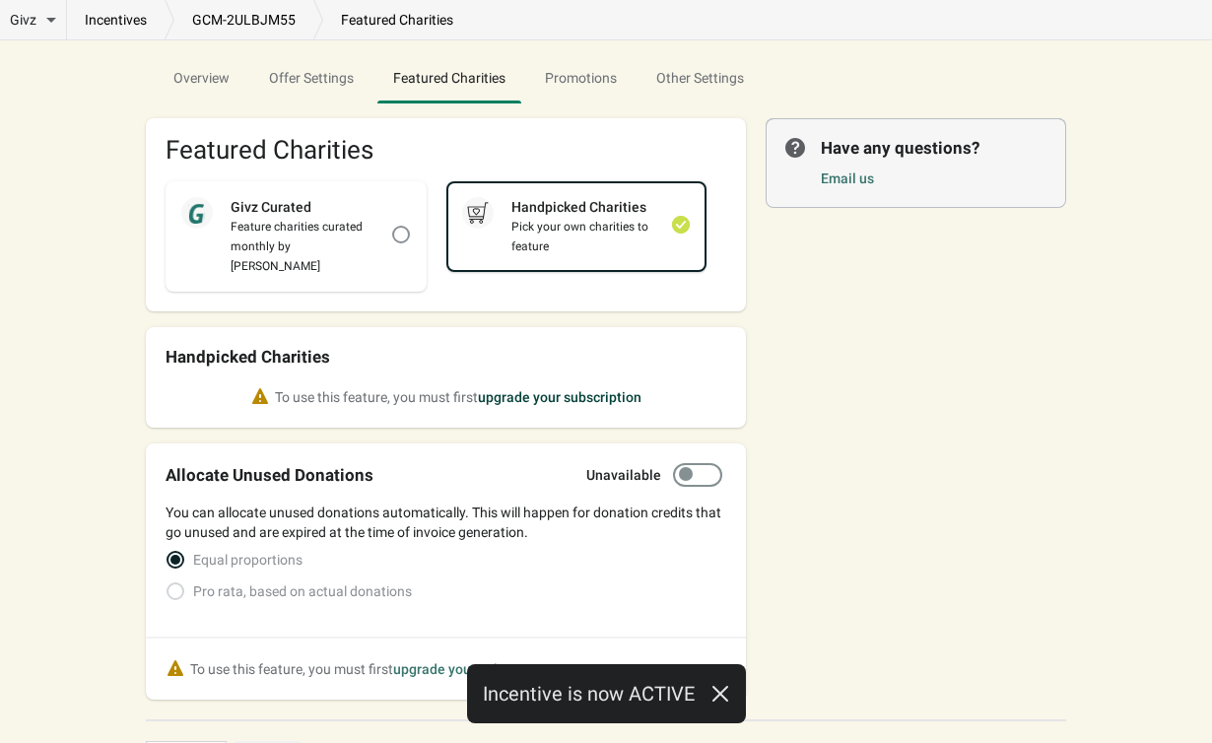
click at [550, 387] on button "upgrade your subscription" at bounding box center [560, 397] width 164 height 20
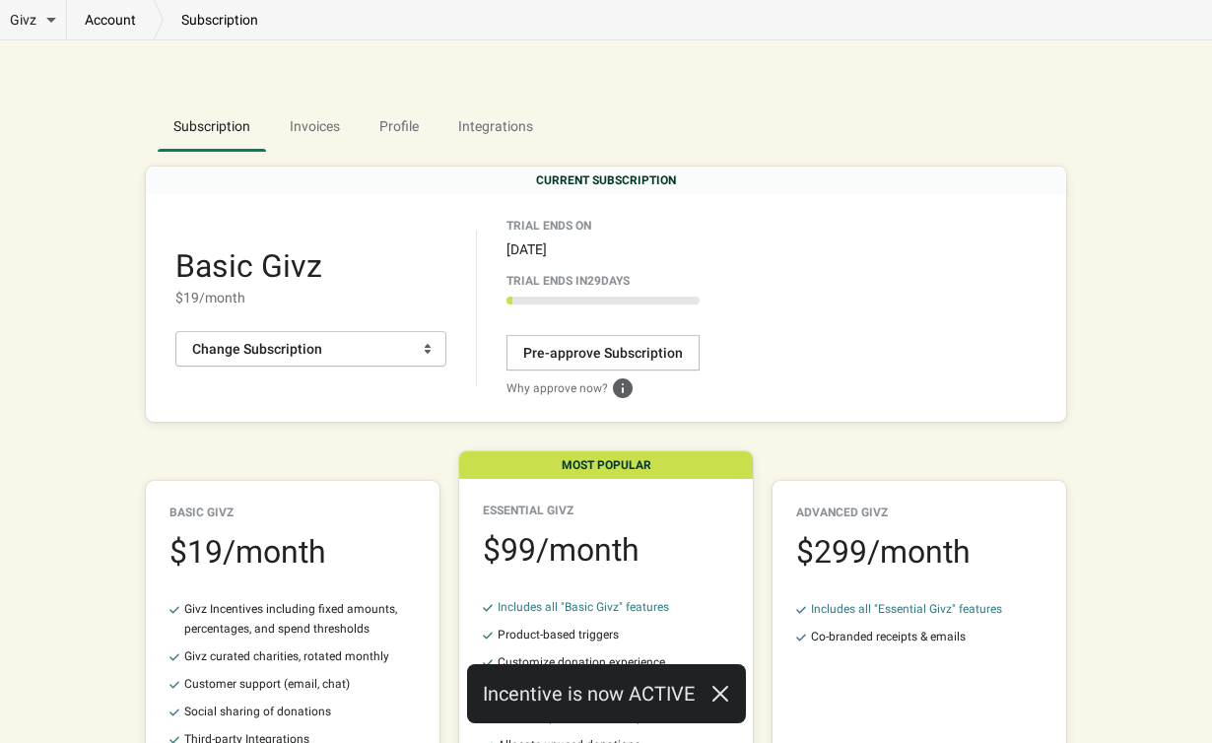
click at [305, 501] on div "Basic Givz $ 19 /month Givz Incentives including fixed amounts, percentages, an…" at bounding box center [293, 696] width 294 height 430
click at [308, 541] on div "$ 19 /month" at bounding box center [293, 552] width 246 height 32
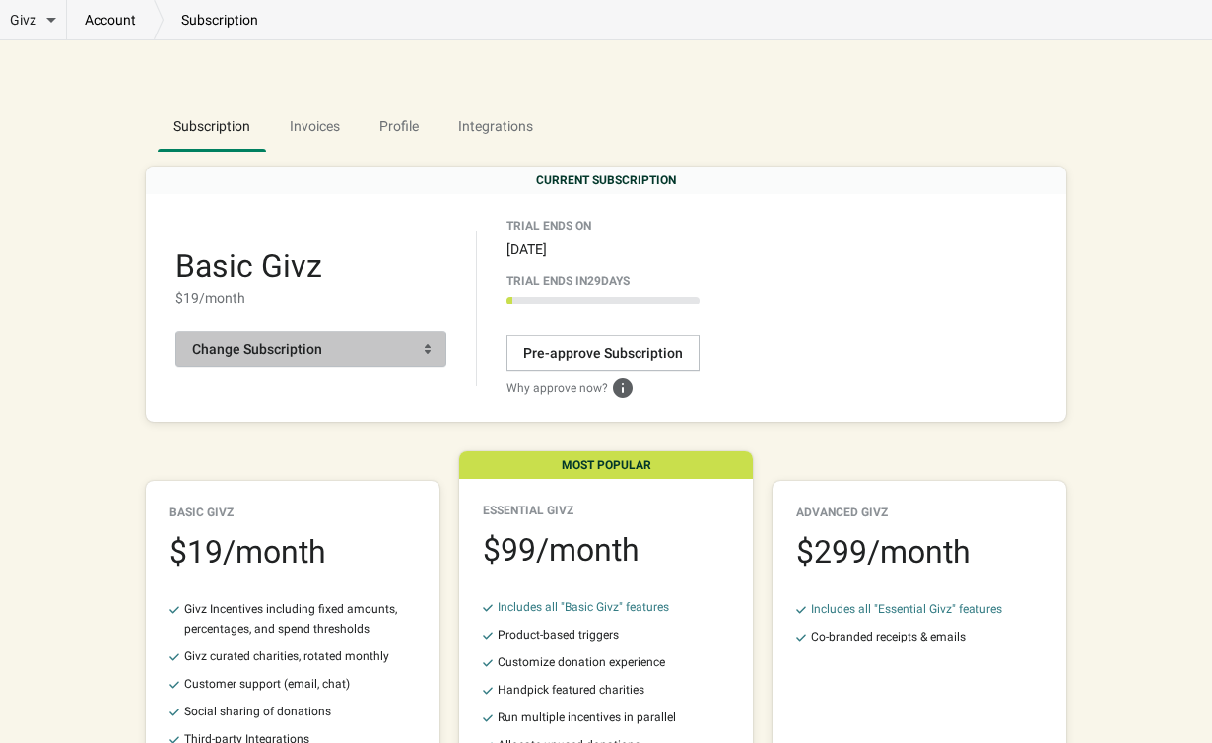
click at [253, 334] on button "Change Subscription" at bounding box center [310, 348] width 271 height 35
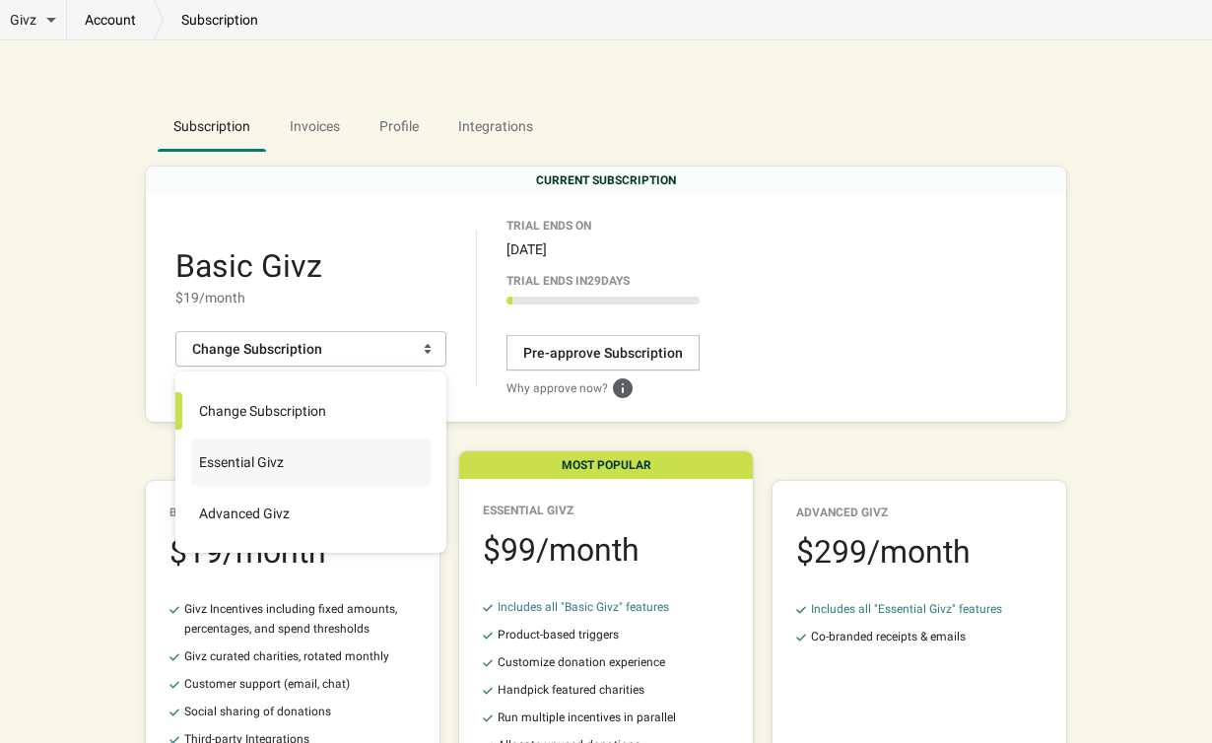
click at [272, 454] on span "Essential Givz" at bounding box center [237, 462] width 93 height 20
click at [193, 445] on input "Essential Givz" at bounding box center [192, 444] width 1 height 1
radio input "true"
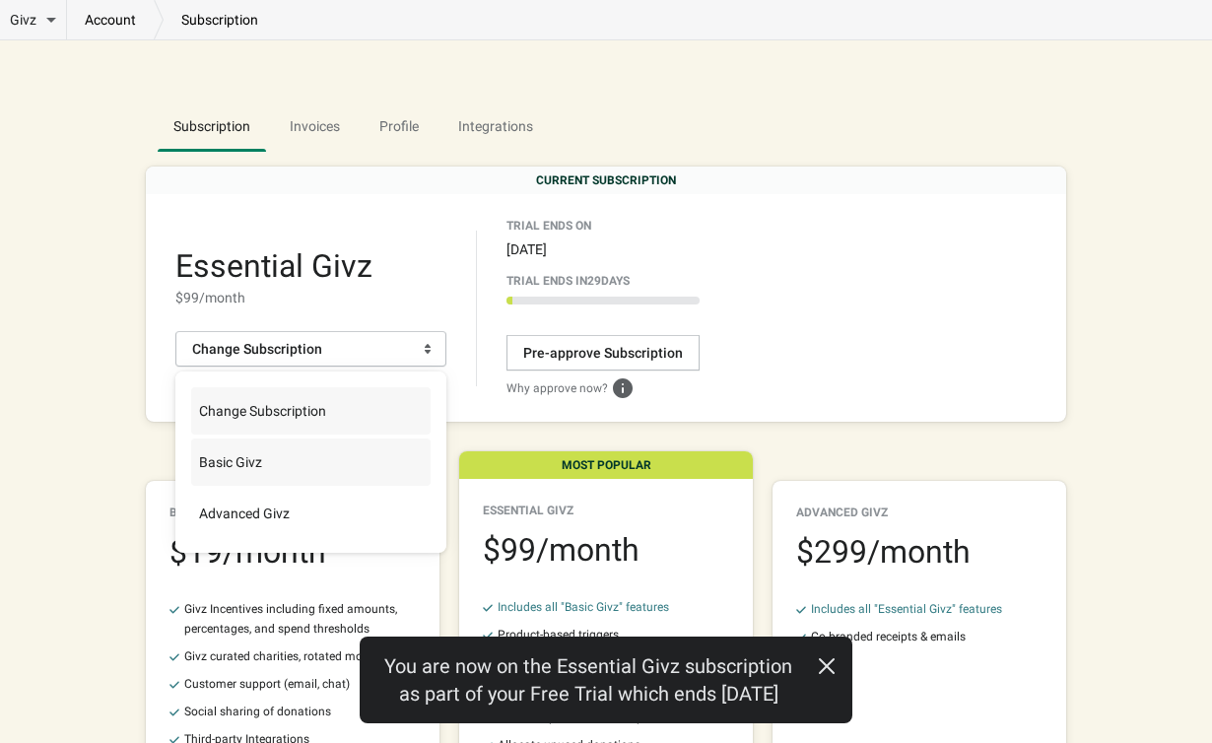
click at [271, 422] on label "Change Subscription" at bounding box center [311, 410] width 240 height 47
click at [193, 393] on input "Change Subscription" at bounding box center [192, 392] width 1 height 1
radio input "true"
click at [256, 454] on span "Basic Givz" at bounding box center [226, 462] width 71 height 20
click at [193, 445] on input "Basic Givz" at bounding box center [192, 444] width 1 height 1
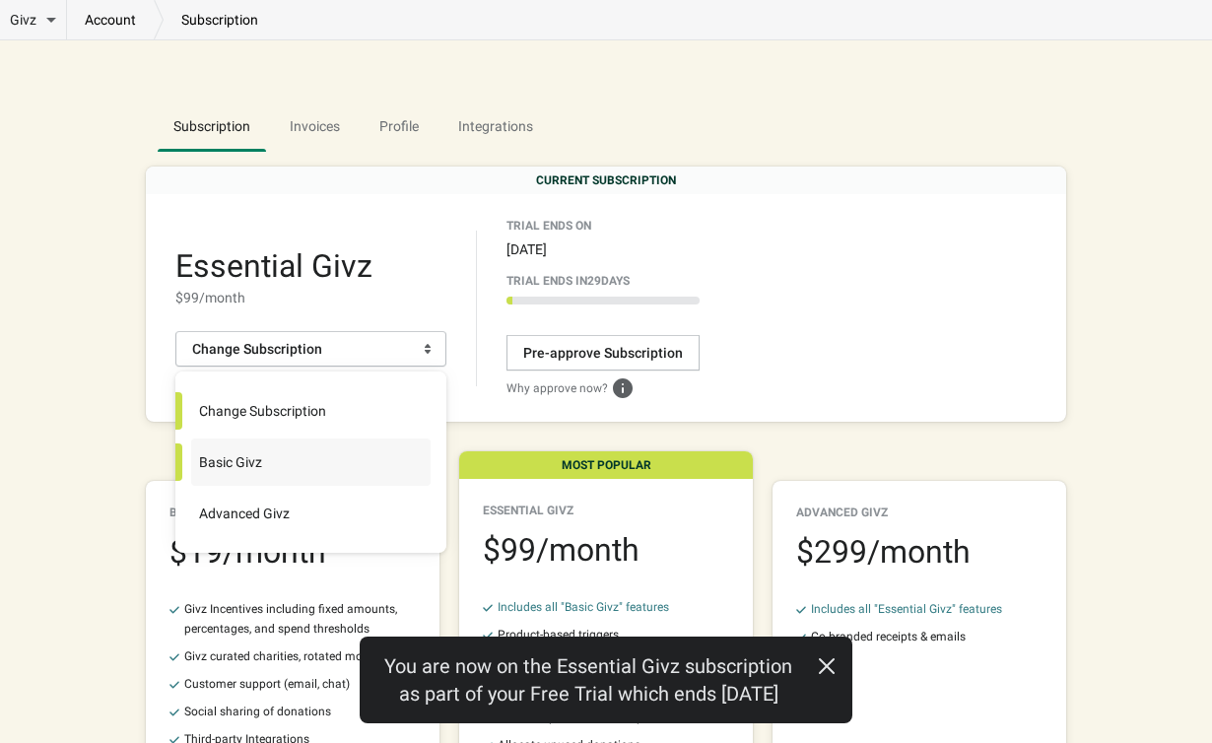
radio input "true"
radio input "false"
click at [68, 458] on div "Givz Overview Incentives Performance Overview Donations Qualifying Orders Chari…" at bounding box center [606, 533] width 1212 height 1067
click at [317, 232] on div "Basic Givz $ 19 /month Change Subscription" at bounding box center [326, 309] width 302 height 156
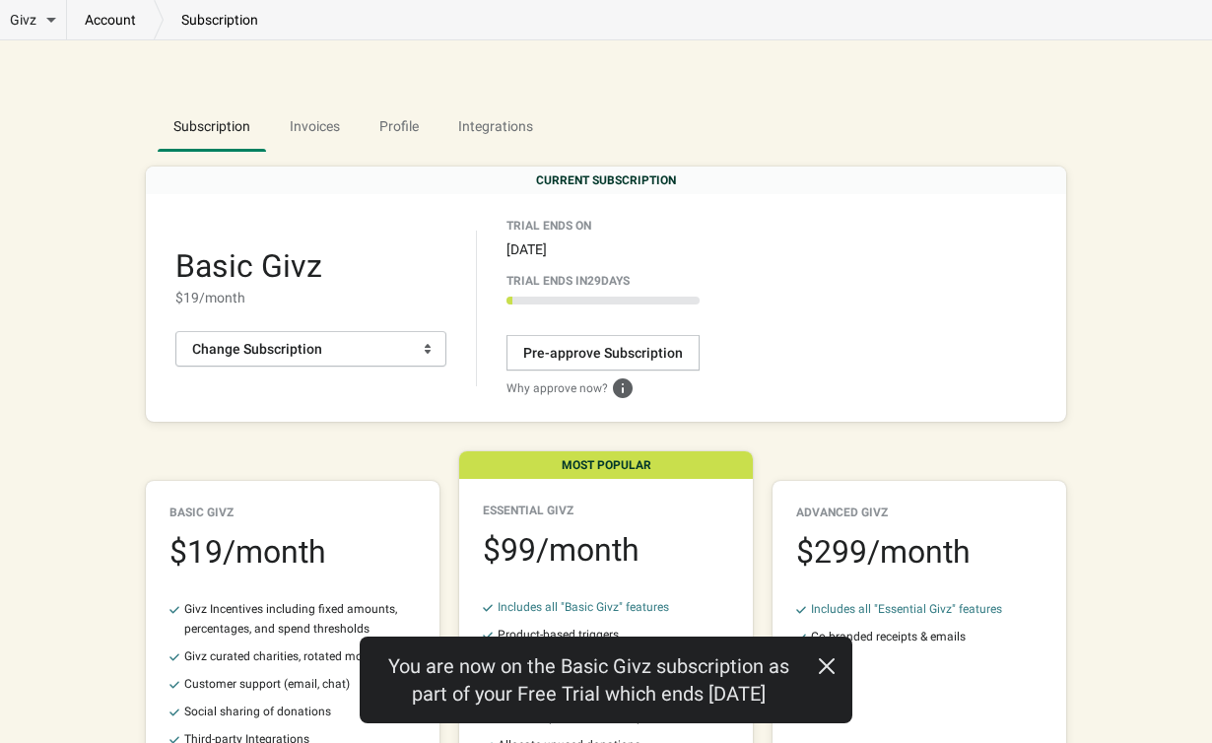
click at [363, 538] on div "$ 19 /month" at bounding box center [293, 552] width 246 height 32
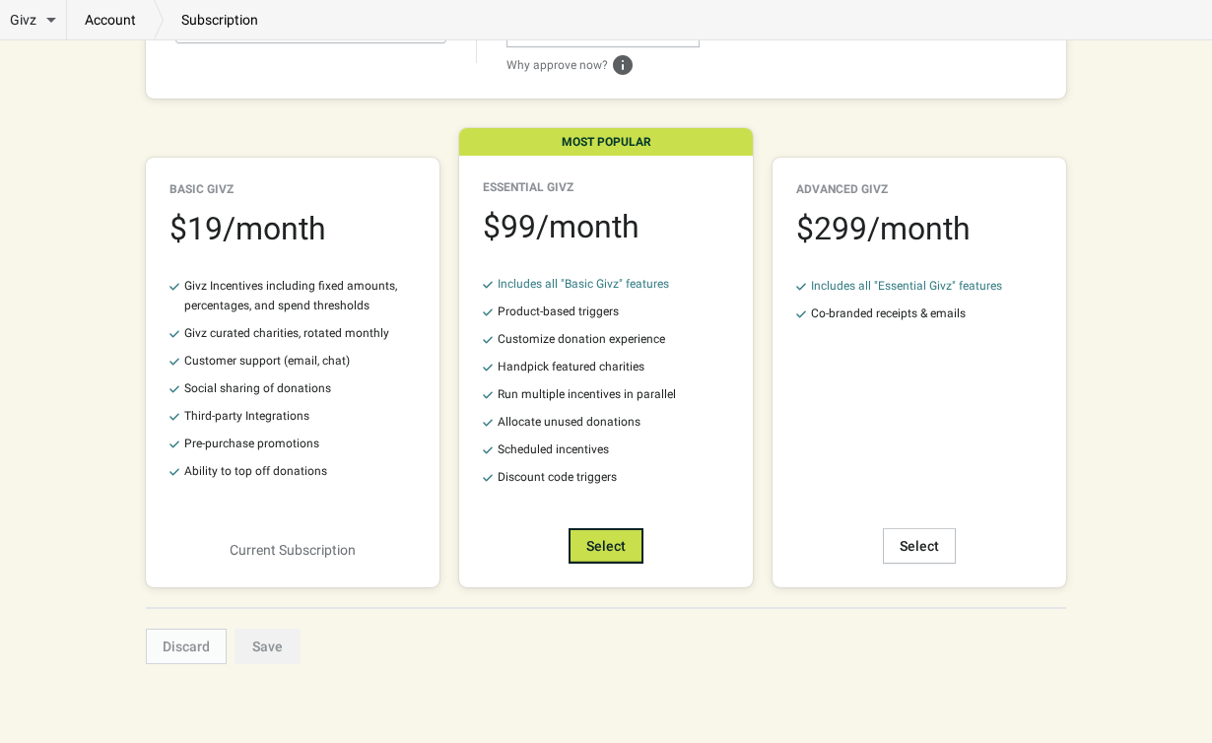
scroll to position [323, 0]
click at [261, 492] on div "Basic Givz $ 19 /month Givz Incentives including fixed amounts, percentages, an…" at bounding box center [293, 373] width 294 height 430
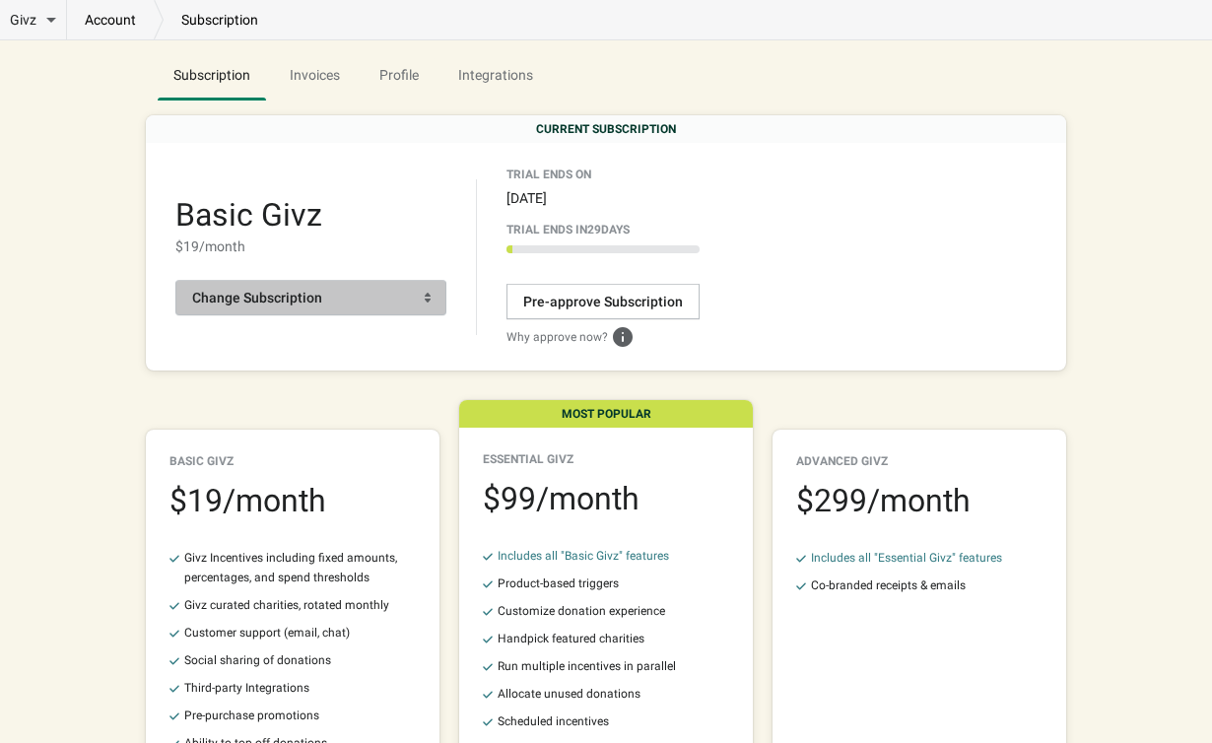
scroll to position [35, 0]
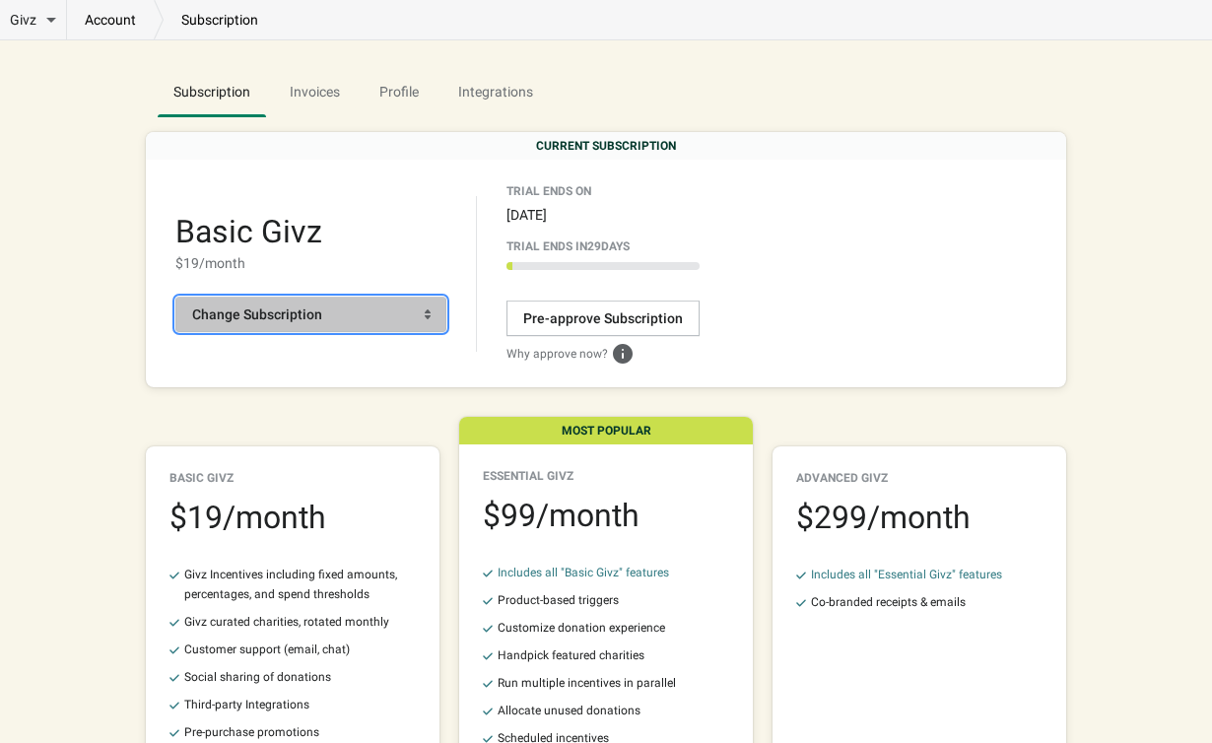
click at [269, 315] on span "Change Subscription" at bounding box center [257, 315] width 130 height 16
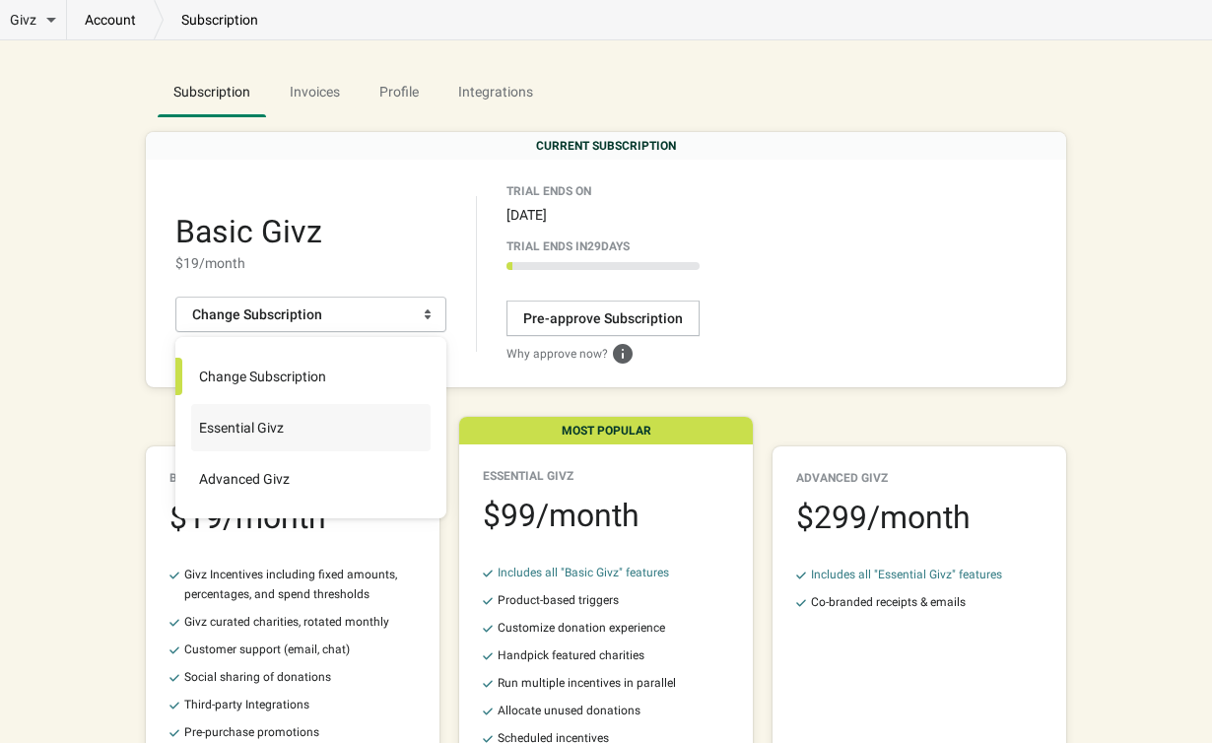
click at [241, 433] on span "Essential Givz" at bounding box center [237, 428] width 93 height 20
click at [193, 410] on input "Essential Givz" at bounding box center [192, 409] width 1 height 1
radio input "true"
radio input "false"
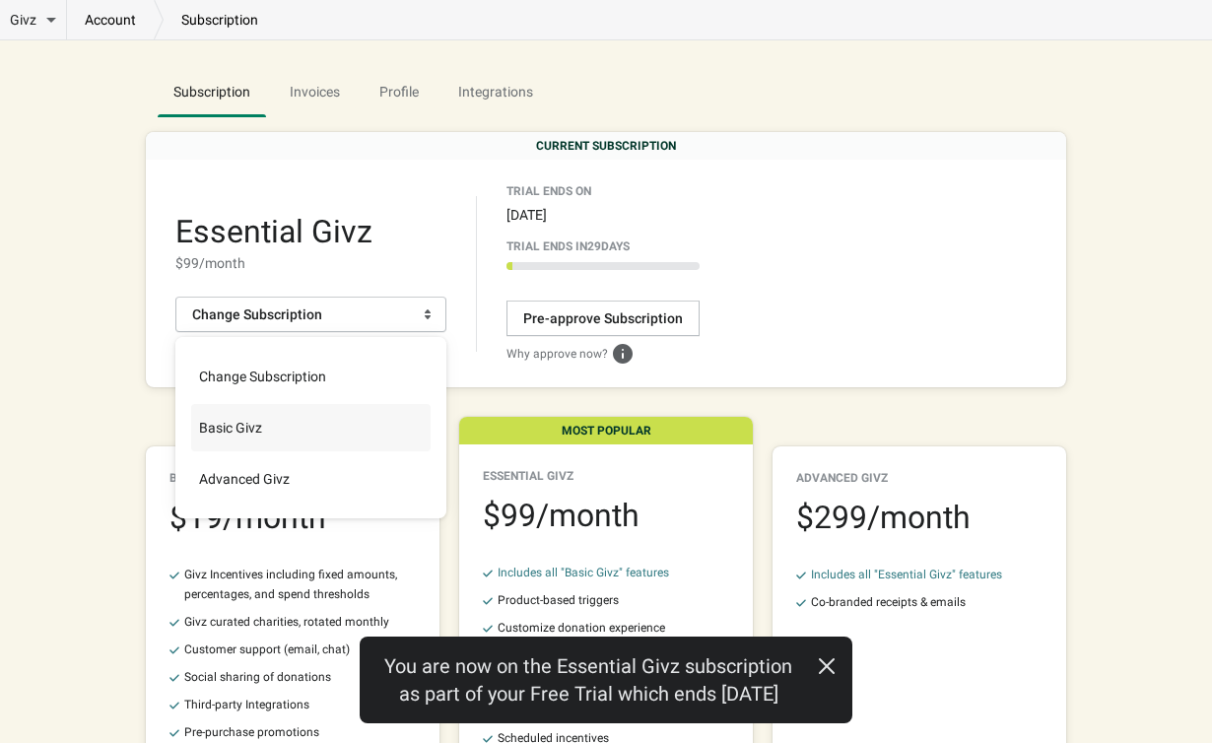
click at [199, 428] on span "Basic Givz" at bounding box center [226, 428] width 71 height 20
click at [193, 410] on input "Basic Givz" at bounding box center [192, 409] width 1 height 1
radio input "true"
click at [58, 389] on div "Givz Overview Incentives Performance Overview Donations Qualifying Orders Chari…" at bounding box center [606, 498] width 1212 height 1067
click at [383, 201] on div "Basic Givz $ 19 /month Change Subscription" at bounding box center [326, 274] width 302 height 156
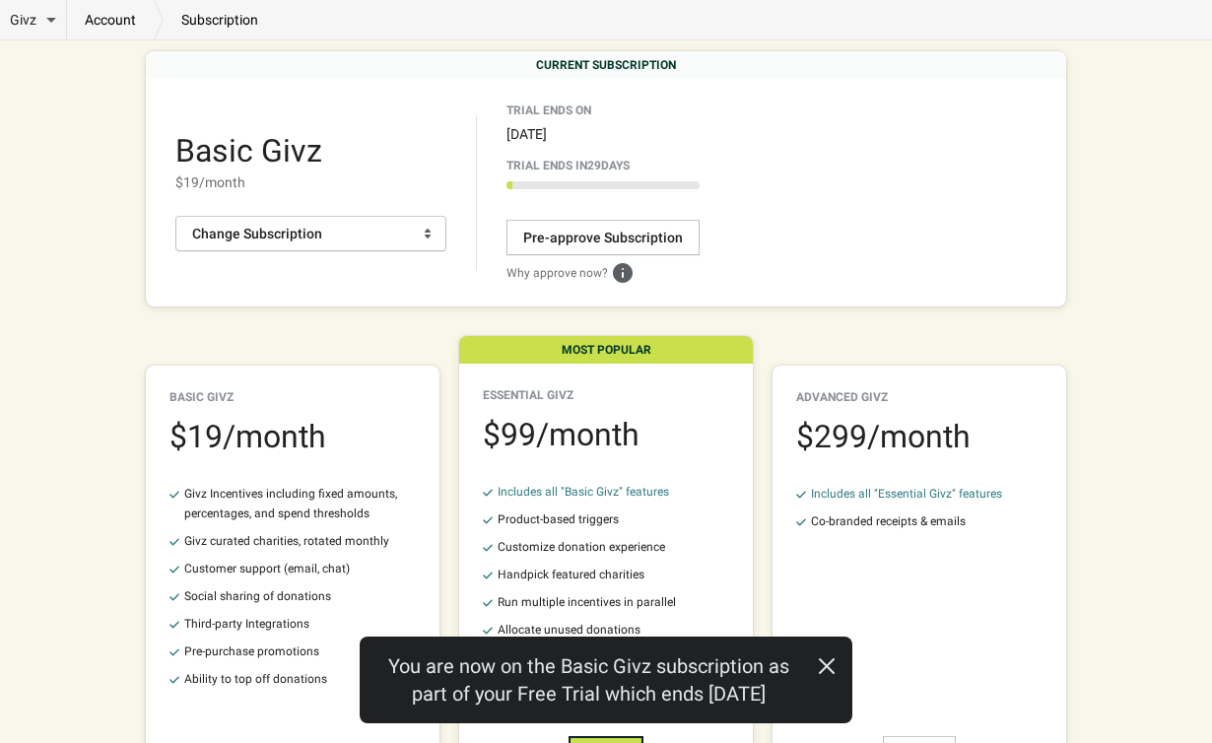
scroll to position [116, 0]
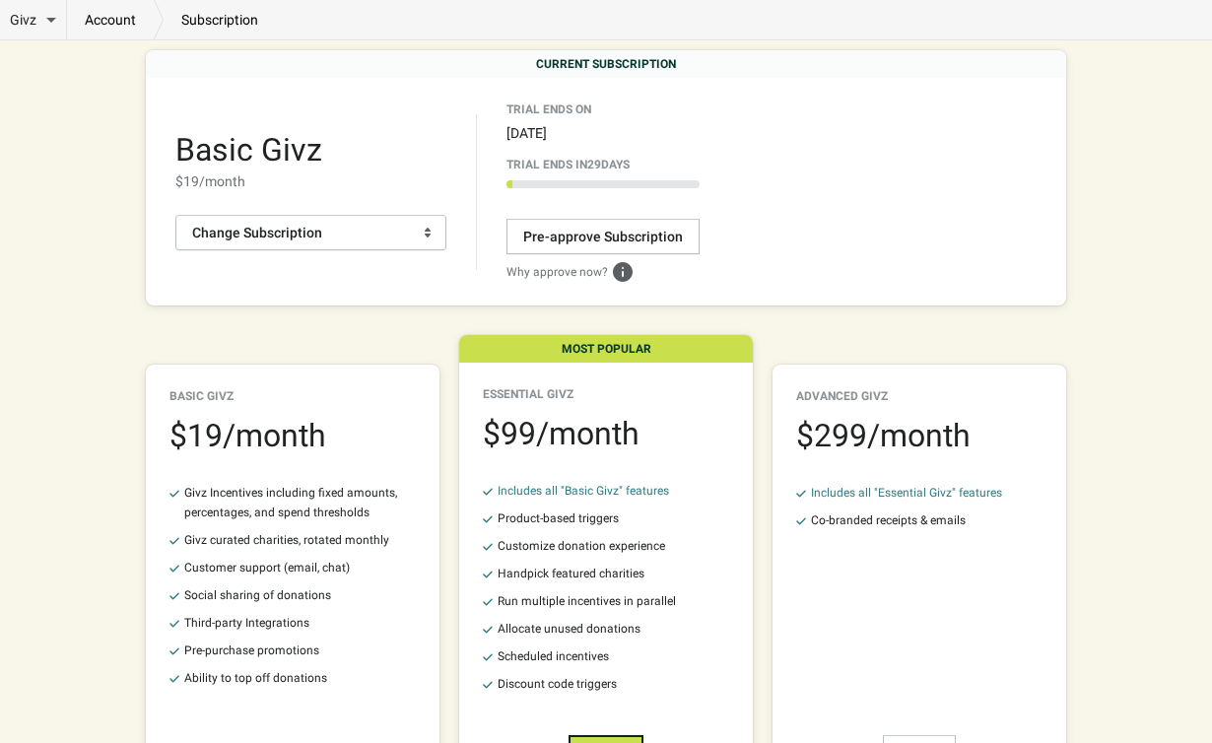
click at [339, 423] on div "$ 19 /month" at bounding box center [293, 436] width 246 height 32
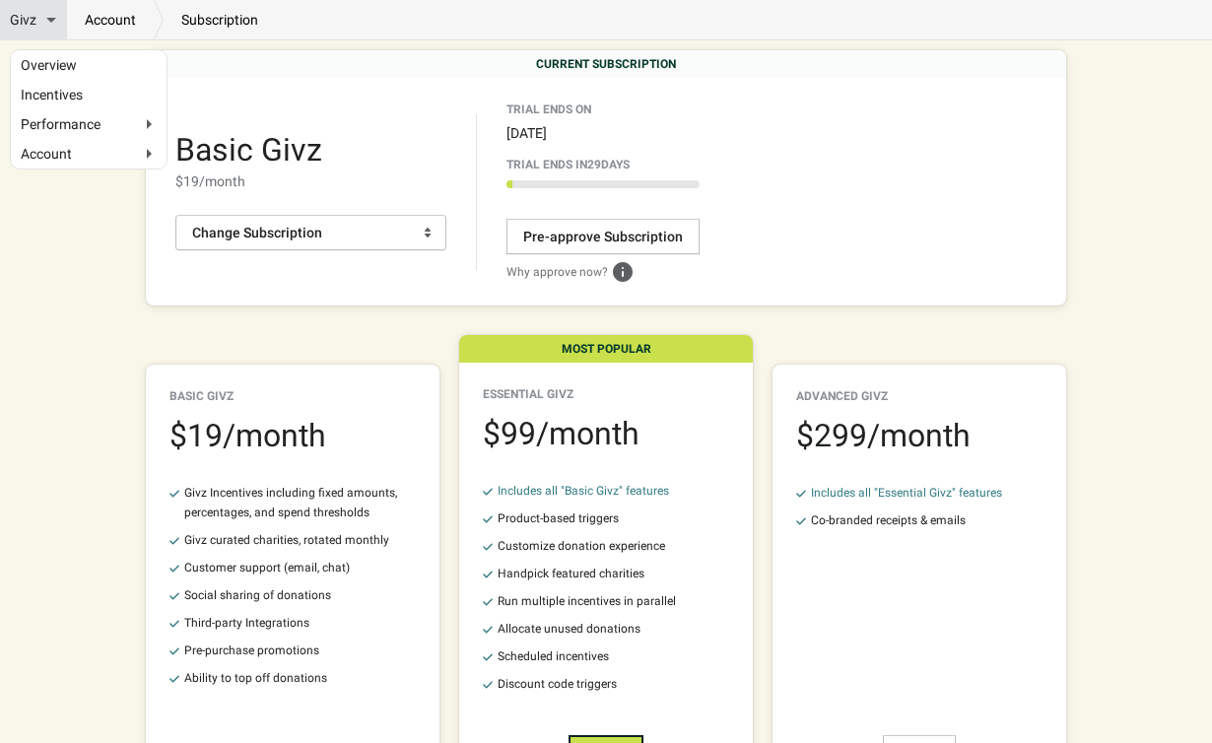
click at [28, 23] on span "Givz" at bounding box center [23, 20] width 27 height 20
click at [56, 23] on input "Givz" at bounding box center [62, 16] width 13 height 13
checkbox input "true"
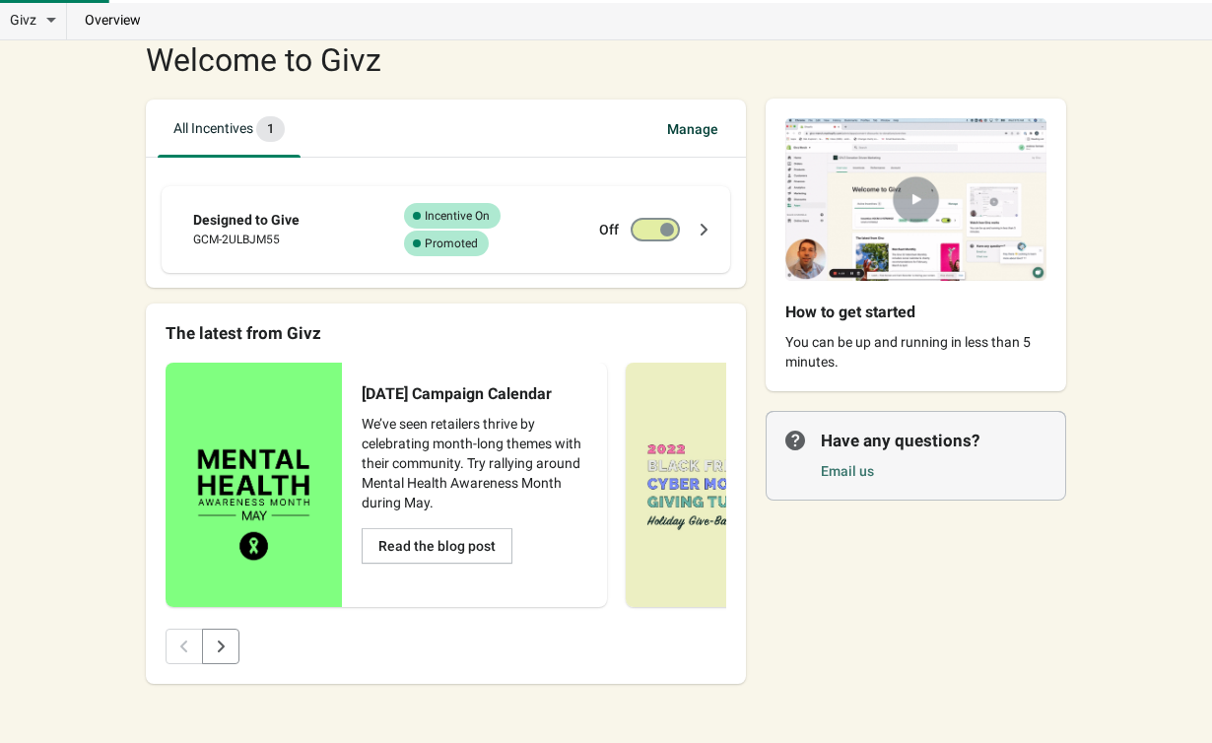
scroll to position [55, 0]
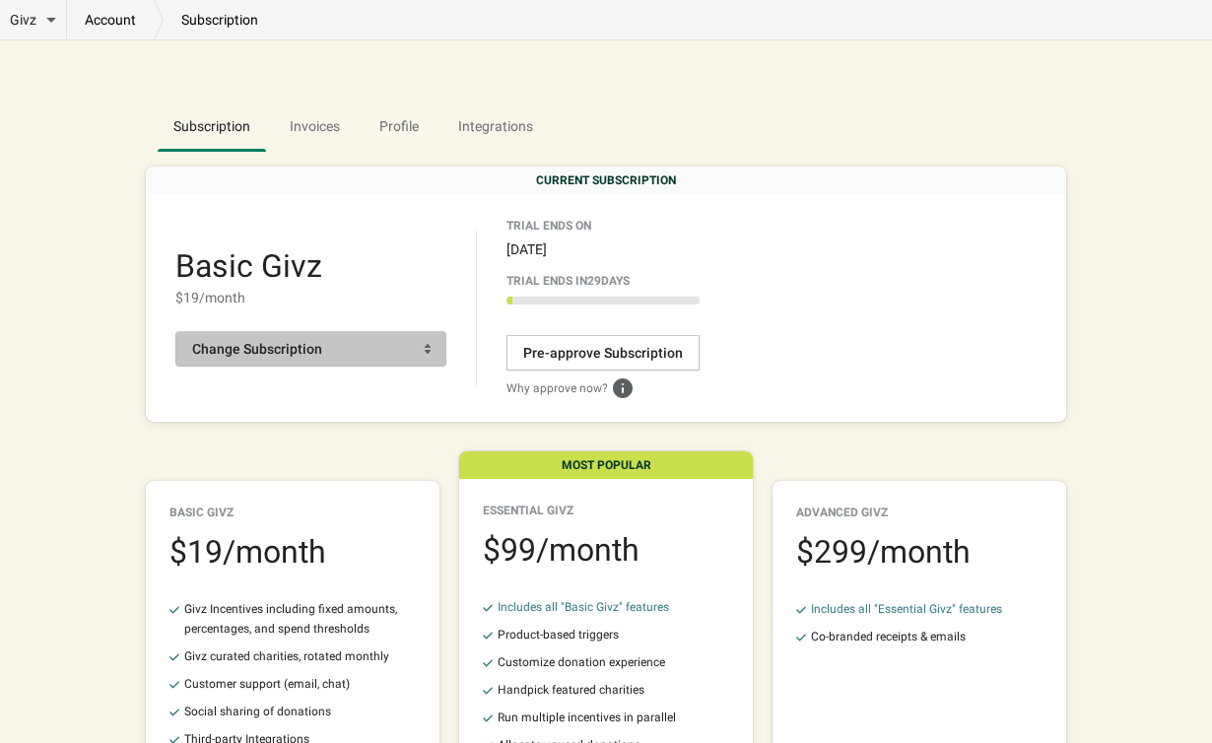
click at [343, 356] on span "Change Subscription" at bounding box center [311, 349] width 238 height 20
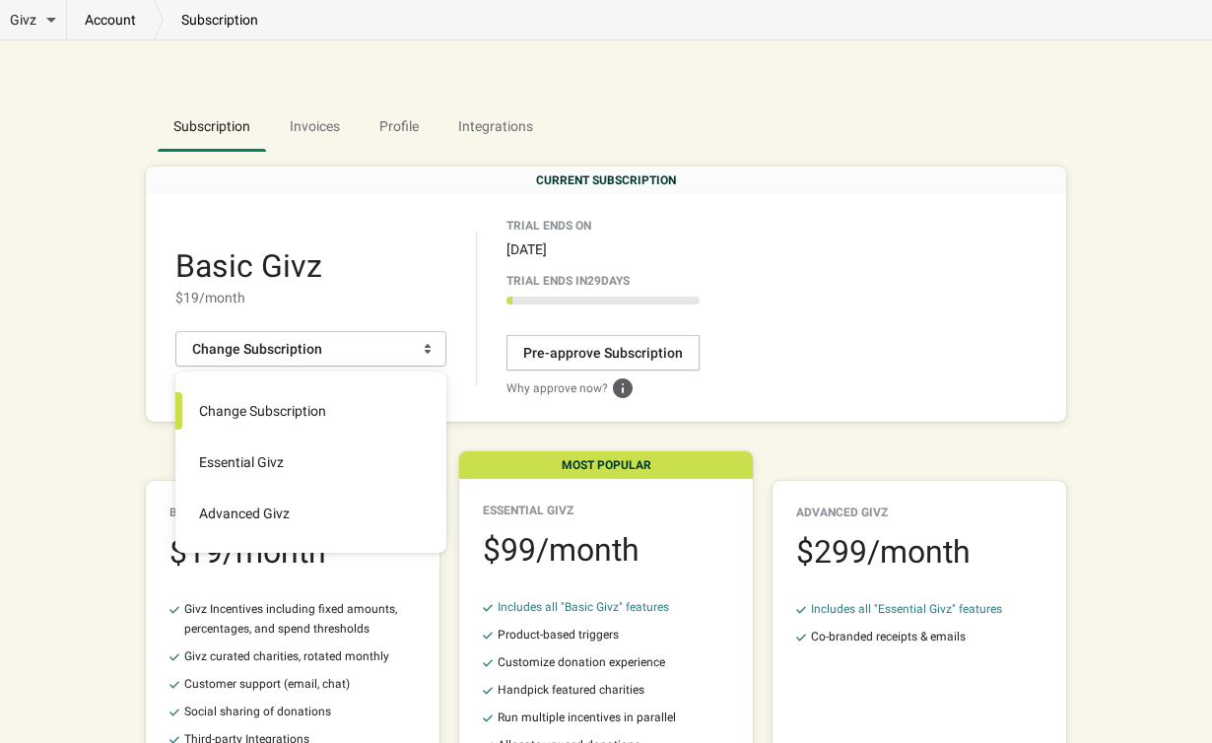
click at [346, 245] on div "Basic Givz $ 19 /month Change Subscription" at bounding box center [326, 309] width 302 height 156
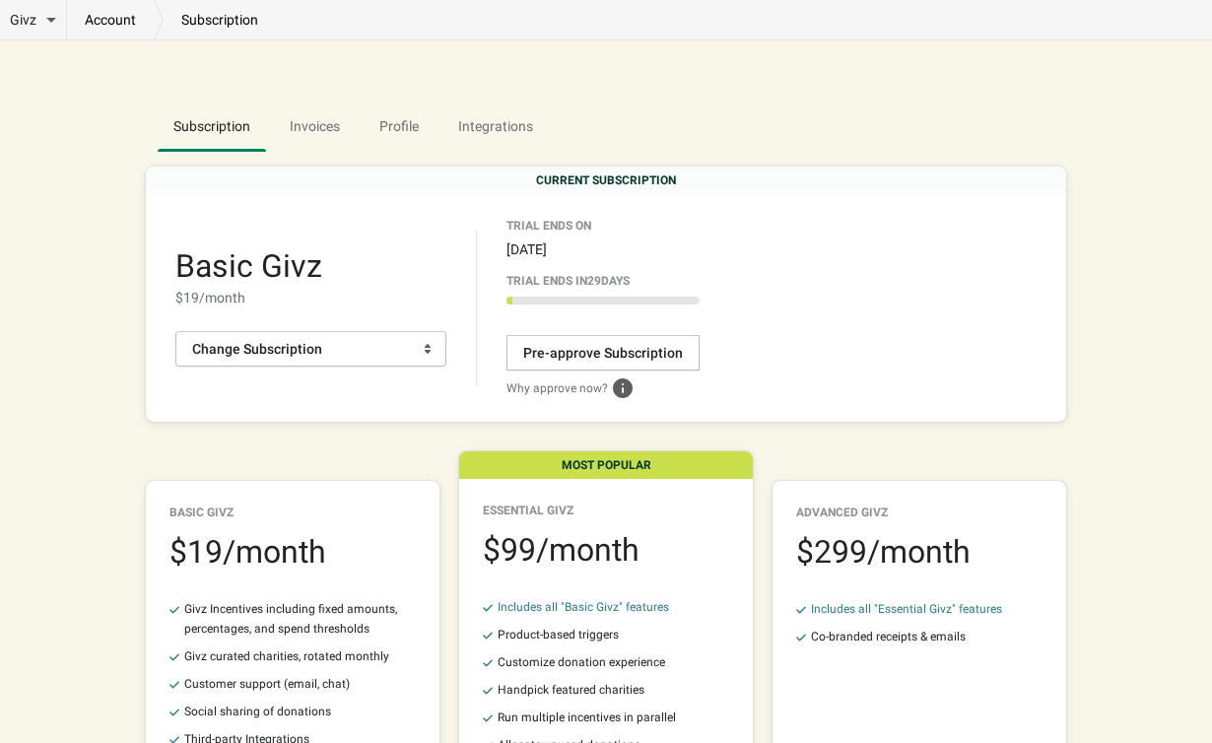
click at [770, 97] on div "Givz Overview Incentives Performance Overview Donations Qualifying Orders Chari…" at bounding box center [606, 475] width 921 height 870
click at [114, 11] on link "account" at bounding box center [110, 20] width 87 height 20
click at [105, 28] on link "account" at bounding box center [110, 20] width 87 height 20
click at [396, 123] on span "Profile" at bounding box center [399, 125] width 71 height 35
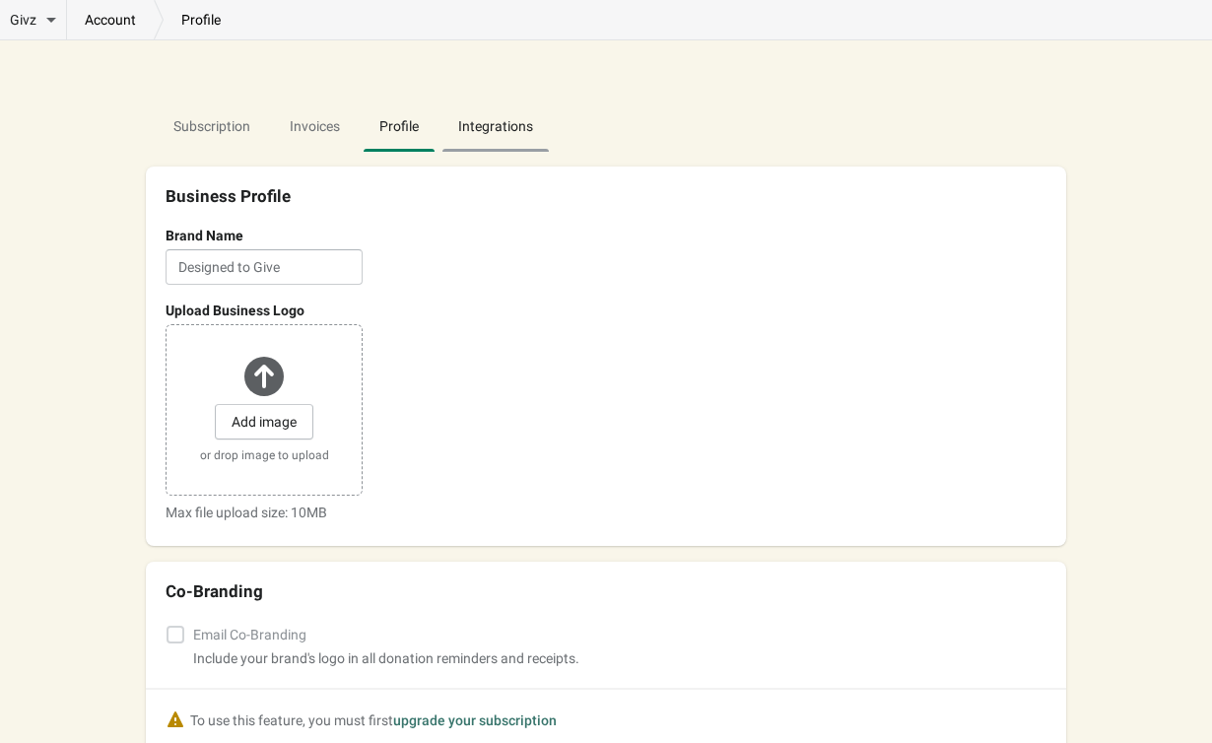
click at [502, 140] on span "Integrations" at bounding box center [496, 125] width 106 height 35
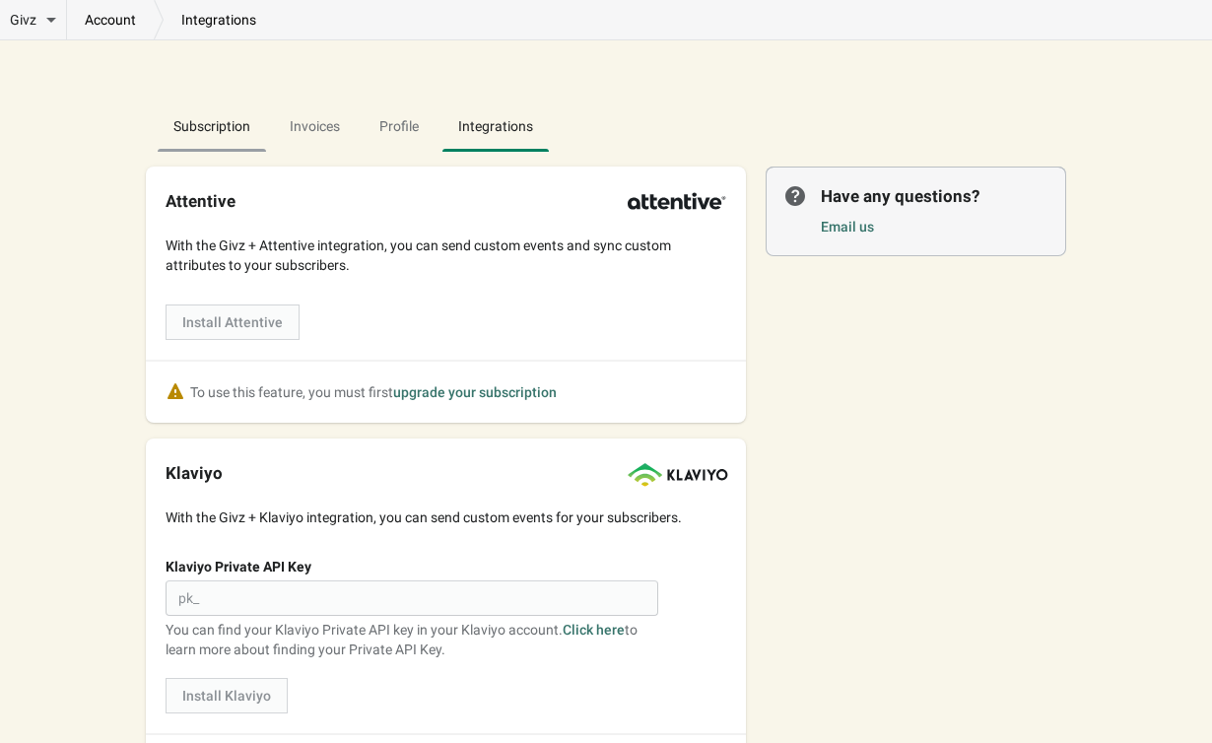
click at [187, 123] on span "Subscription" at bounding box center [212, 125] width 108 height 35
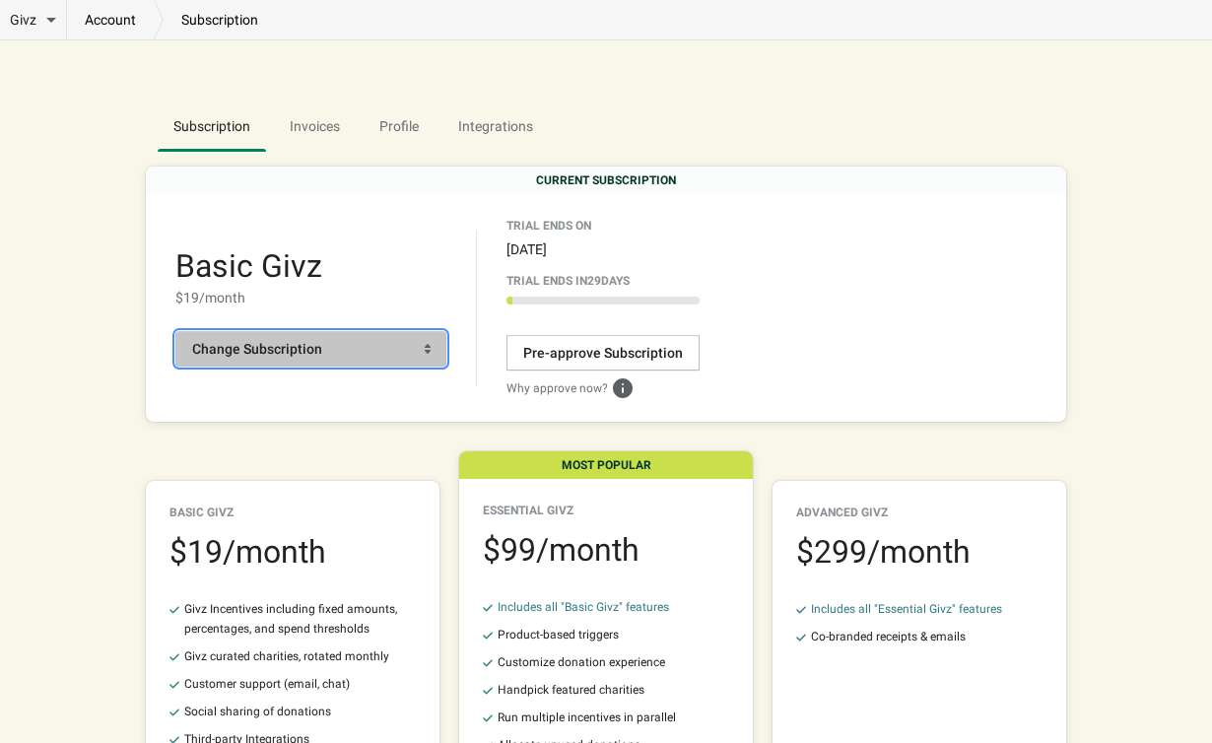
click at [346, 352] on span "Change Subscription" at bounding box center [311, 349] width 238 height 20
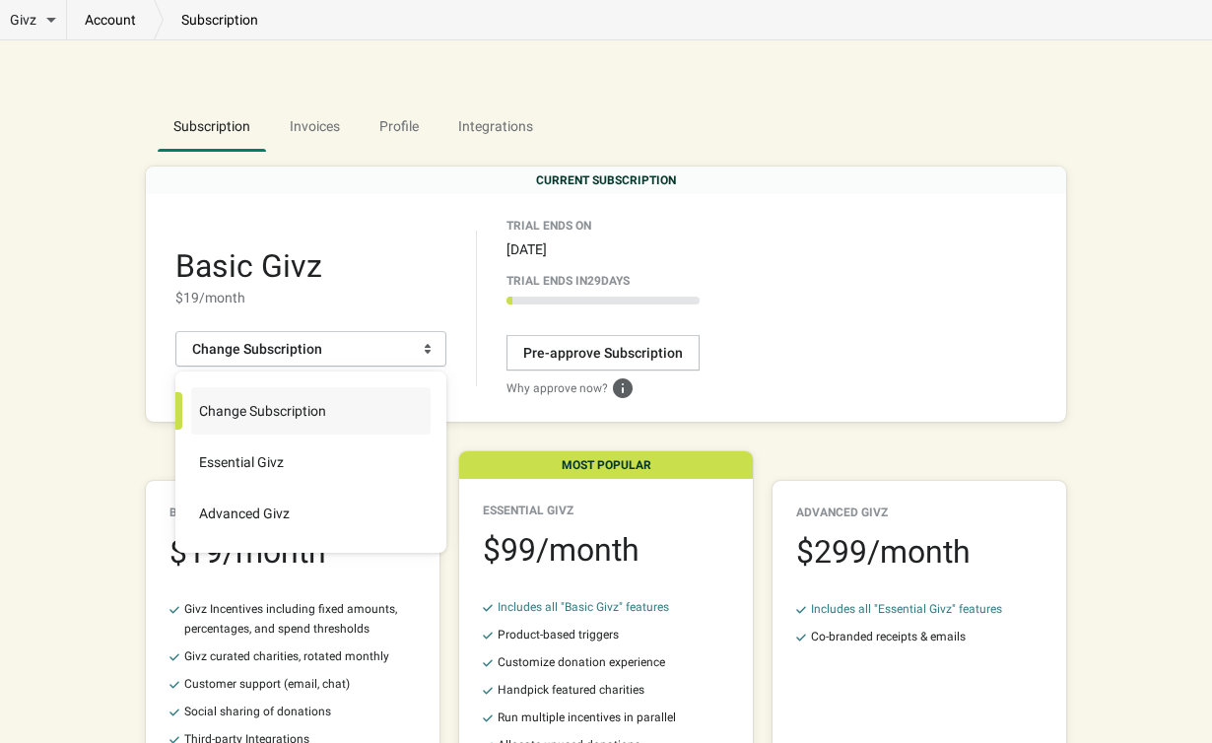
click at [315, 398] on label "Change Subscription" at bounding box center [311, 410] width 240 height 47
click at [193, 393] on input "Change Subscription" at bounding box center [192, 392] width 1 height 1
click at [317, 125] on span "Invoices" at bounding box center [315, 125] width 82 height 35
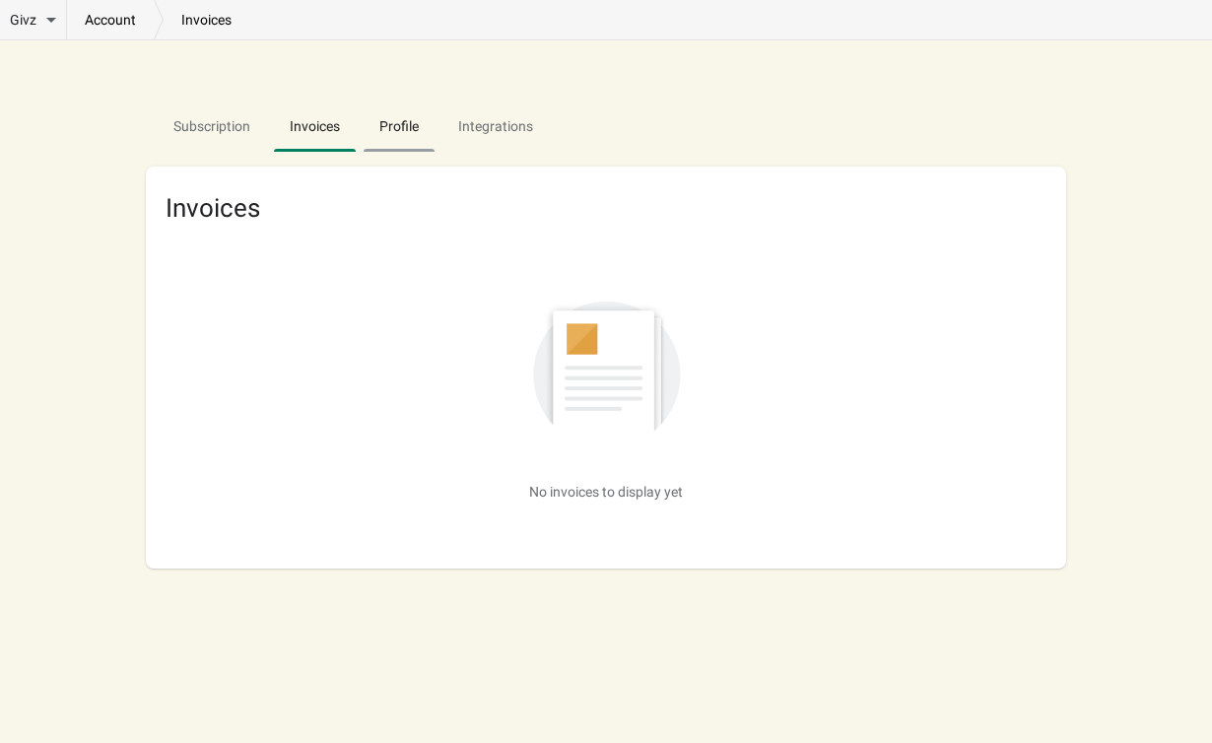
click at [398, 130] on span "Profile" at bounding box center [399, 125] width 71 height 35
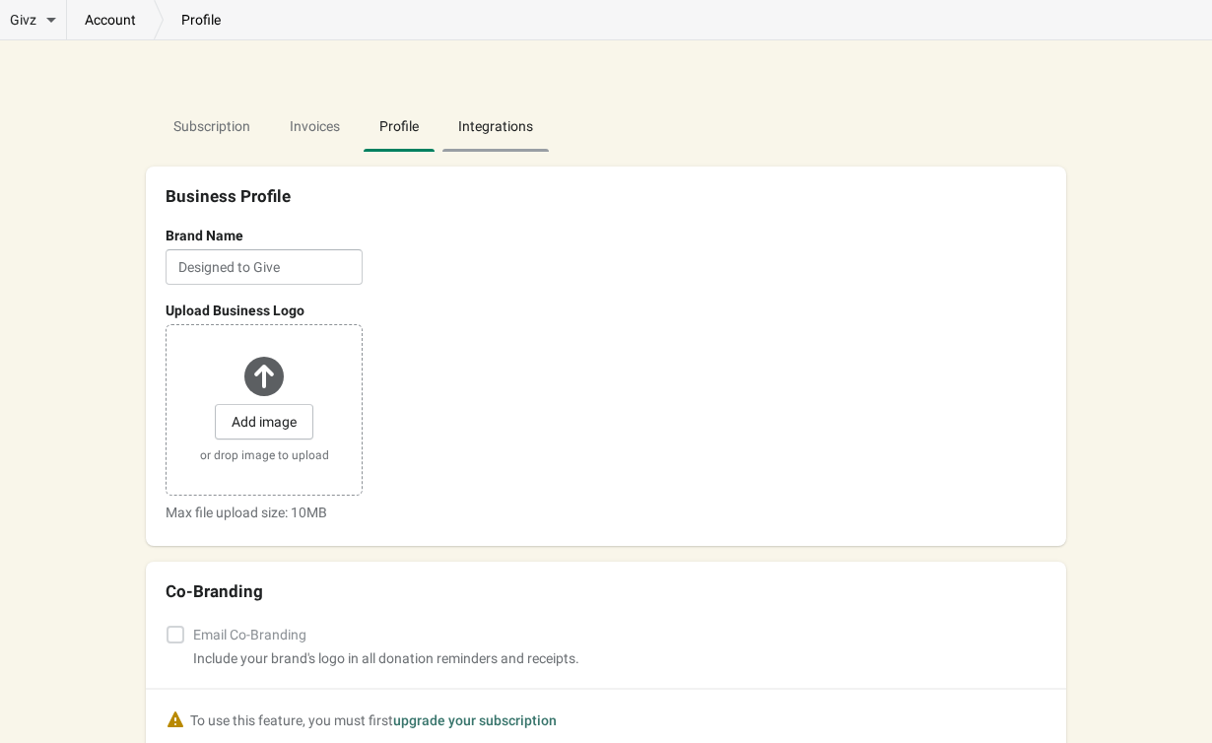
click at [489, 126] on span "Integrations" at bounding box center [496, 125] width 106 height 35
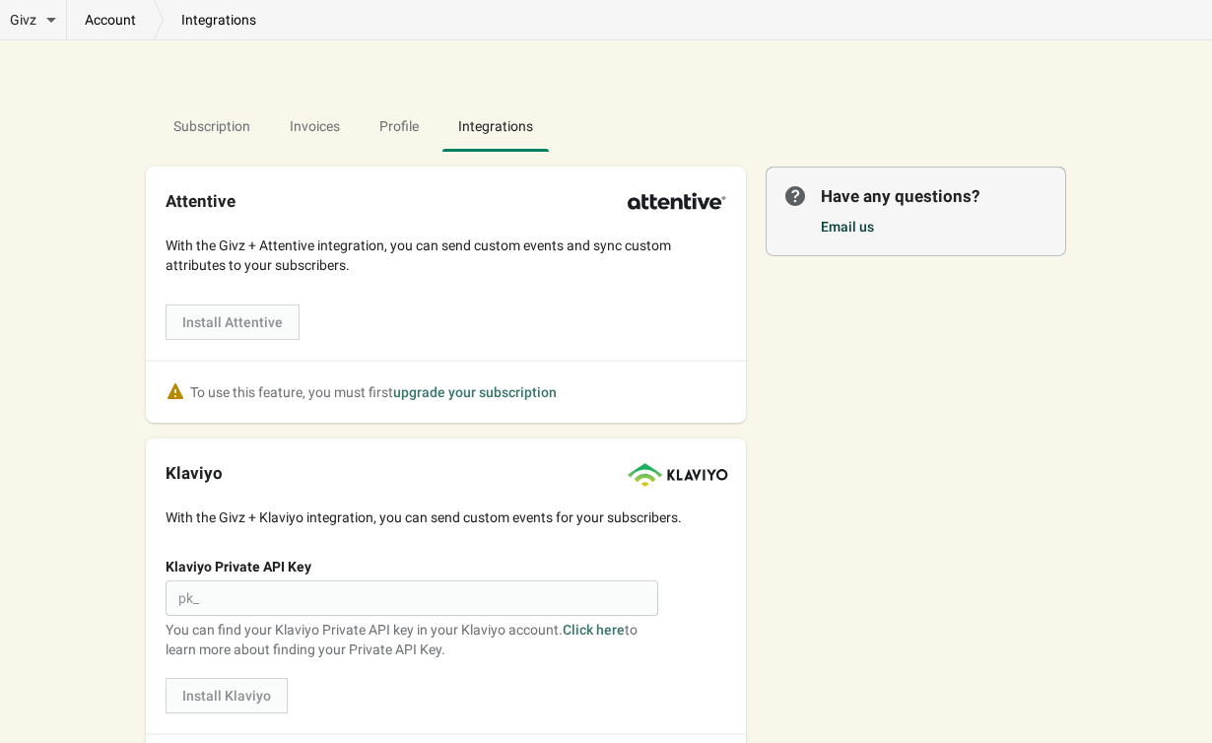
click at [860, 224] on link "Email us" at bounding box center [847, 227] width 53 height 16
click at [404, 127] on span "Profile" at bounding box center [399, 125] width 71 height 35
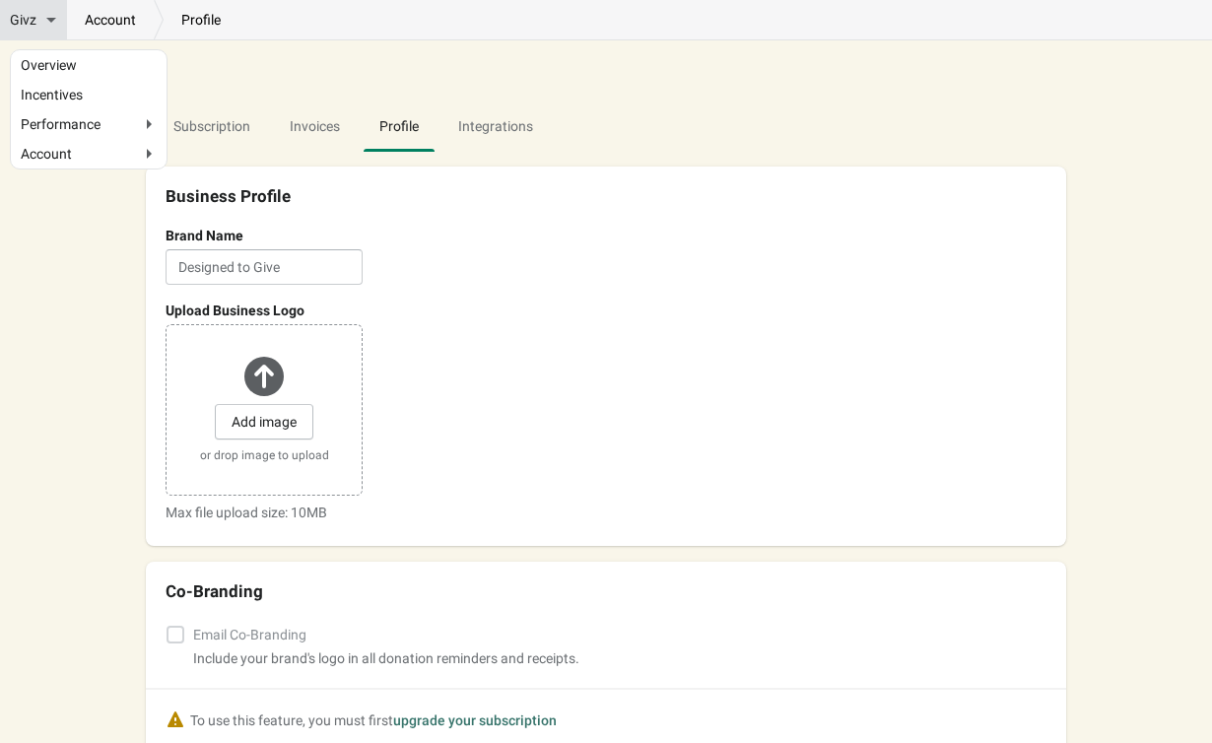
click at [41, 9] on li "Givz Overview Incentives Performance Overview Donations Qualifying Orders Chari…" at bounding box center [33, 19] width 66 height 39
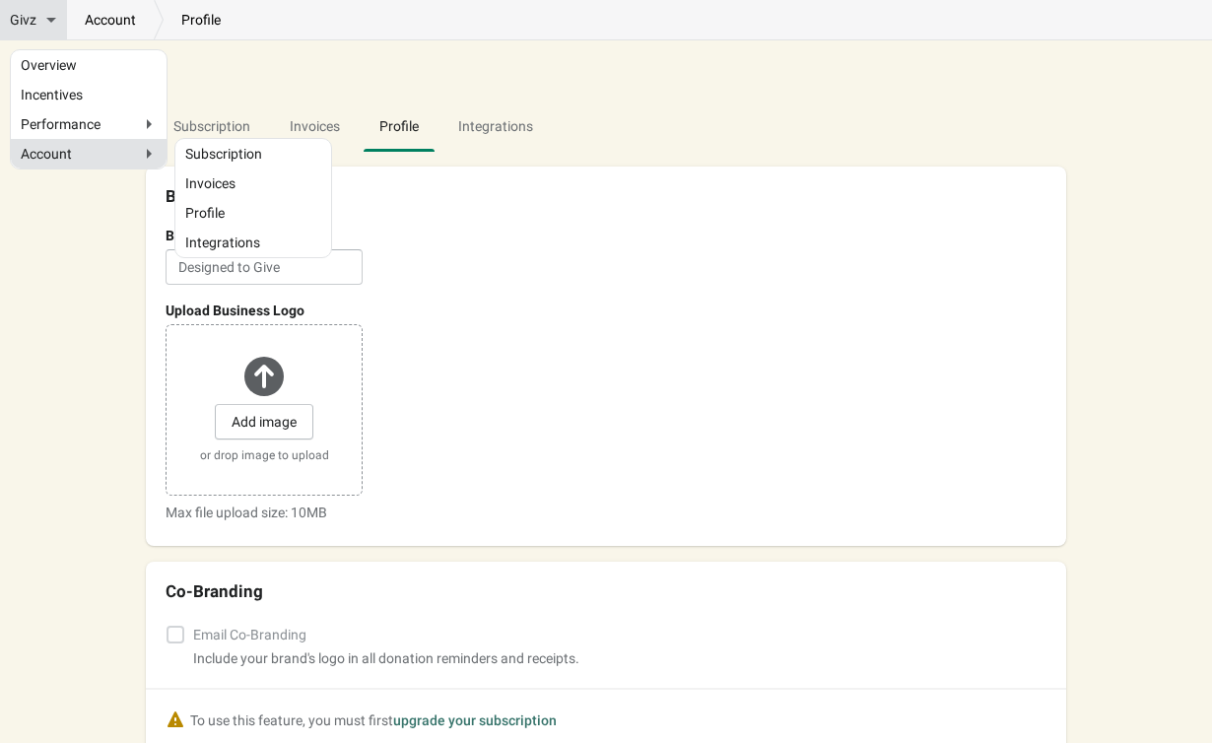
click at [71, 149] on span "Account" at bounding box center [46, 154] width 51 height 20
click at [34, 149] on input "Account" at bounding box center [27, 154] width 13 height 13
radio input "true"
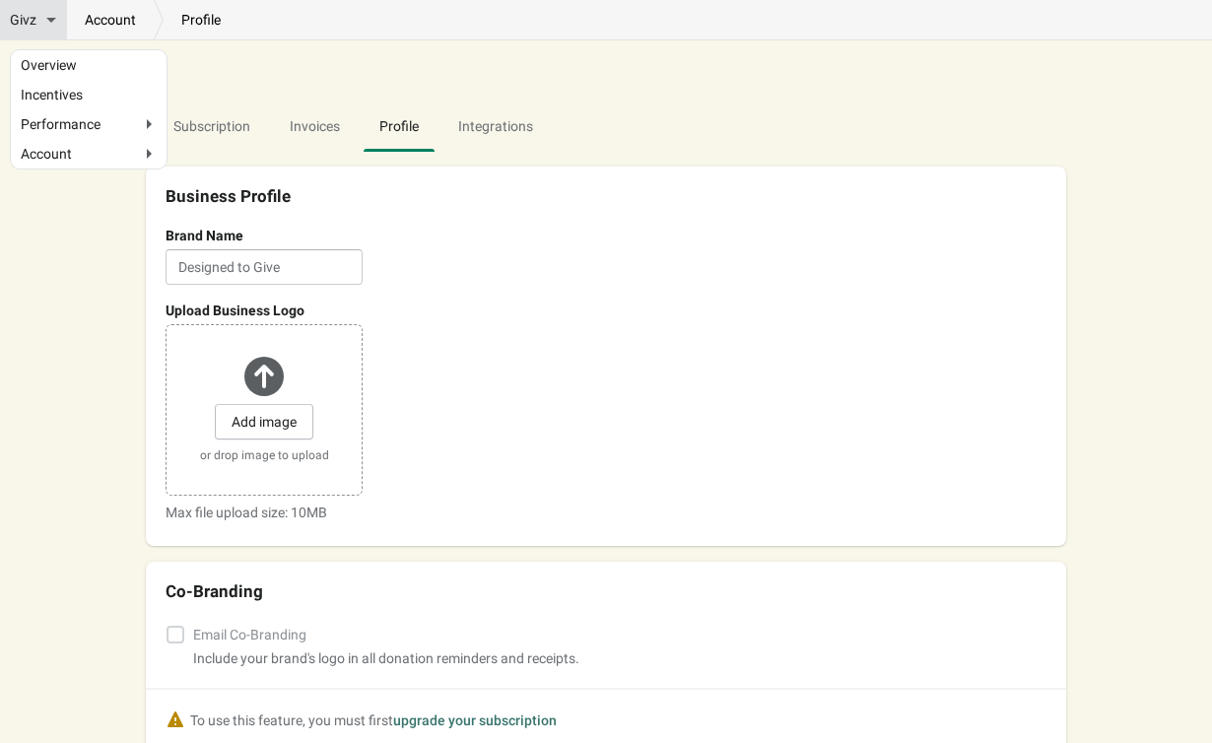
click at [12, 17] on span "Givz" at bounding box center [23, 20] width 27 height 20
click at [56, 17] on input "Givz" at bounding box center [62, 16] width 13 height 13
checkbox input "true"
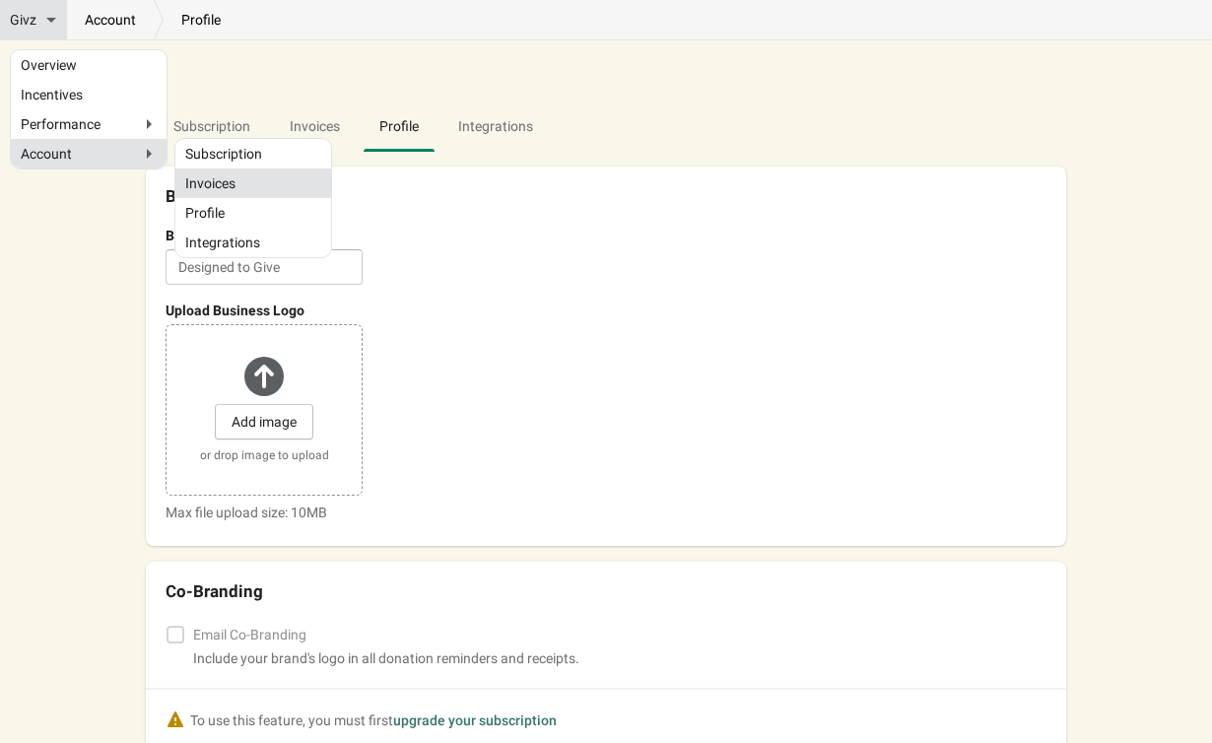
click at [255, 170] on li "Invoices" at bounding box center [253, 184] width 156 height 30
click at [244, 149] on link "Subscription" at bounding box center [253, 154] width 136 height 10
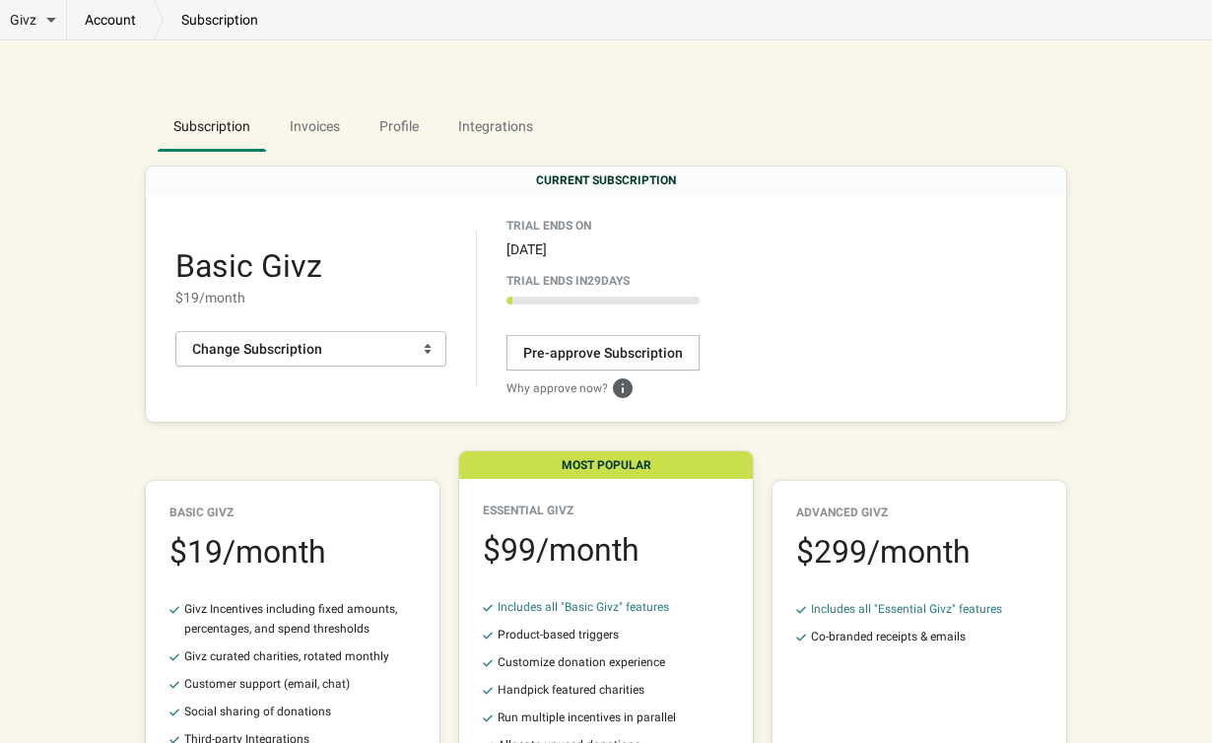
click at [681, 263] on div "[DATE]" at bounding box center [603, 250] width 193 height 32
click at [567, 231] on div "Trial Ends On" at bounding box center [603, 226] width 193 height 16
click at [575, 286] on div "Trial ends [DATE]" at bounding box center [603, 281] width 193 height 16
click at [638, 178] on div "CURRENT SUBSCRIPTION" at bounding box center [606, 181] width 921 height 28
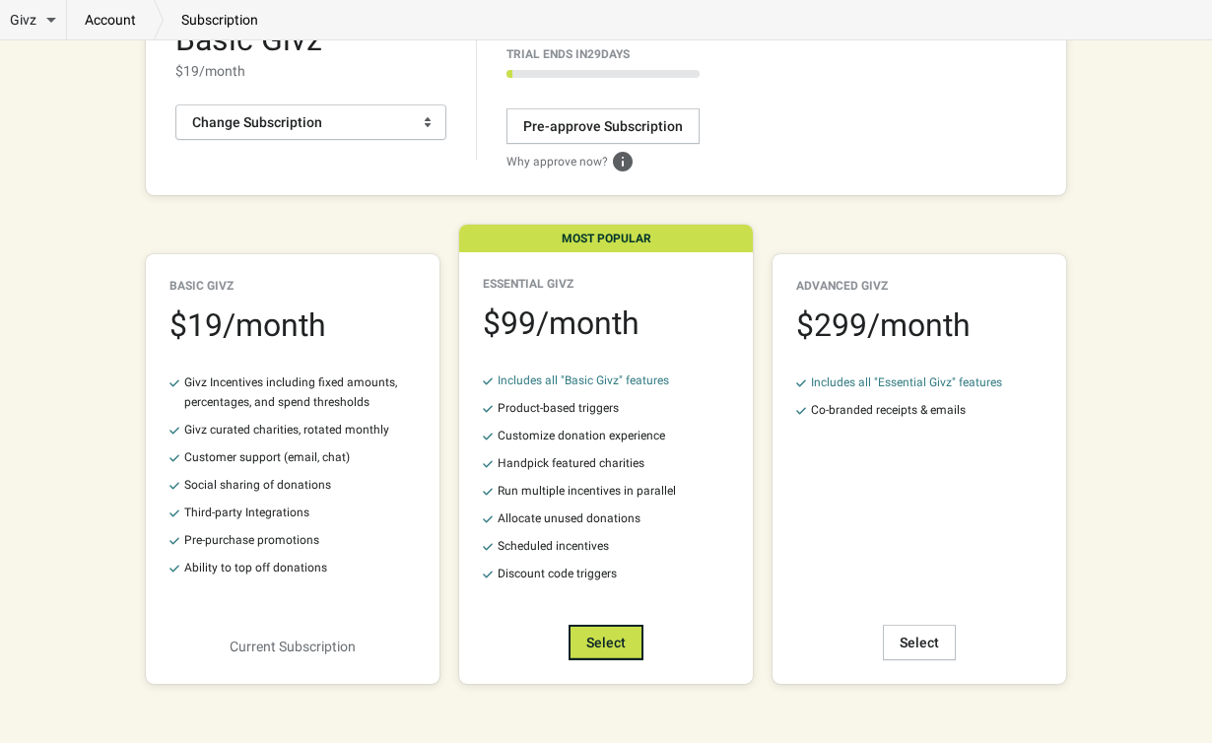
scroll to position [227, 0]
click at [368, 525] on div "Givz Incentives including fixed amounts, percentages, and spend thresholds Givz…" at bounding box center [293, 475] width 246 height 205
click at [313, 669] on div "Basic Givz $ 19 /month Givz Incentives including fixed amounts, percentages, an…" at bounding box center [293, 469] width 294 height 430
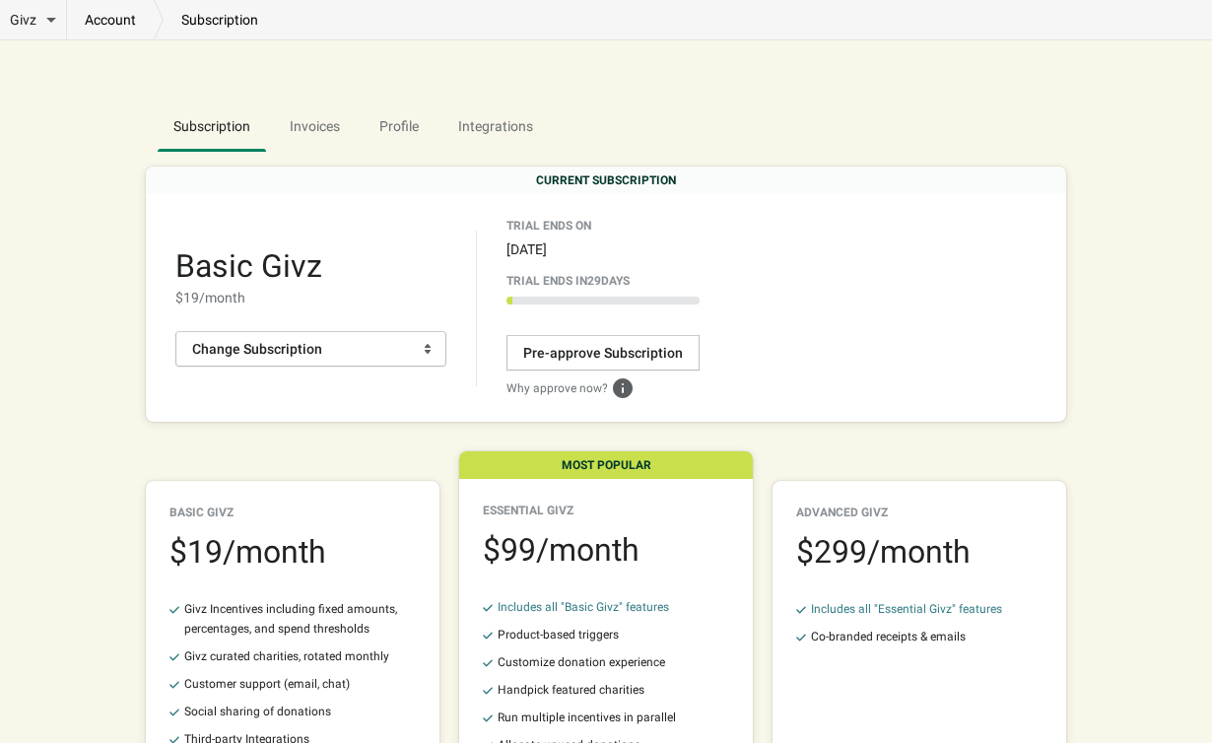
scroll to position [0, 0]
click at [628, 258] on div "[DATE]" at bounding box center [603, 250] width 193 height 32
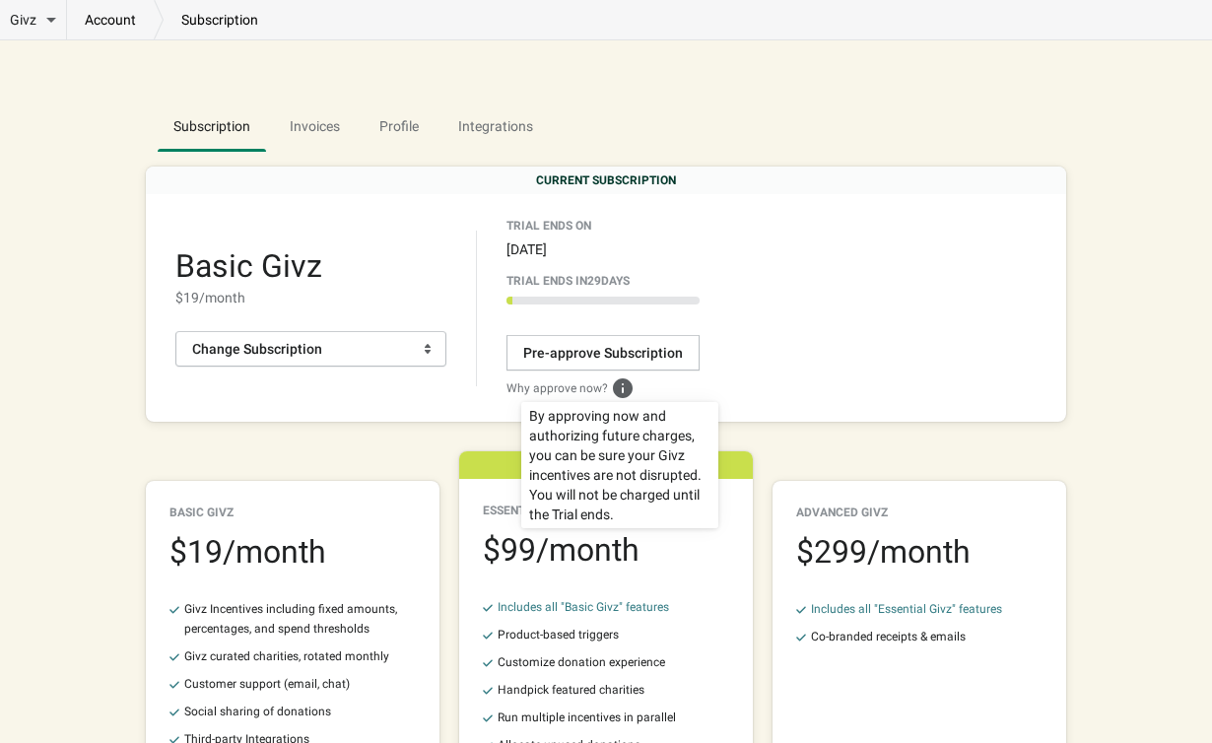
click at [613, 390] on icon at bounding box center [623, 389] width 20 height 20
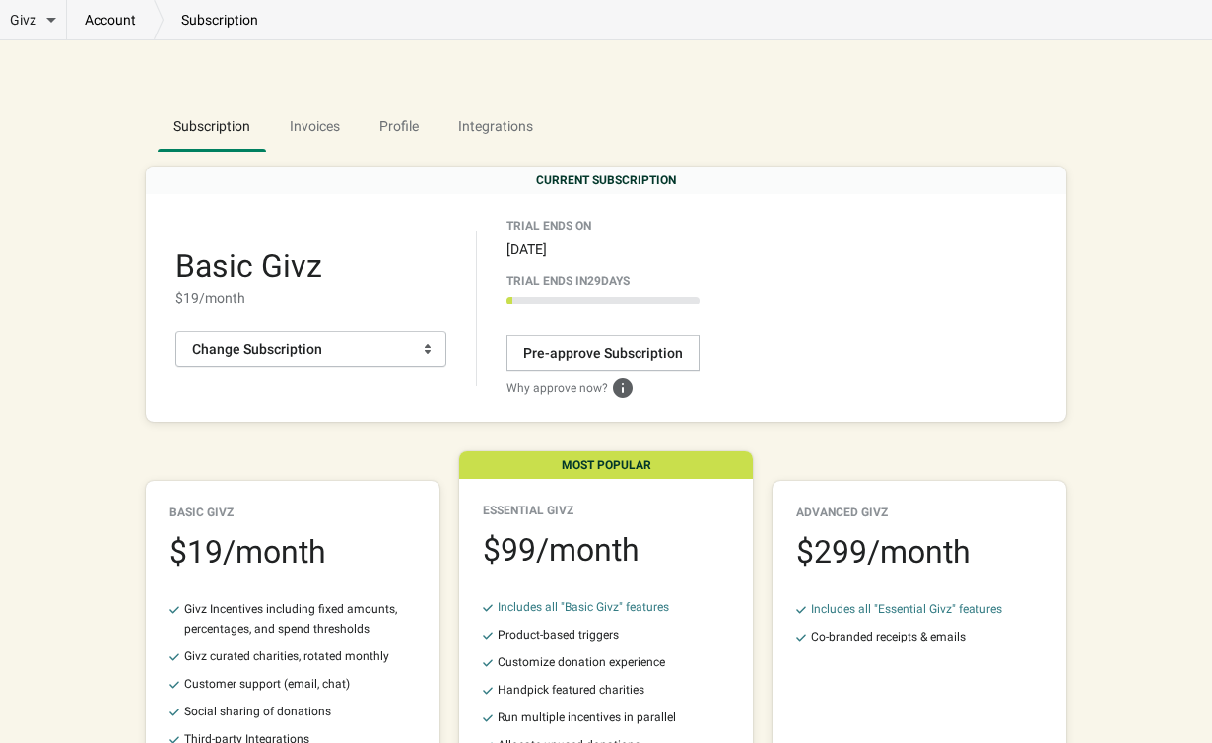
click at [784, 282] on div "Trial Ends On [DATE] Trial ends [DATE] 3.3333333333333335 % Pre-approve Subscri…" at bounding box center [772, 308] width 530 height 180
click at [779, 234] on div "Trial Ends On [DATE] Trial ends [DATE] 3.3333333333333335 % Pre-approve Subscri…" at bounding box center [772, 308] width 530 height 180
click at [628, 341] on button "Pre-approve Subscription" at bounding box center [603, 352] width 193 height 35
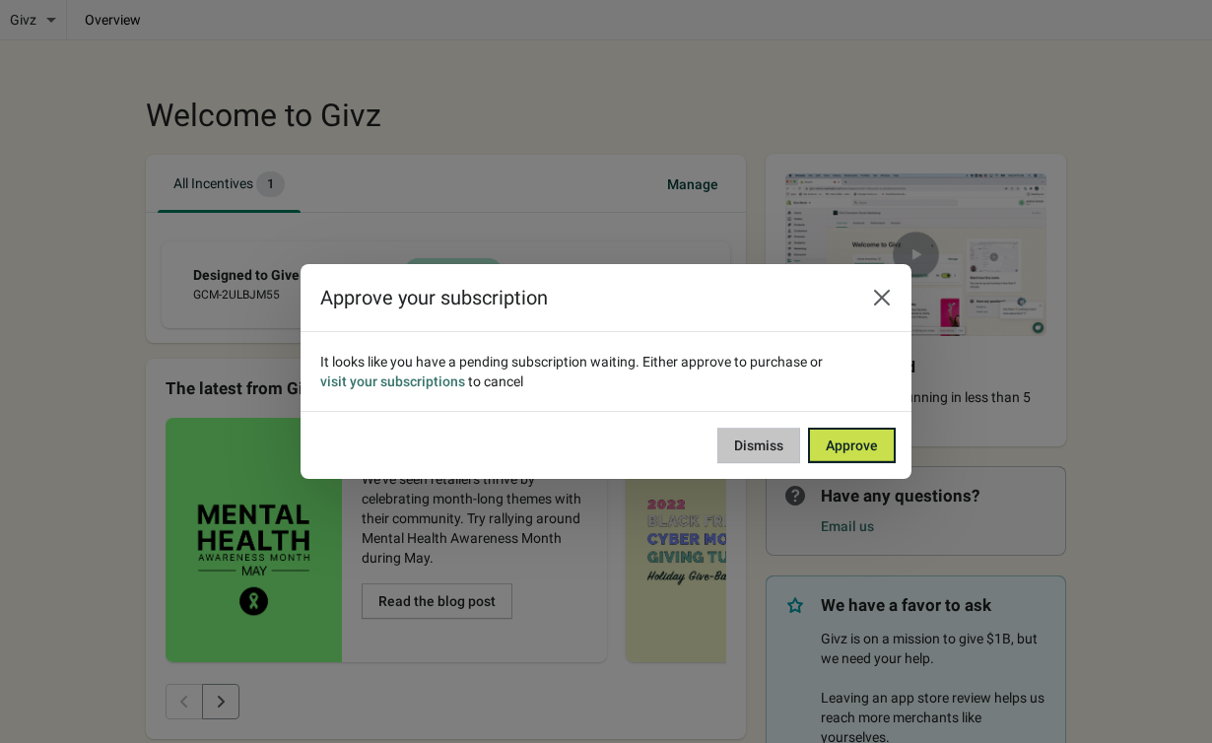
click at [754, 448] on span "Dismiss" at bounding box center [758, 446] width 49 height 16
